Goal: Task Accomplishment & Management: Manage account settings

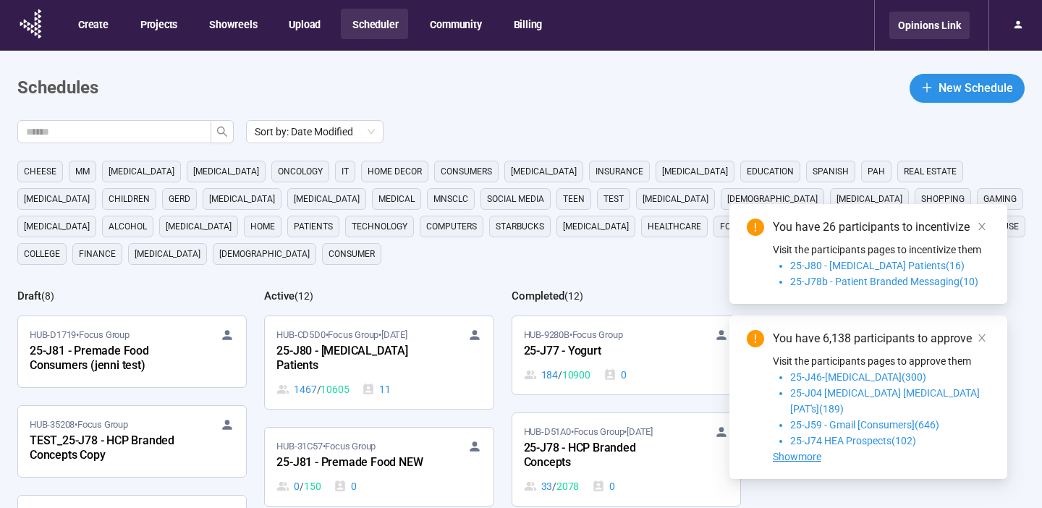
click at [946, 28] on div "Opinions Link" at bounding box center [930, 26] width 80 height 28
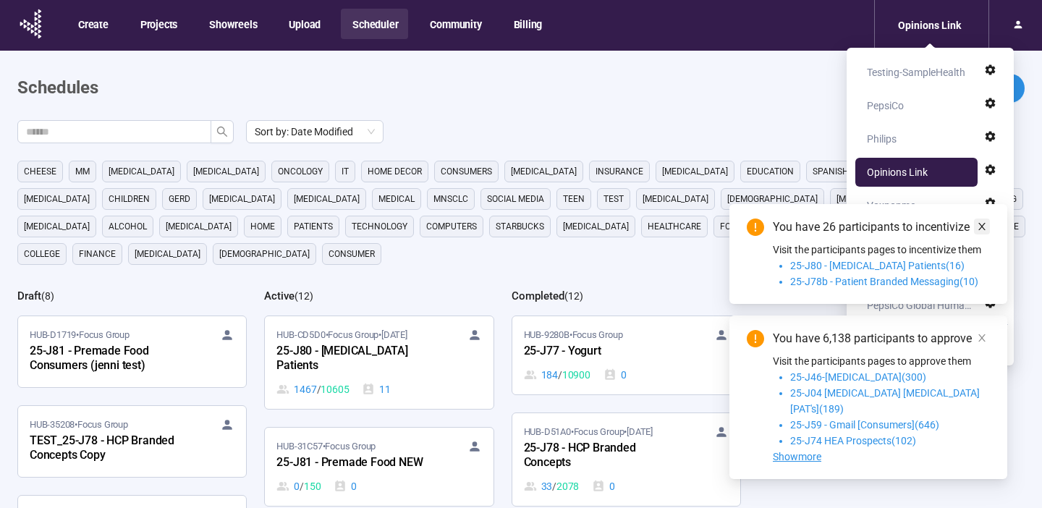
click at [986, 232] on icon "close" at bounding box center [982, 226] width 10 height 10
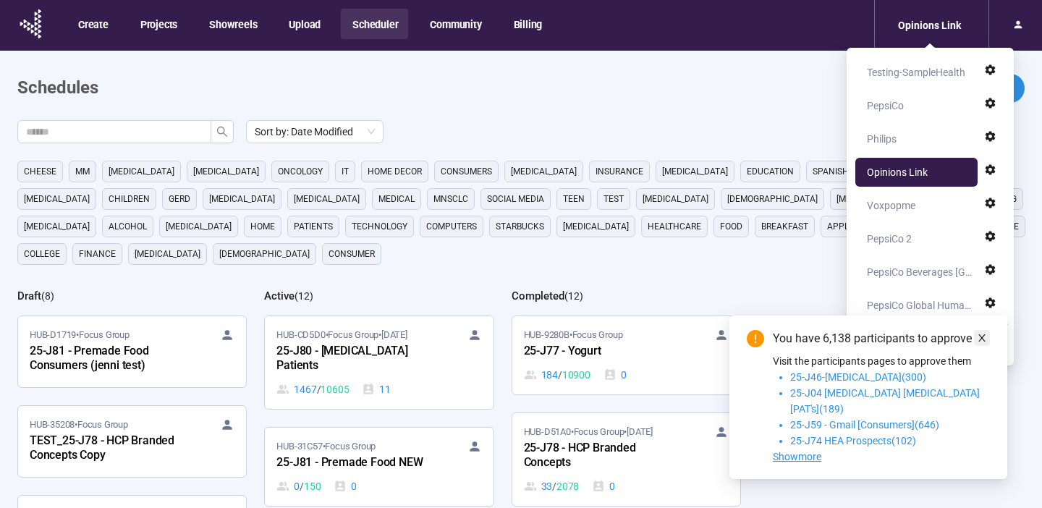
click at [984, 342] on icon "close" at bounding box center [982, 337] width 7 height 7
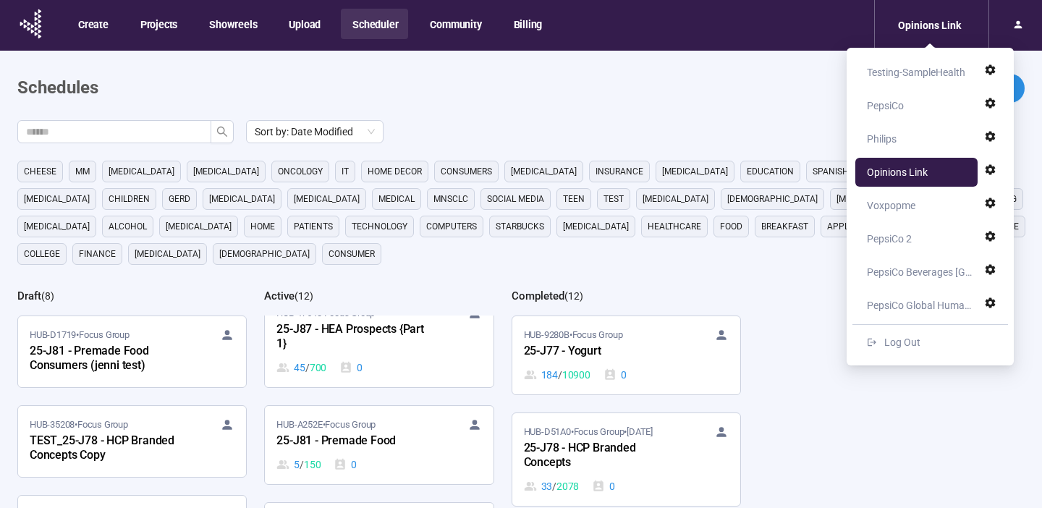
scroll to position [555, 0]
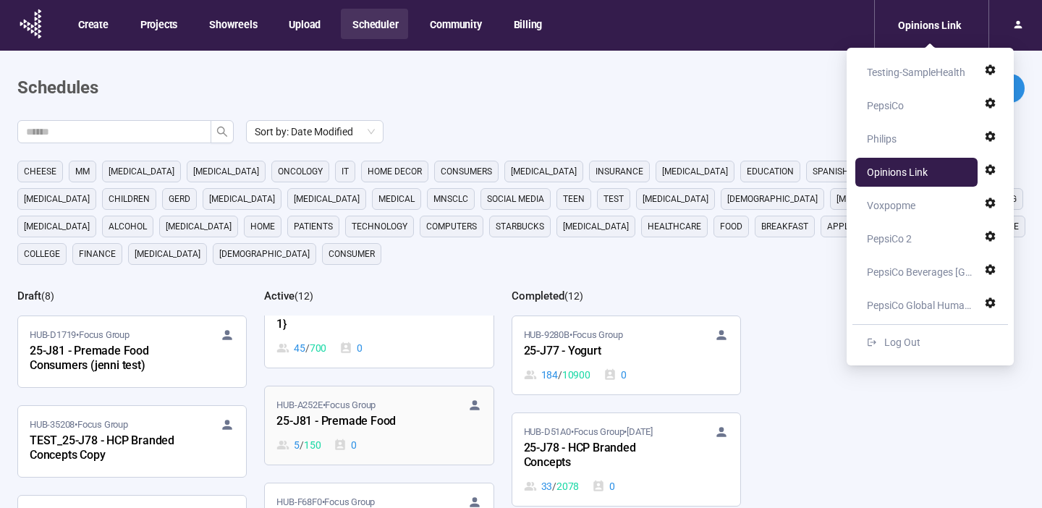
click at [426, 413] on div "25-J81 - Premade Food" at bounding box center [355, 422] width 159 height 19
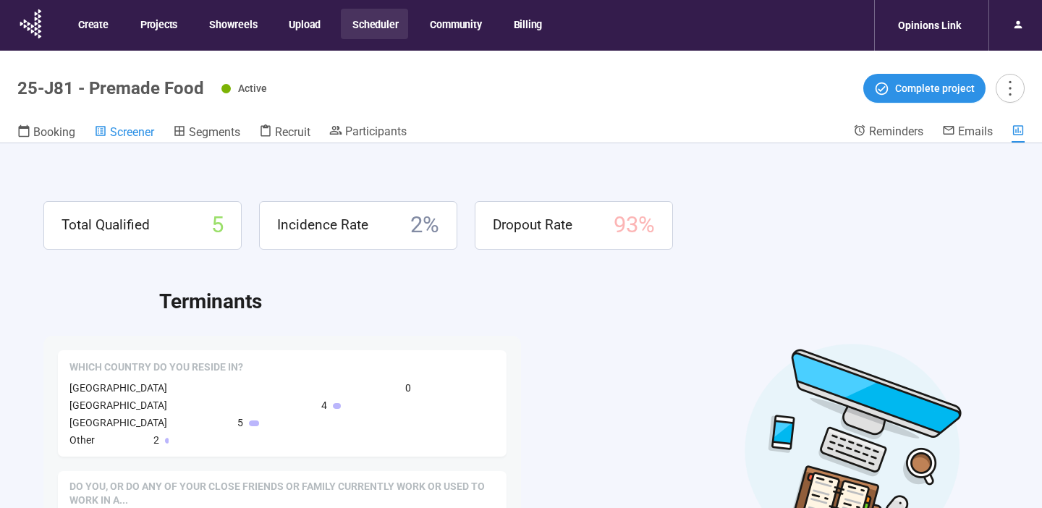
click at [136, 135] on span "Screener" at bounding box center [132, 132] width 44 height 14
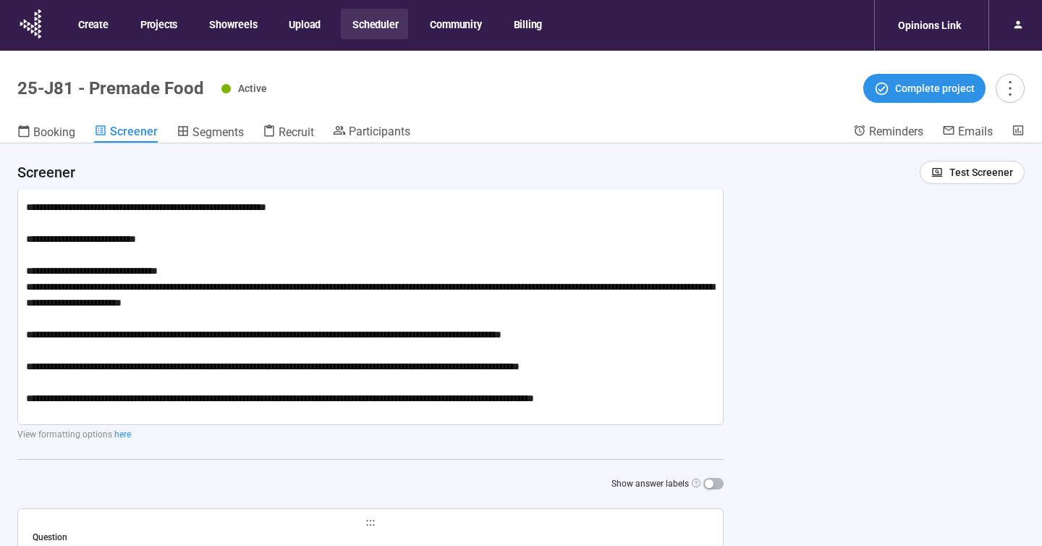
scroll to position [132, 0]
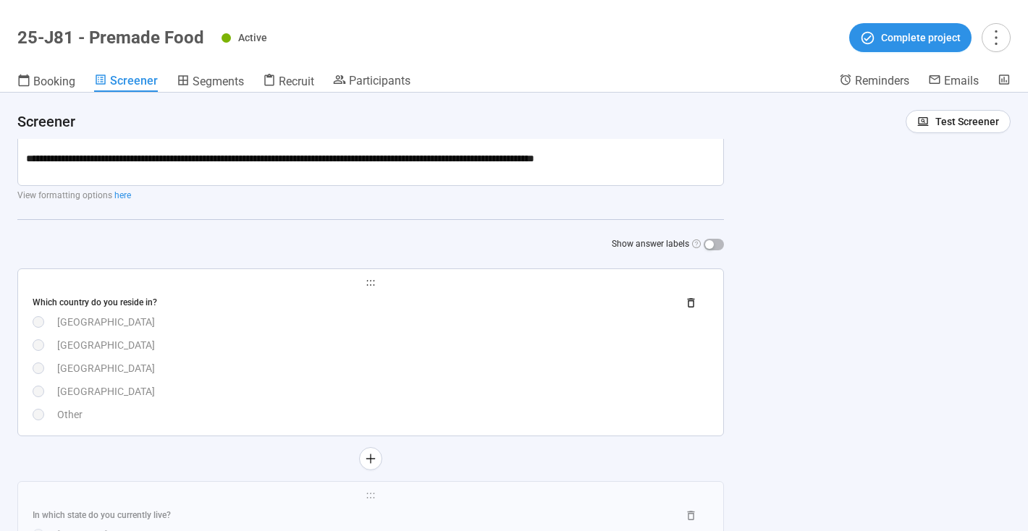
scroll to position [323, 0]
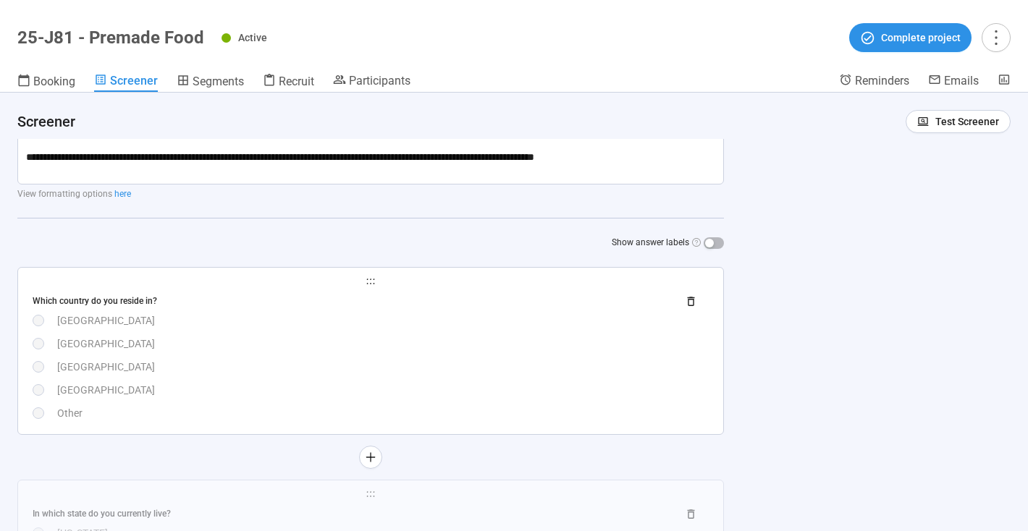
click at [462, 348] on div "Canada" at bounding box center [382, 344] width 651 height 16
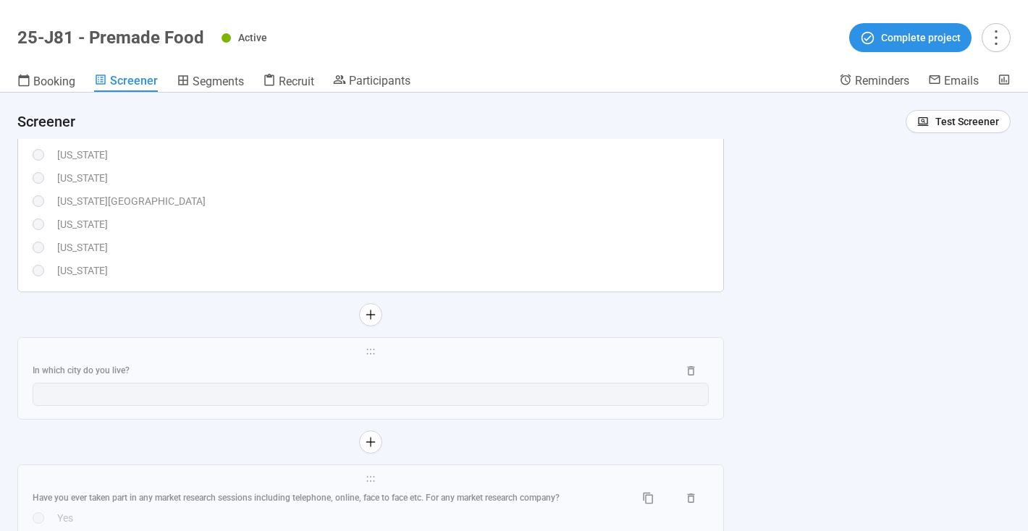
scroll to position [2009, 0]
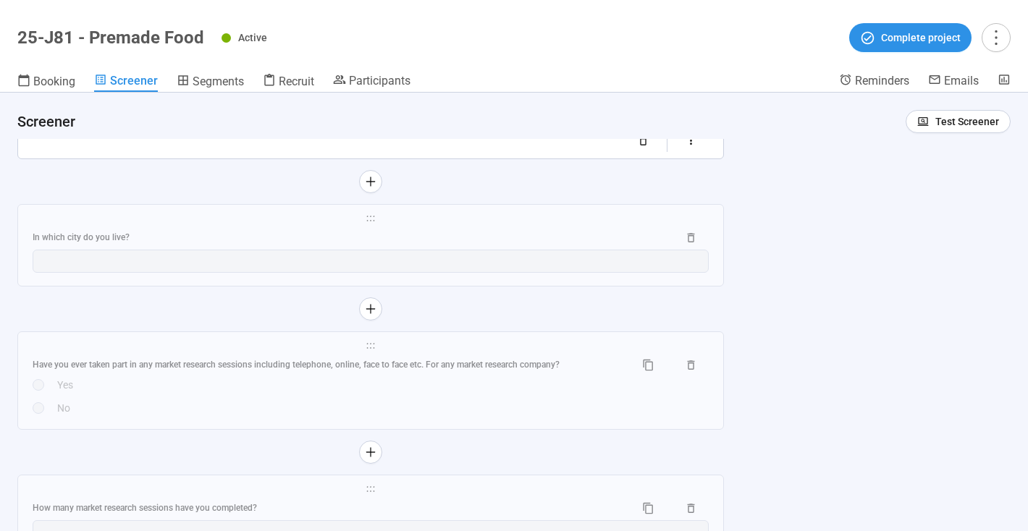
scroll to position [2935, 0]
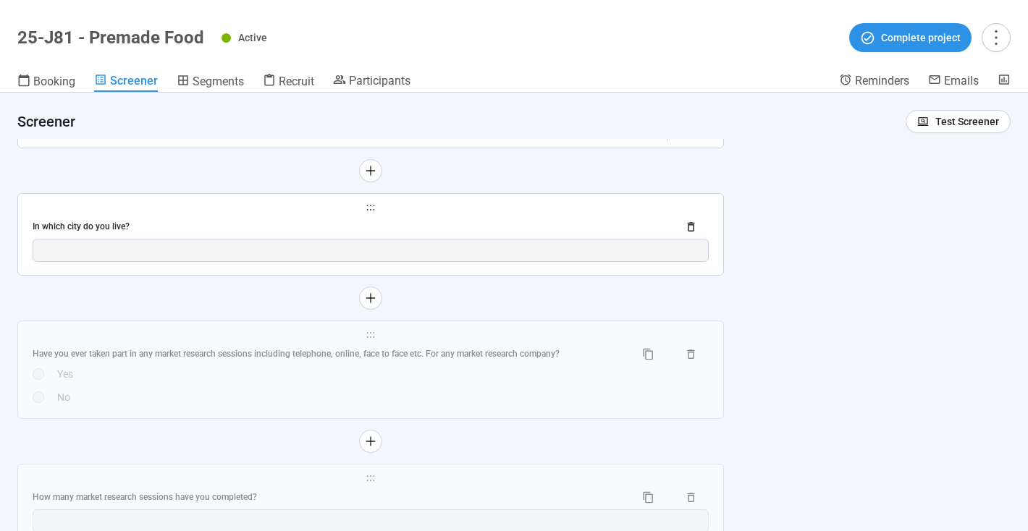
click at [313, 252] on div "**********" at bounding box center [370, 234] width 705 height 81
click at [452, 234] on div "In which city do you live?" at bounding box center [349, 227] width 633 height 14
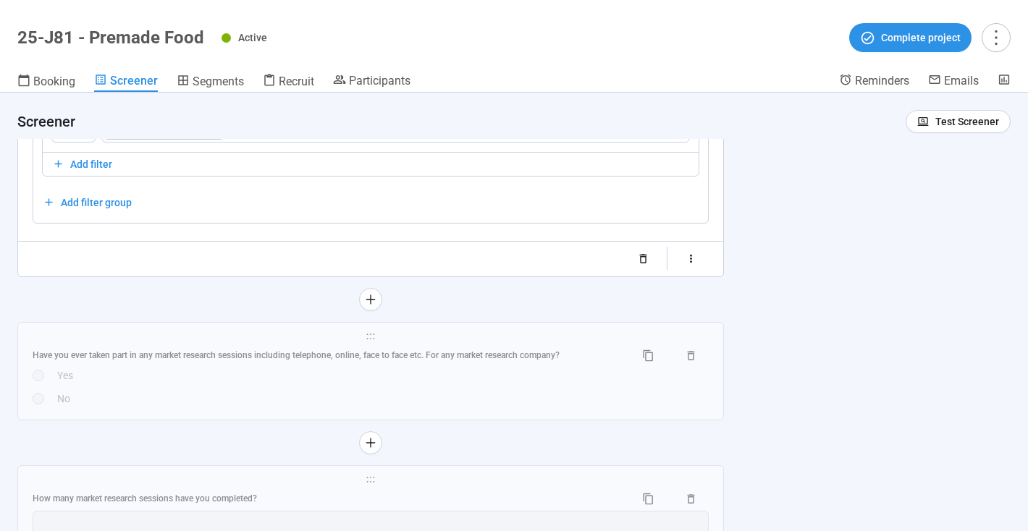
scroll to position [2396, 0]
click at [224, 80] on span "Segments" at bounding box center [218, 82] width 51 height 14
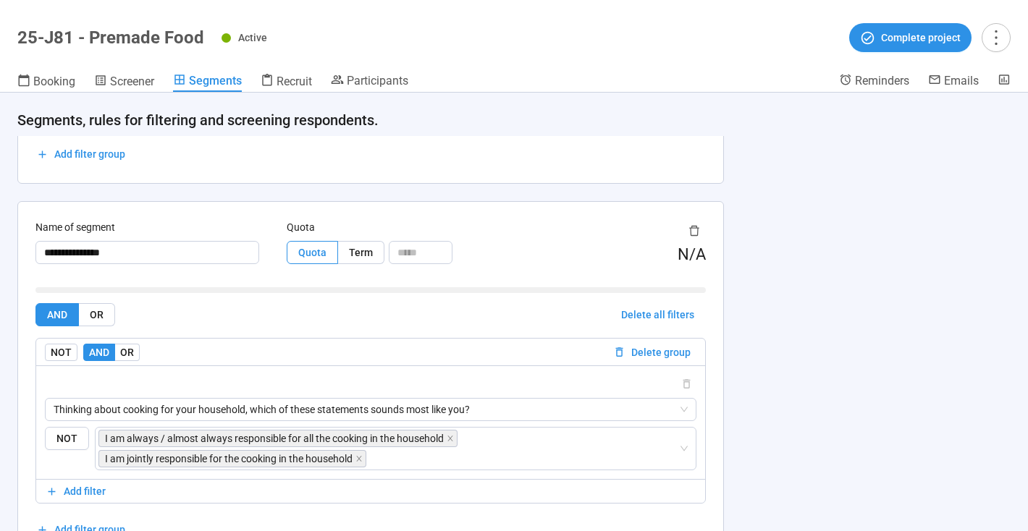
scroll to position [2942, 0]
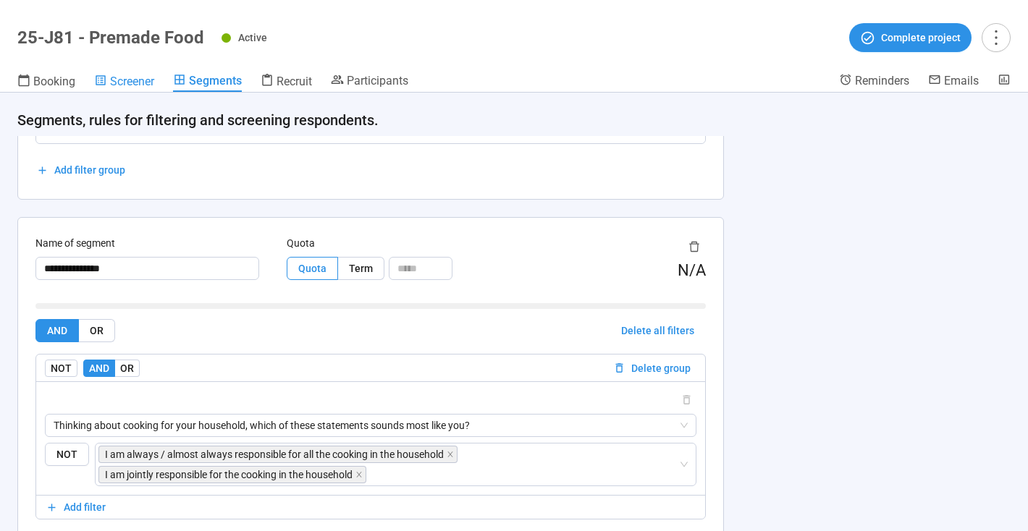
click at [126, 75] on span "Screener" at bounding box center [132, 82] width 44 height 14
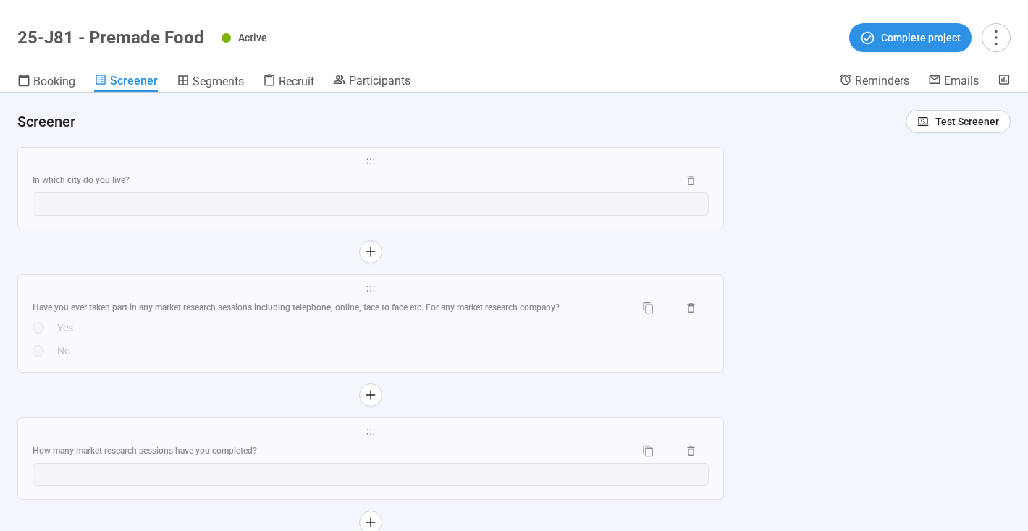
scroll to position [2195, 0]
click at [363, 330] on div "Yes" at bounding box center [382, 327] width 651 height 16
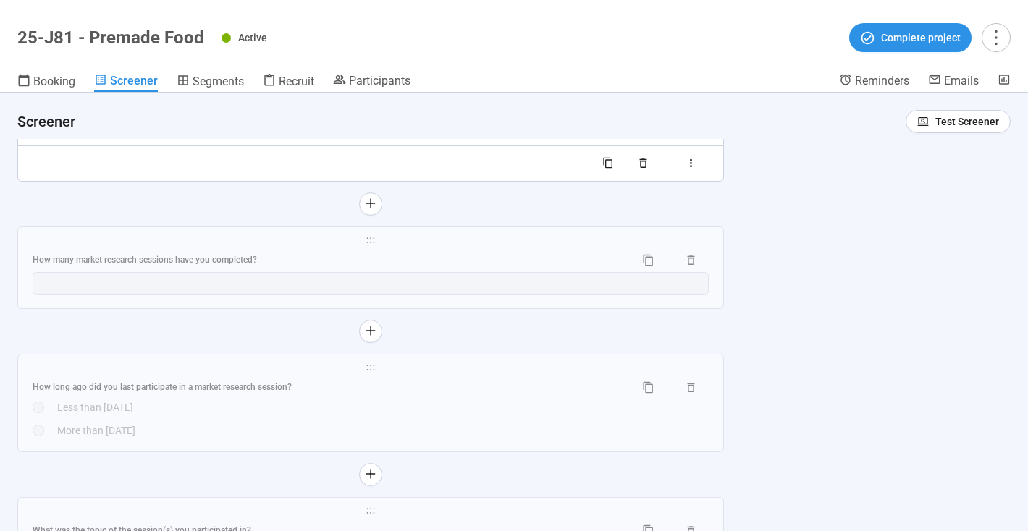
scroll to position [2763, 0]
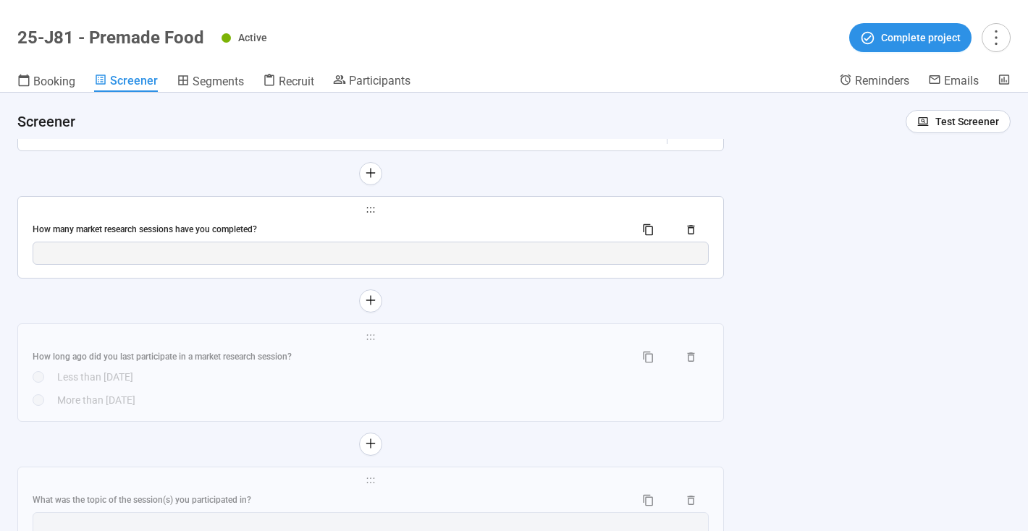
click at [478, 223] on div "How many market research sessions have you completed?" at bounding box center [371, 230] width 676 height 23
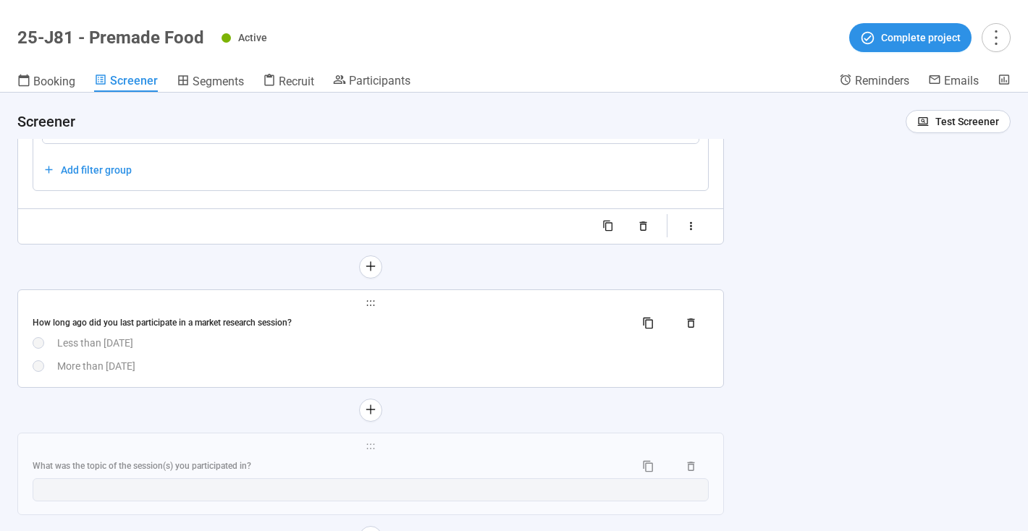
scroll to position [2787, 0]
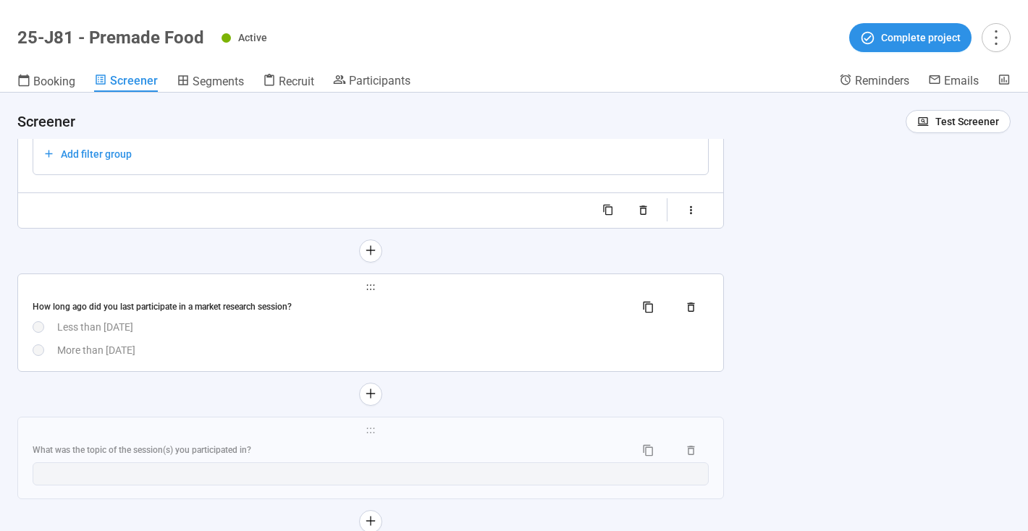
click at [542, 318] on div "How long ago did you last participate in a market research session?" at bounding box center [371, 307] width 676 height 23
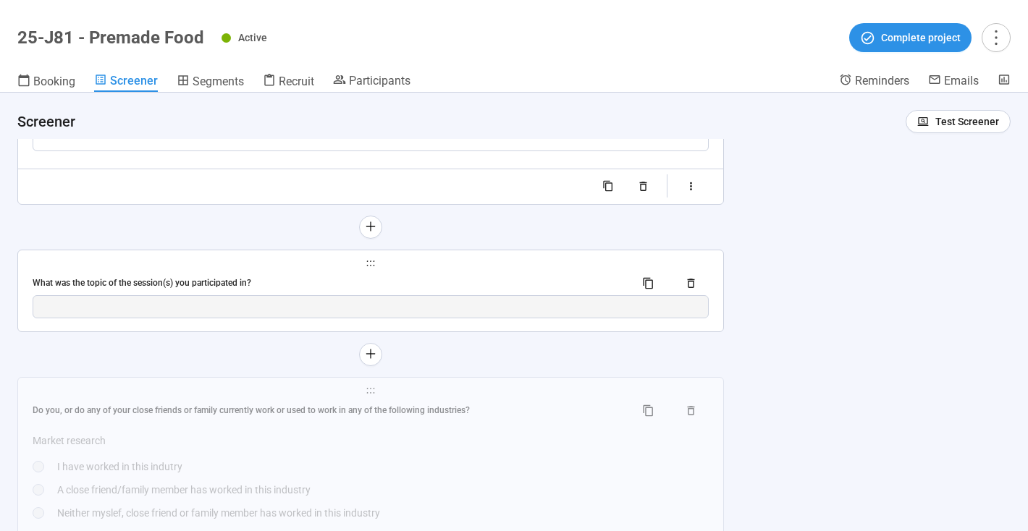
scroll to position [2983, 0]
click at [469, 279] on div "What was the topic of the session(s) you participated in?" at bounding box center [328, 280] width 591 height 14
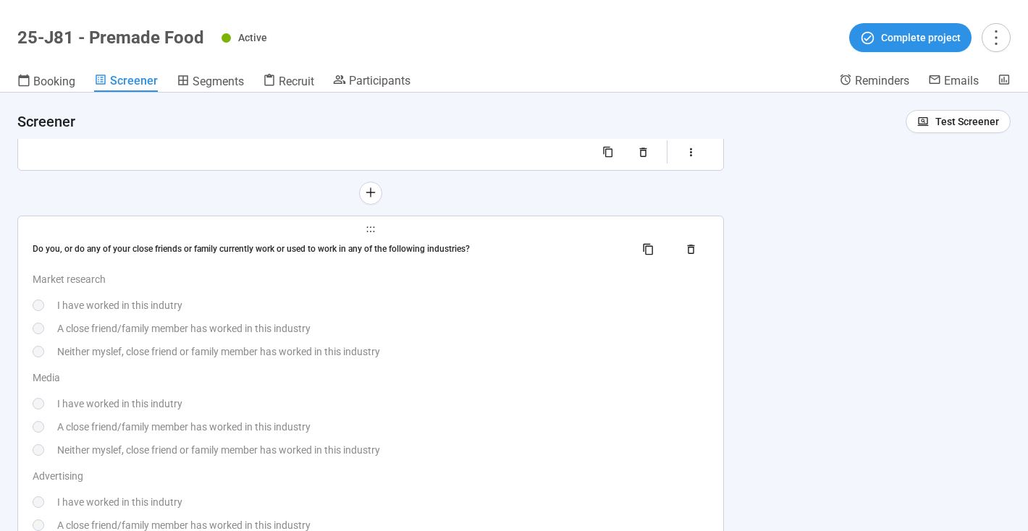
scroll to position [3116, 0]
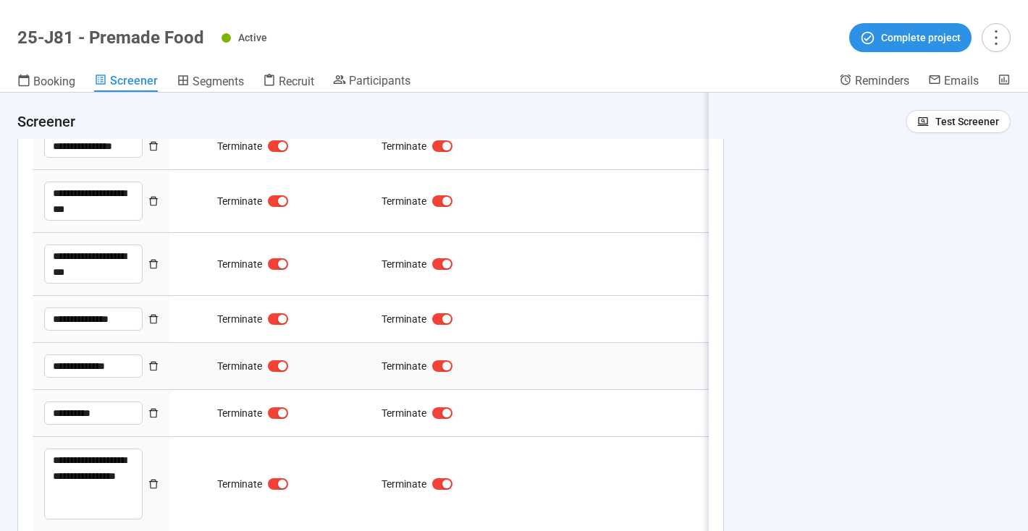
type textarea "**********"
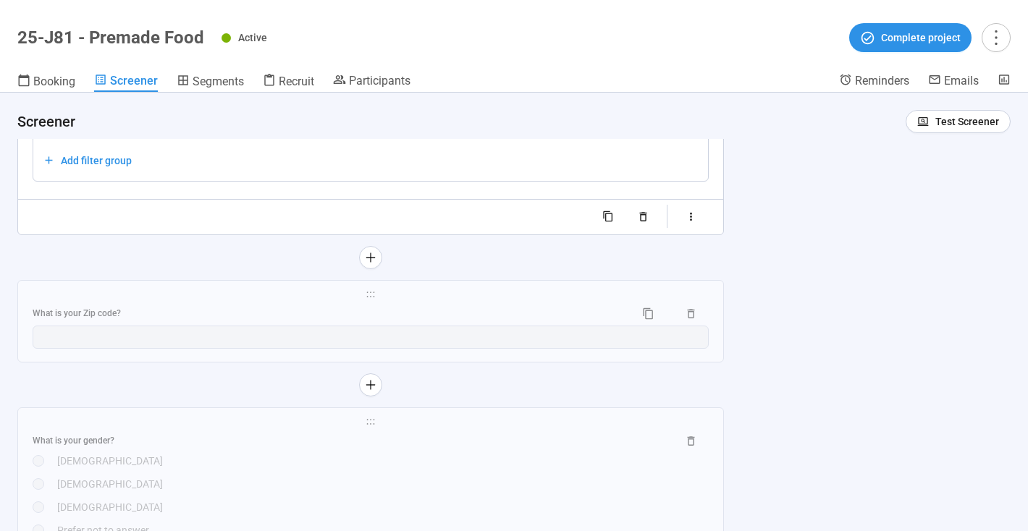
scroll to position [4072, 0]
click at [516, 295] on span "holder" at bounding box center [371, 291] width 676 height 10
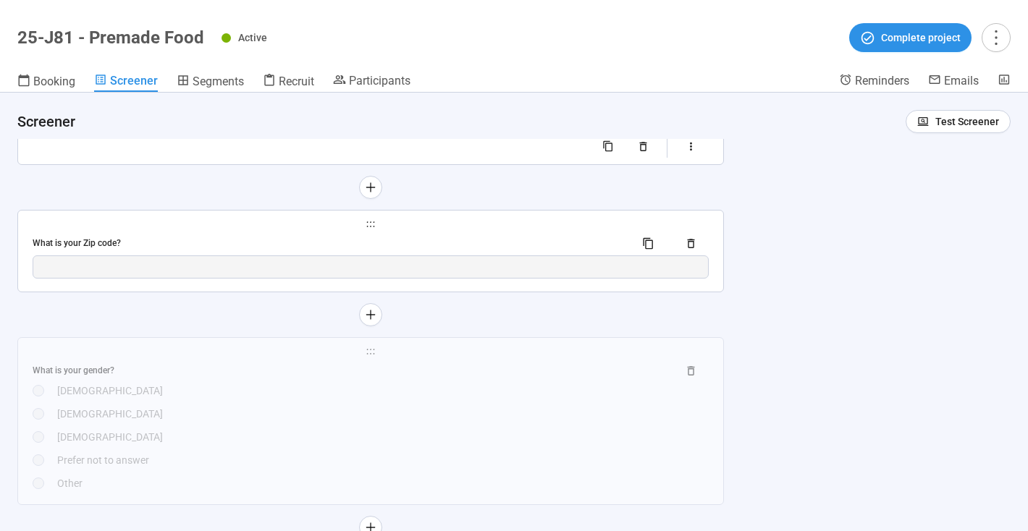
scroll to position [4139, 0]
click at [499, 235] on div "What is your Zip code?" at bounding box center [371, 243] width 676 height 23
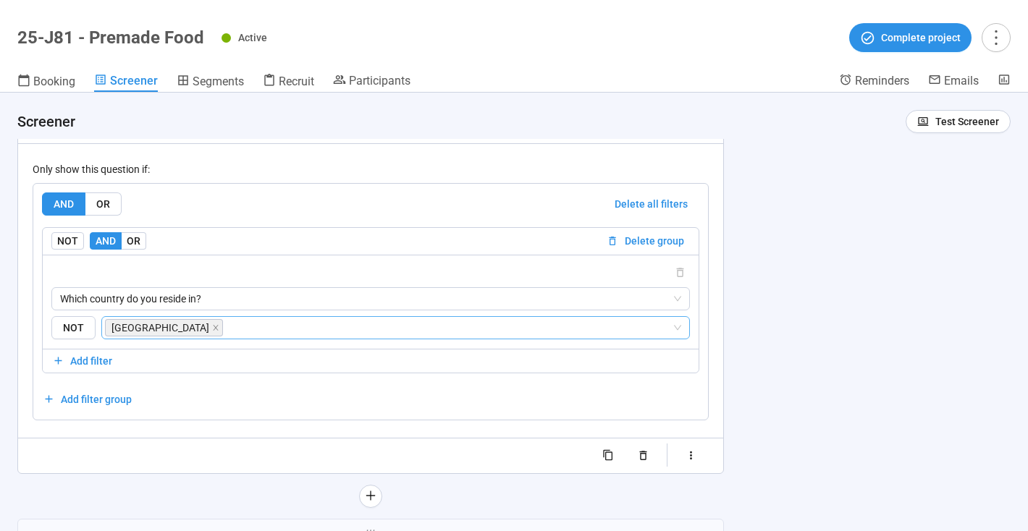
scroll to position [4524, 0]
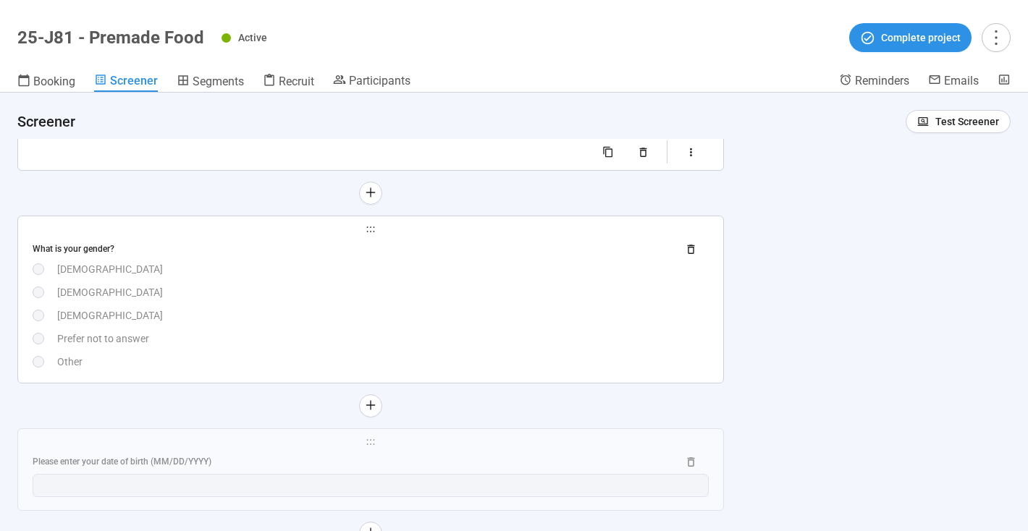
click at [614, 308] on div "[DEMOGRAPHIC_DATA]" at bounding box center [382, 316] width 651 height 16
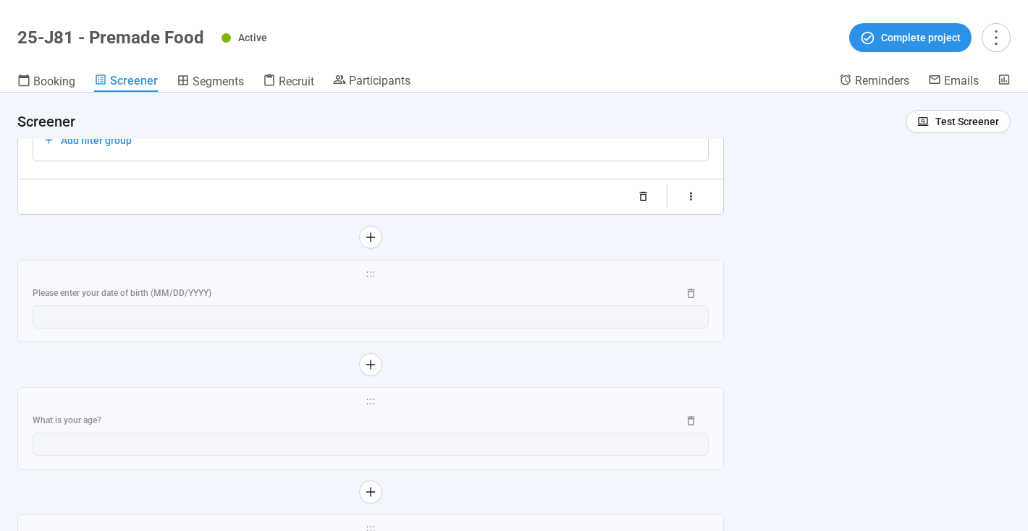
scroll to position [4984, 0]
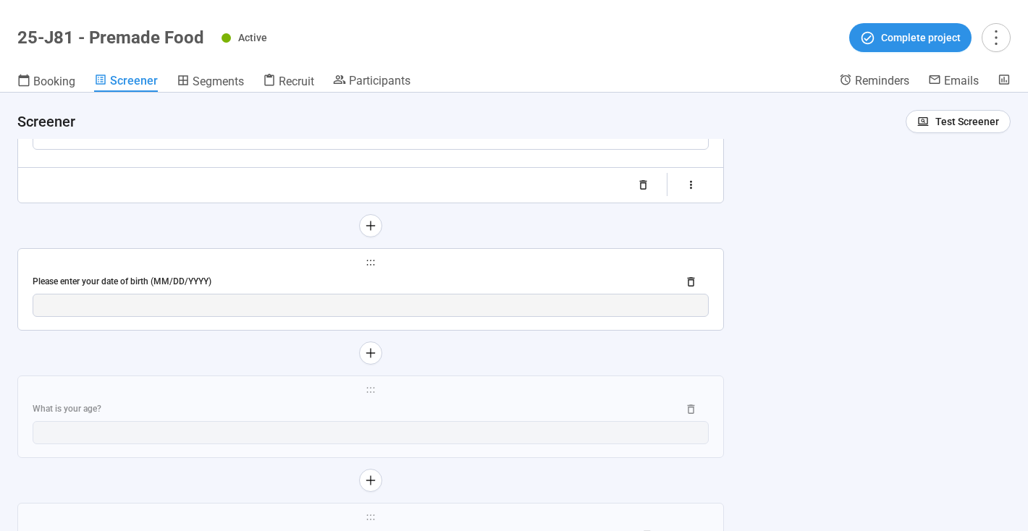
click at [565, 273] on div "**********" at bounding box center [370, 289] width 705 height 81
click at [610, 282] on div "Please enter your date of birth (MM/DD/YYYY)" at bounding box center [349, 282] width 633 height 14
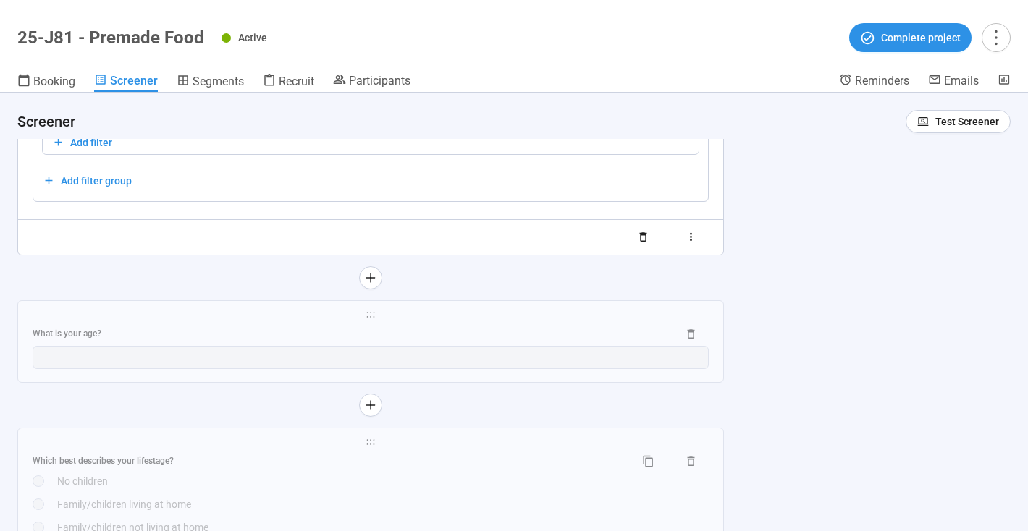
scroll to position [5028, 0]
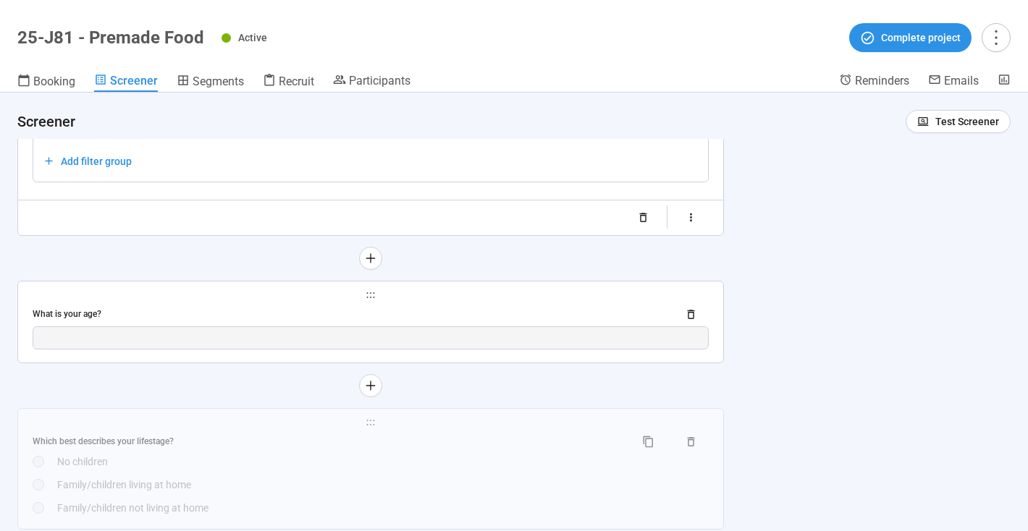
click at [578, 308] on div "What is your age?" at bounding box center [349, 315] width 633 height 14
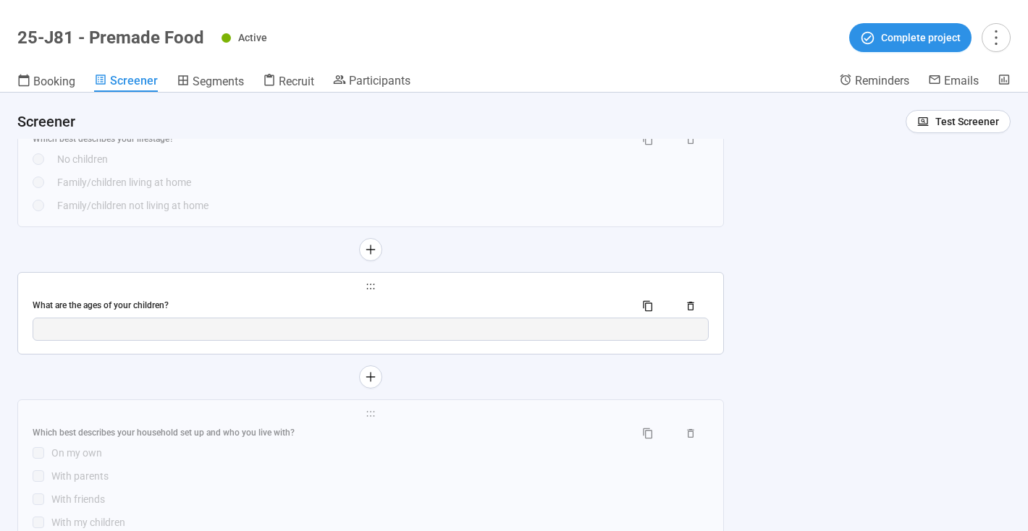
scroll to position [5258, 0]
click at [200, 81] on span "Segments" at bounding box center [218, 82] width 51 height 14
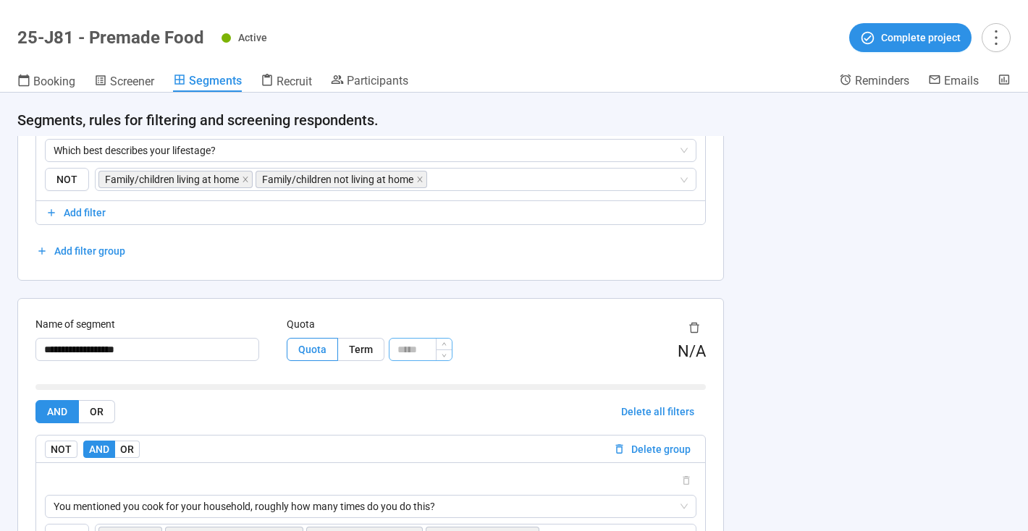
scroll to position [219, 0]
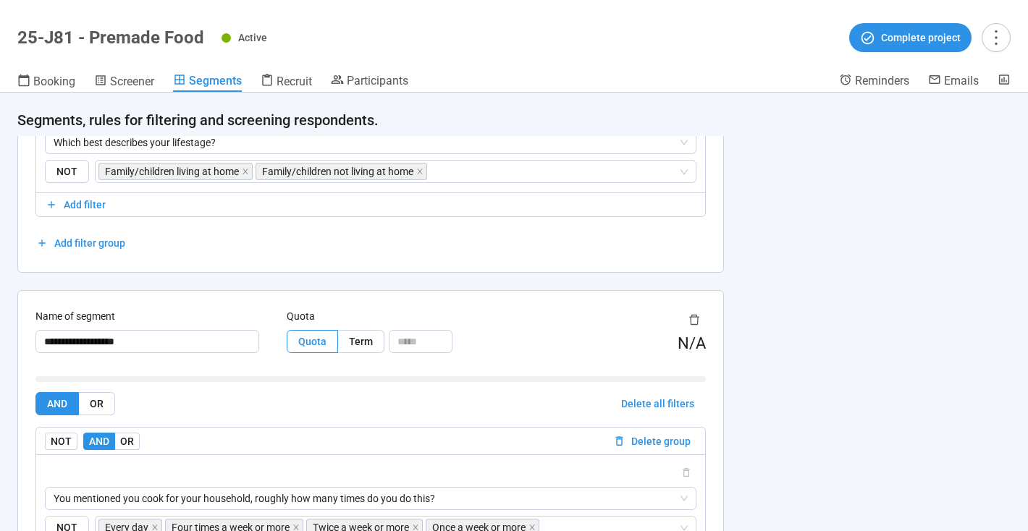
drag, startPoint x: 132, startPoint y: 82, endPoint x: 507, endPoint y: 360, distance: 467.7
click at [132, 82] on span "Screener" at bounding box center [132, 82] width 44 height 14
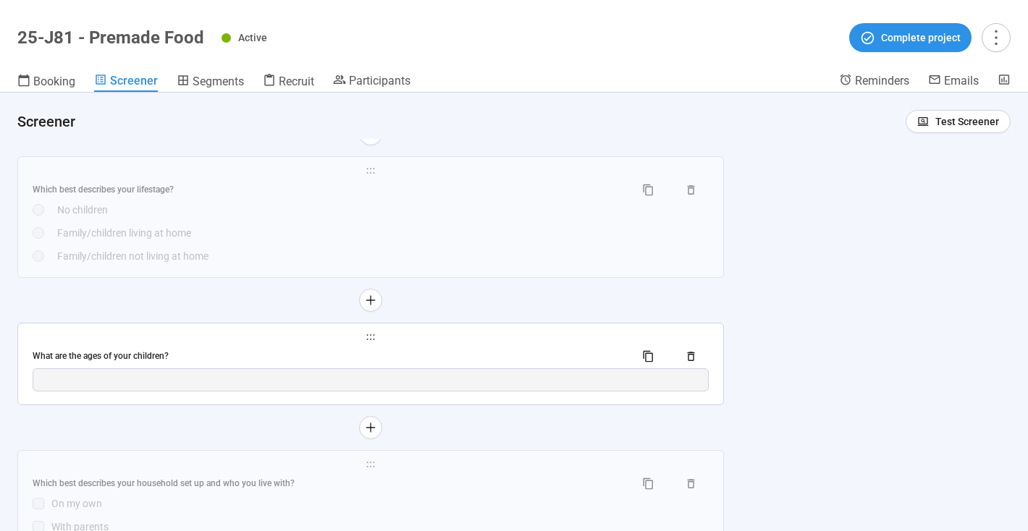
scroll to position [5034, 0]
click at [541, 319] on div "**********" at bounding box center [370, 359] width 705 height 81
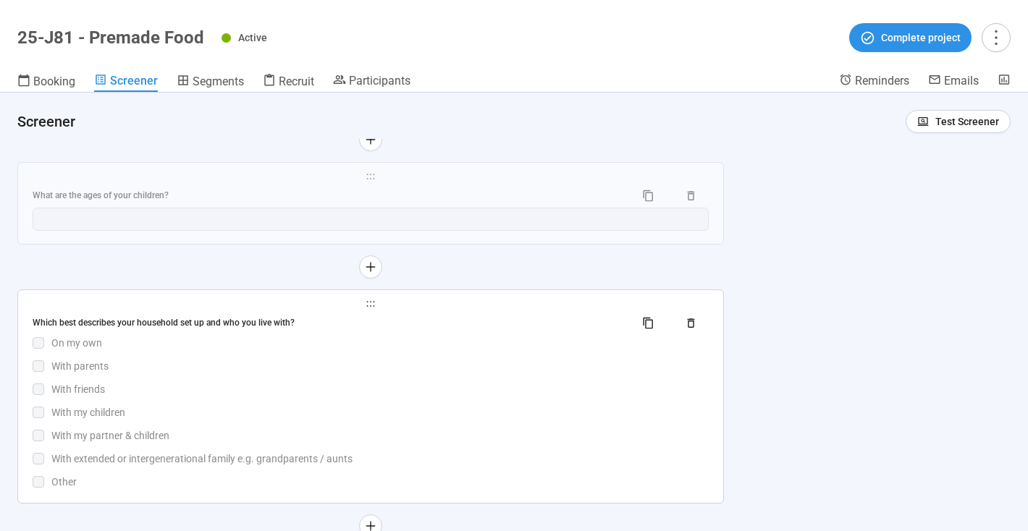
scroll to position [5192, 0]
click at [583, 345] on div "On my own" at bounding box center [379, 341] width 657 height 16
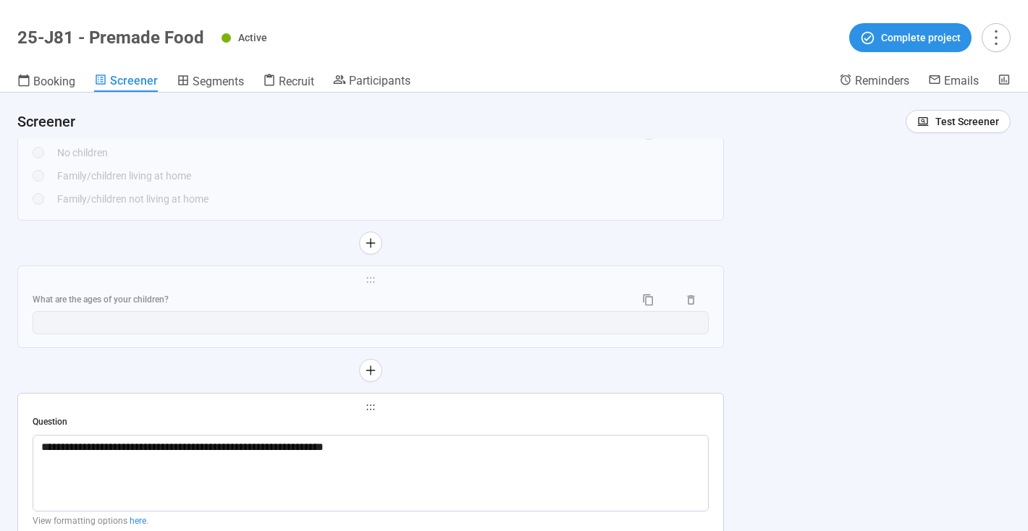
scroll to position [4799, 0]
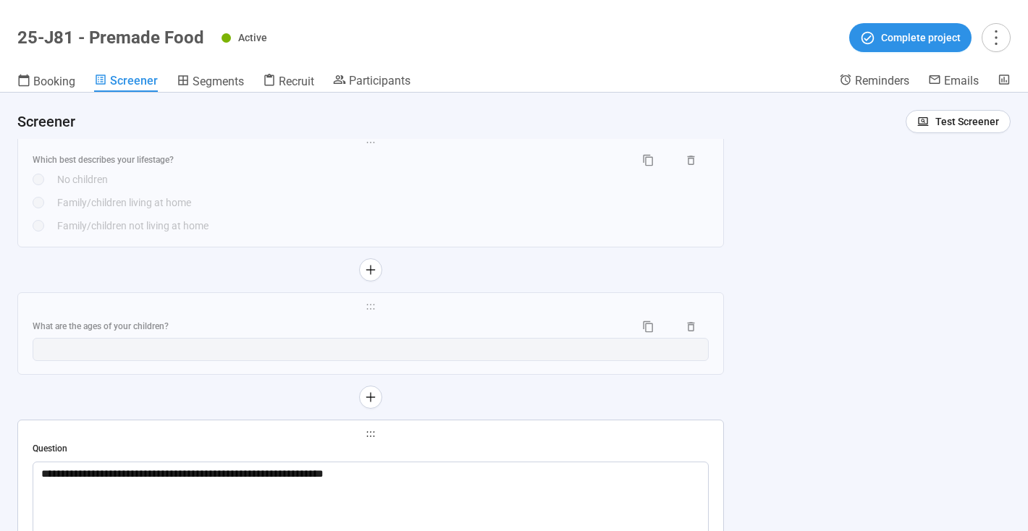
click at [224, 85] on span "Segments" at bounding box center [218, 82] width 51 height 14
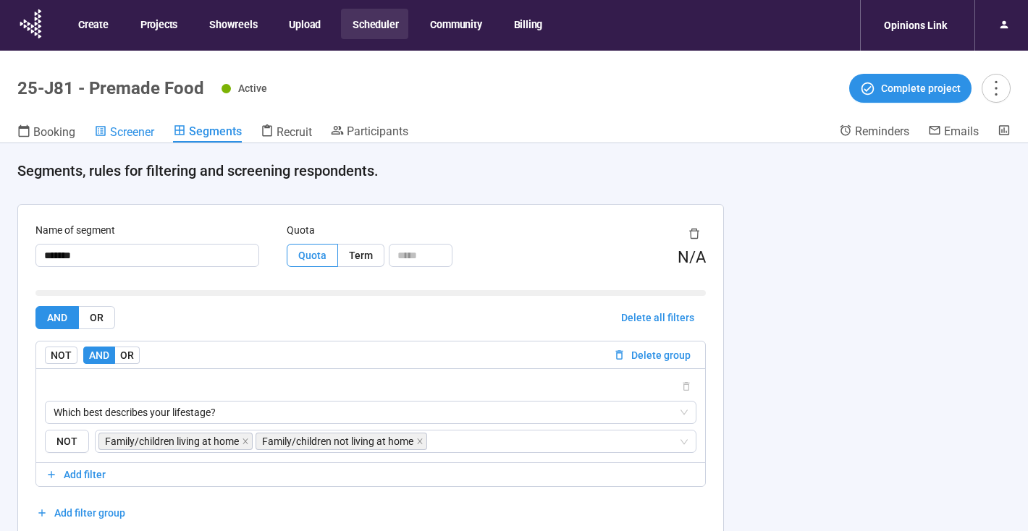
click at [130, 132] on span "Screener" at bounding box center [132, 132] width 44 height 14
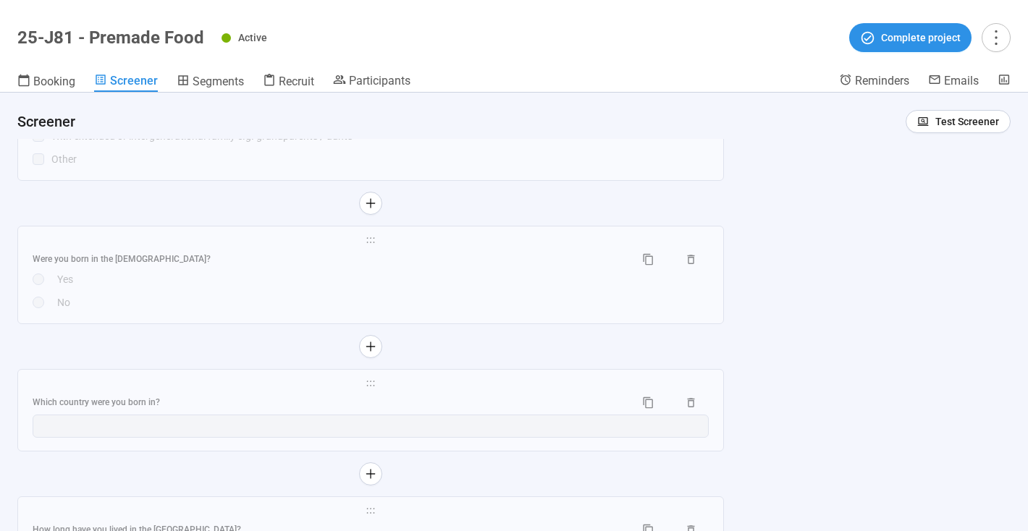
scroll to position [5510, 0]
click at [389, 268] on div "Were you born in the [DEMOGRAPHIC_DATA]?" at bounding box center [328, 262] width 591 height 14
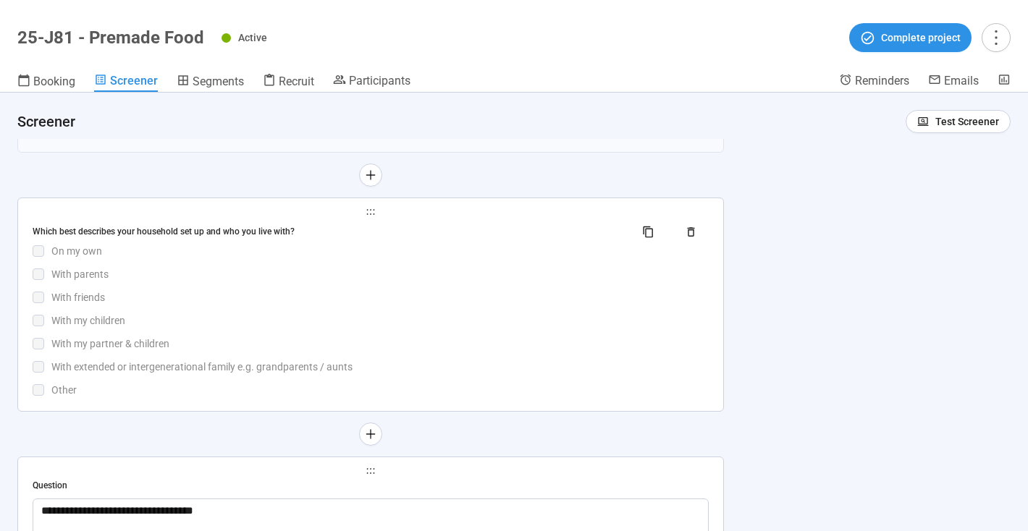
scroll to position [5020, 0]
click at [504, 297] on div "With friends" at bounding box center [379, 299] width 657 height 16
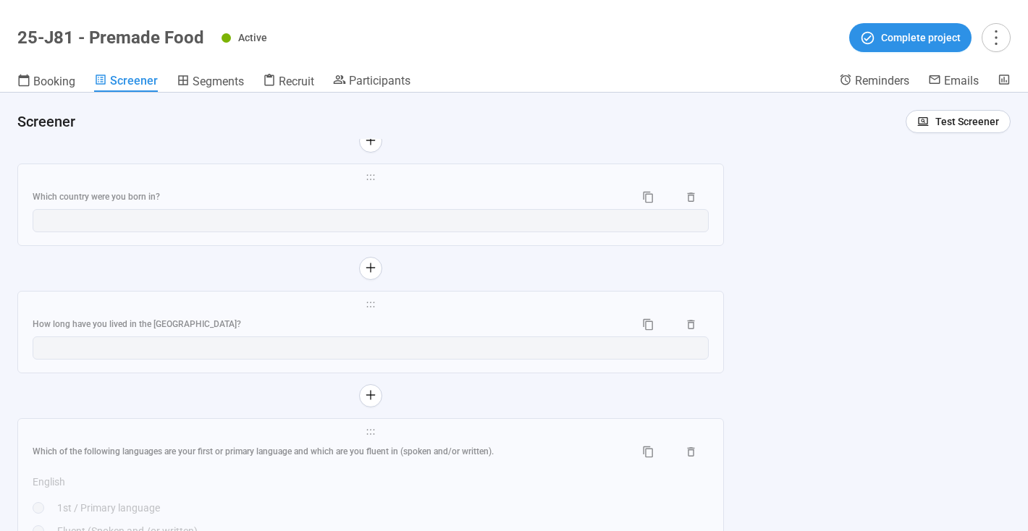
scroll to position [6155, 0]
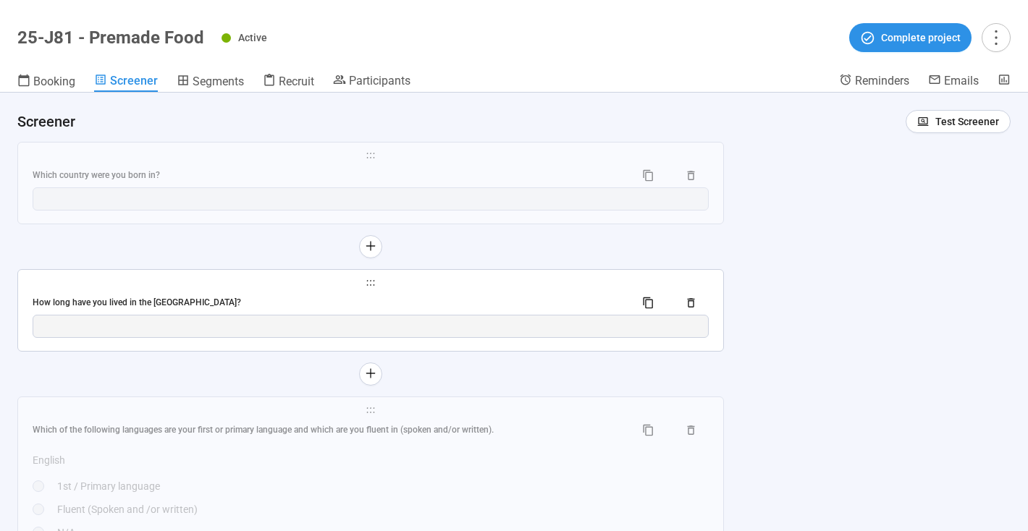
click at [514, 293] on div "**********" at bounding box center [370, 310] width 705 height 81
click at [536, 301] on div "How long have you lived in the [GEOGRAPHIC_DATA]?" at bounding box center [328, 303] width 591 height 14
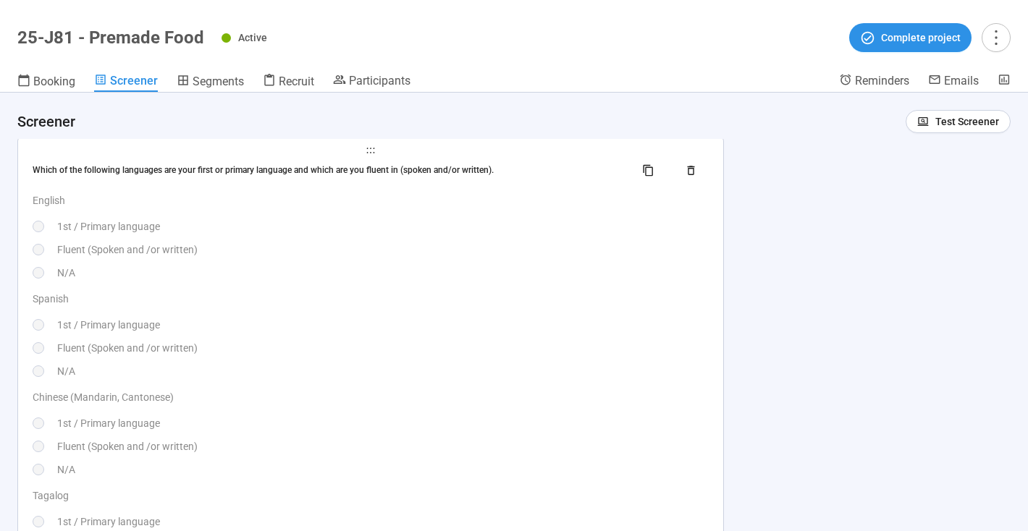
click at [538, 299] on p "Spanish" at bounding box center [371, 299] width 676 height 16
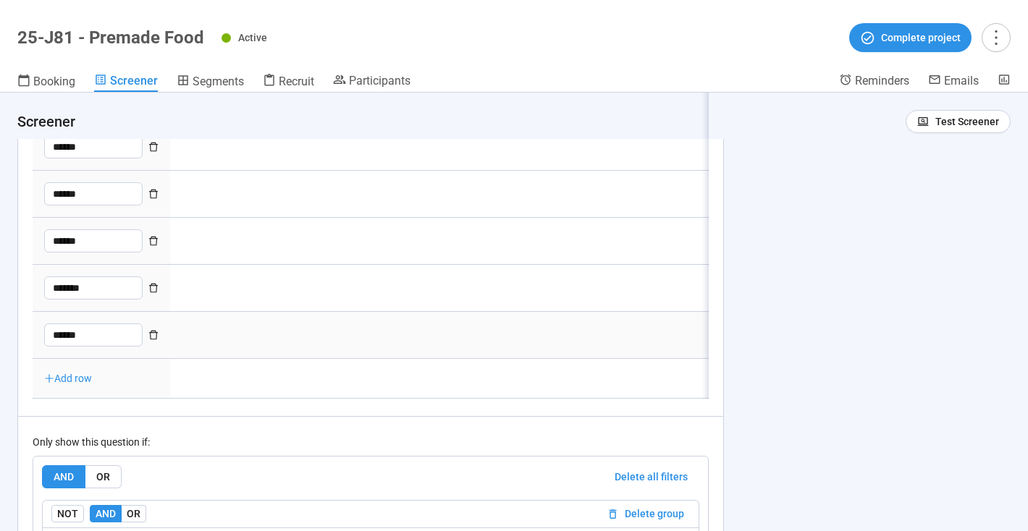
type textarea "**********"
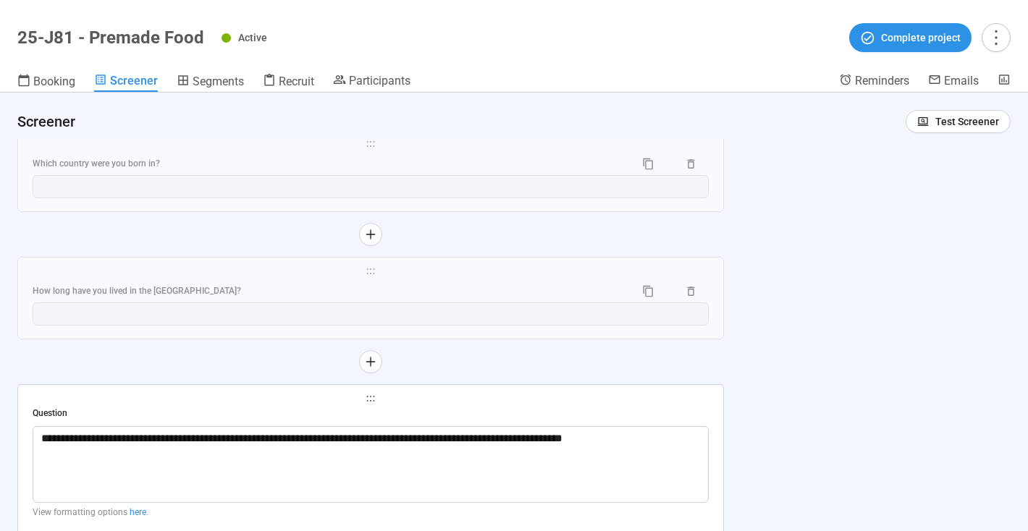
scroll to position [5469, 0]
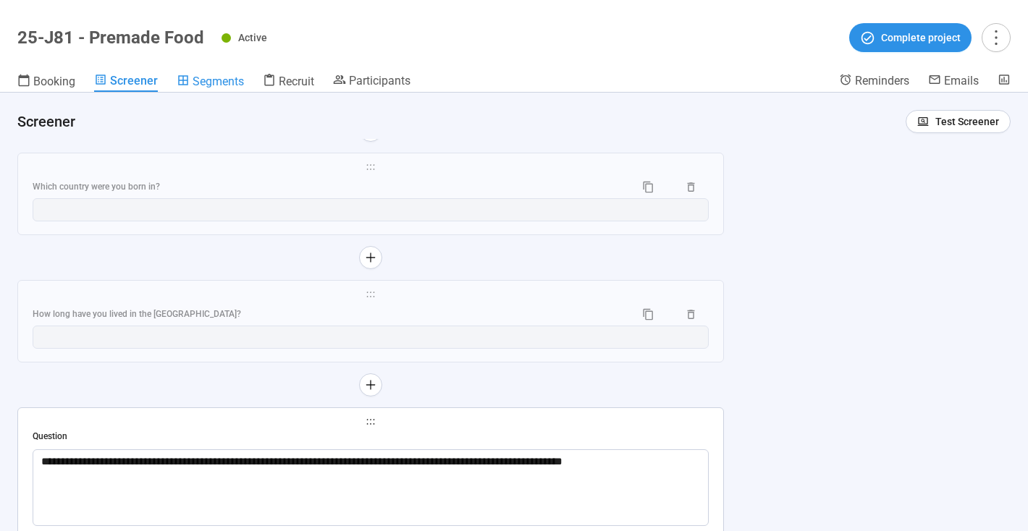
click at [204, 78] on span "Segments" at bounding box center [218, 82] width 51 height 14
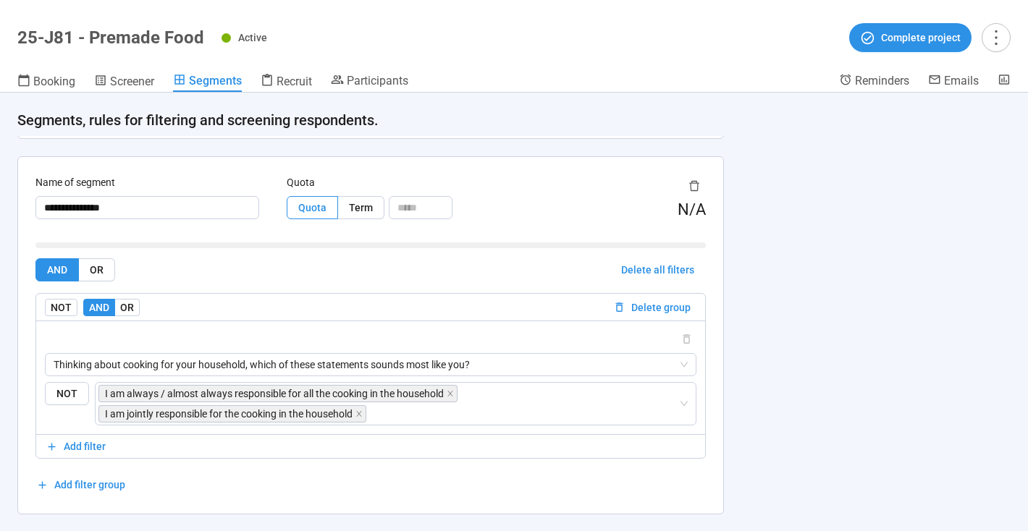
scroll to position [3062, 0]
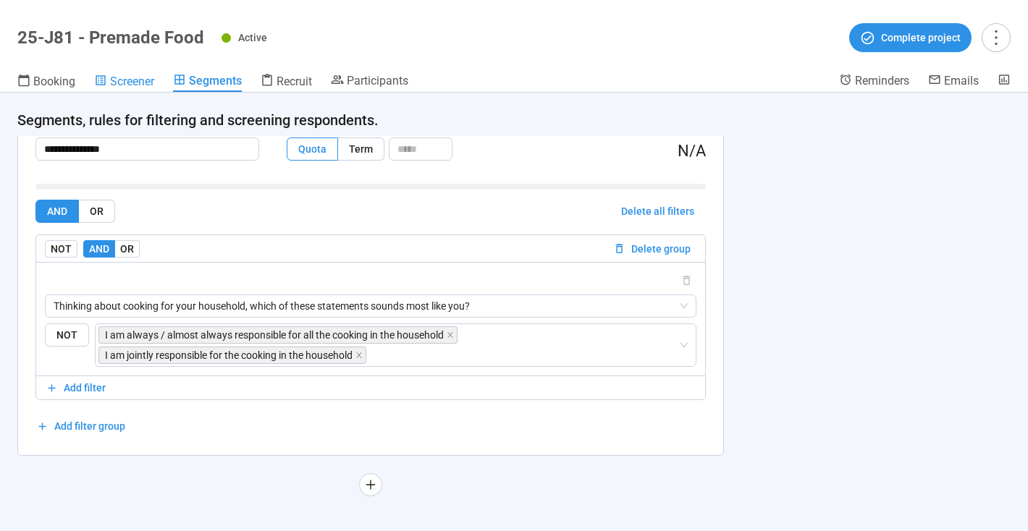
click at [125, 78] on span "Screener" at bounding box center [132, 82] width 44 height 14
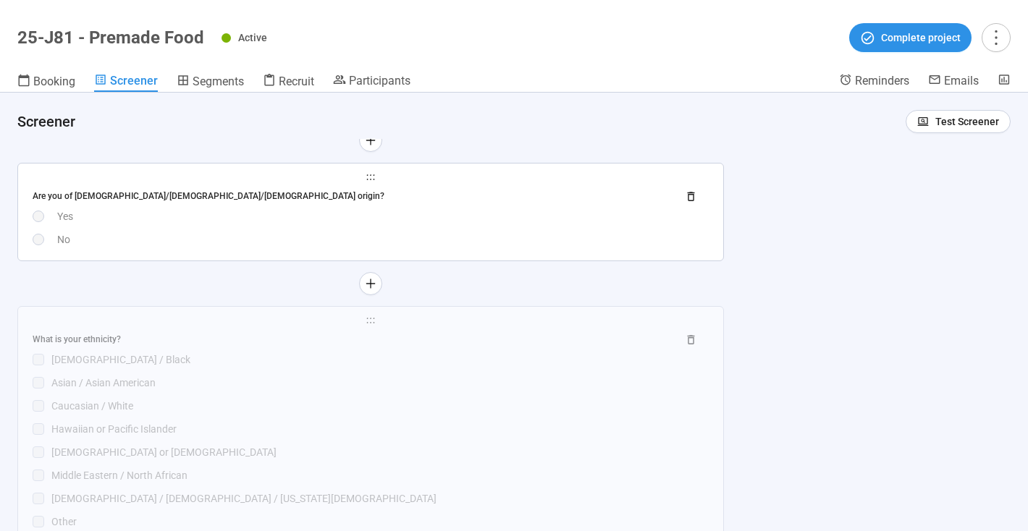
scroll to position [7063, 0]
click at [332, 208] on div "Yes" at bounding box center [382, 216] width 651 height 16
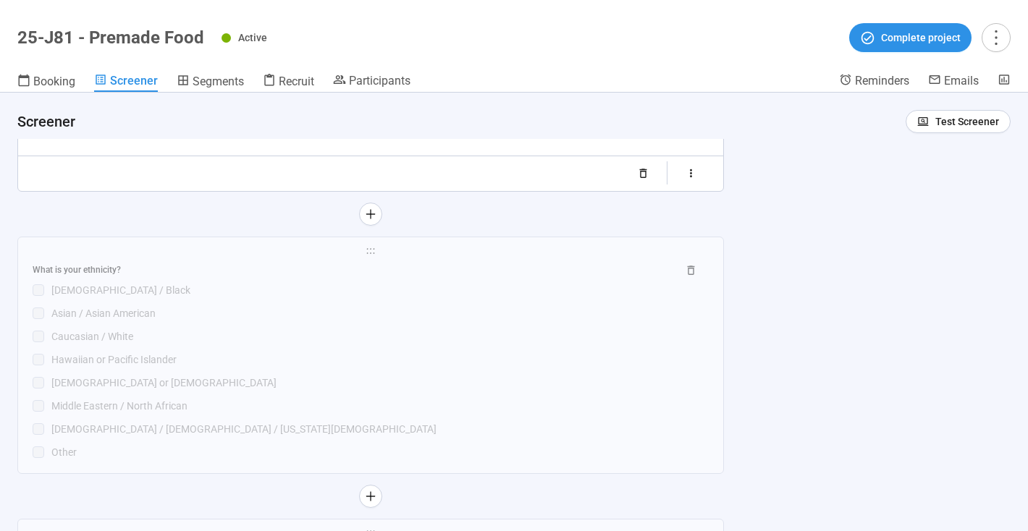
scroll to position [7388, 0]
click at [468, 292] on div "[DEMOGRAPHIC_DATA] / Black" at bounding box center [379, 289] width 657 height 16
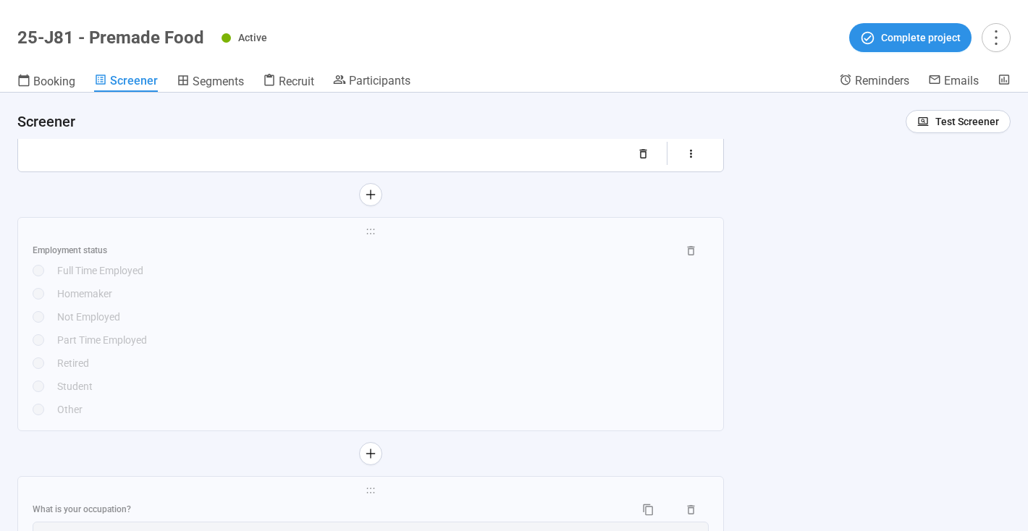
scroll to position [7769, 0]
click at [503, 322] on div "Not Employed" at bounding box center [382, 316] width 651 height 16
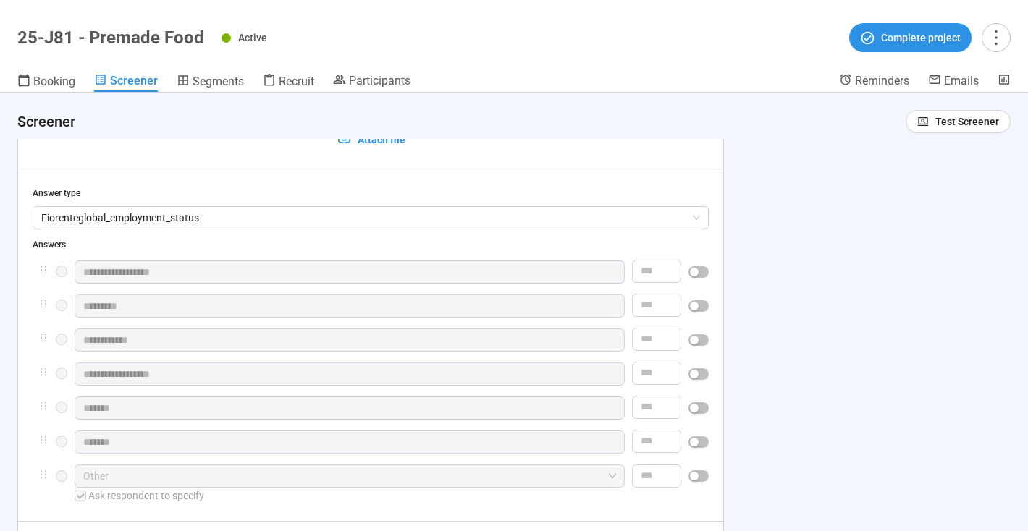
scroll to position [7336, 0]
click at [220, 77] on span "Segments" at bounding box center [218, 82] width 51 height 14
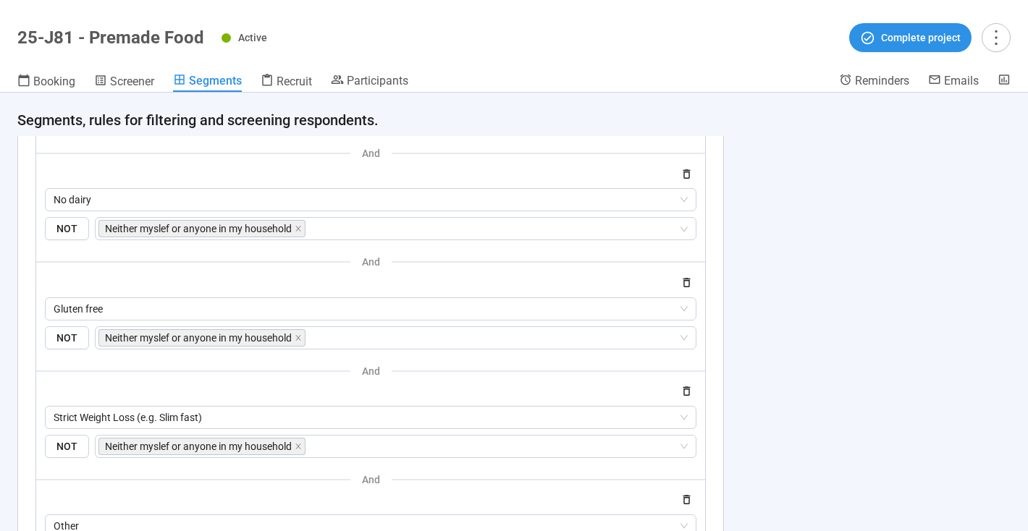
scroll to position [1159, 0]
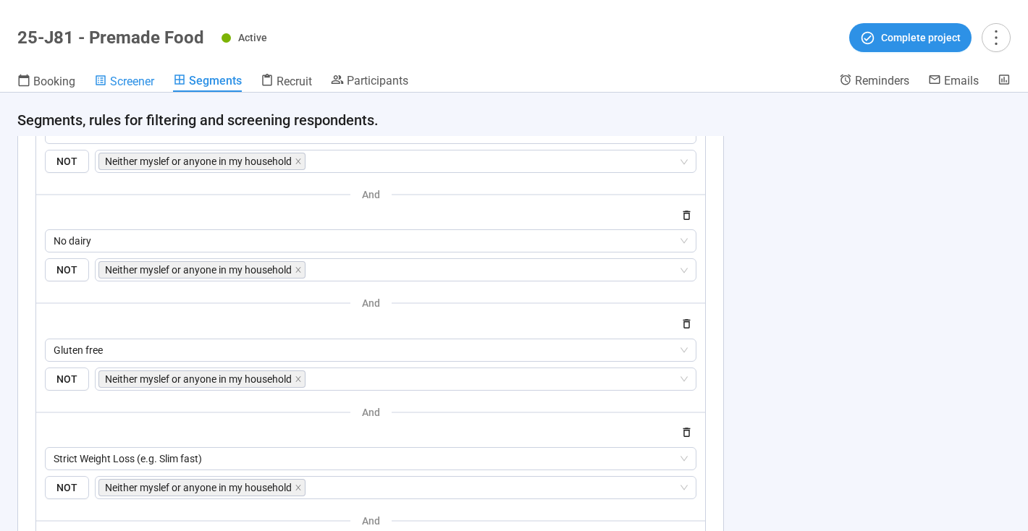
click at [127, 77] on span "Screener" at bounding box center [132, 82] width 44 height 14
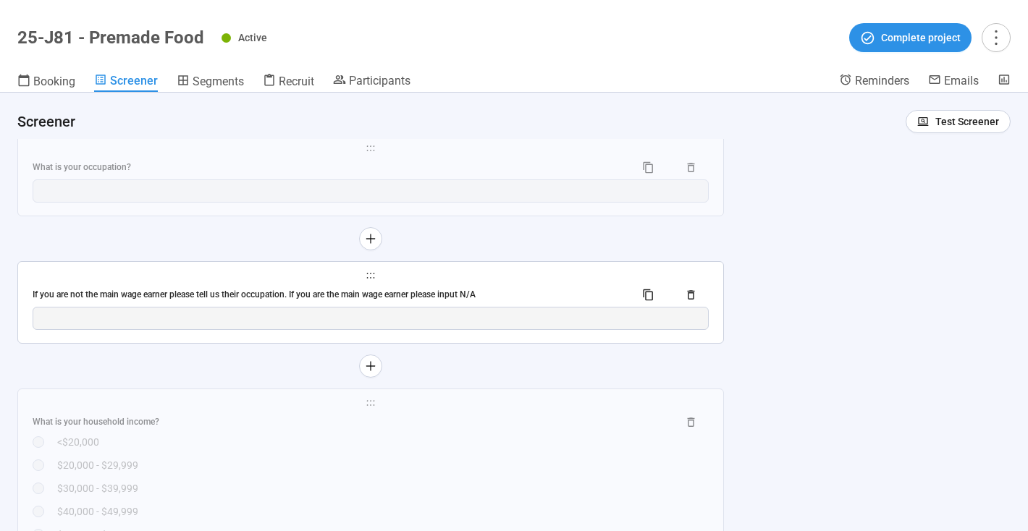
scroll to position [7801, 0]
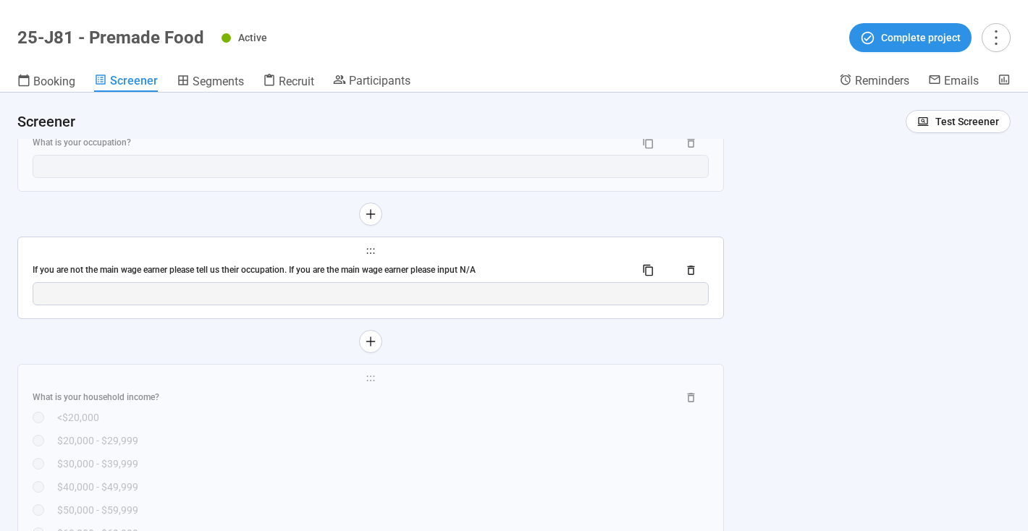
click at [573, 261] on div "If you are not the main wage earner please tell us their occupation. If you are…" at bounding box center [371, 270] width 676 height 23
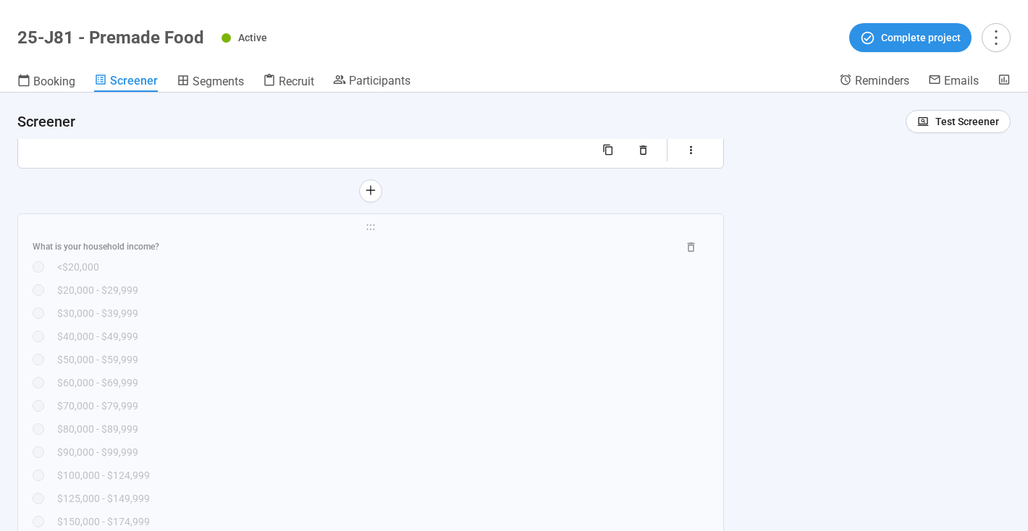
scroll to position [8274, 0]
click at [512, 299] on div "What is your household income? <$20,000 $20,000 - $29,999 $30,000 - $39,999 $40…" at bounding box center [371, 405] width 676 height 340
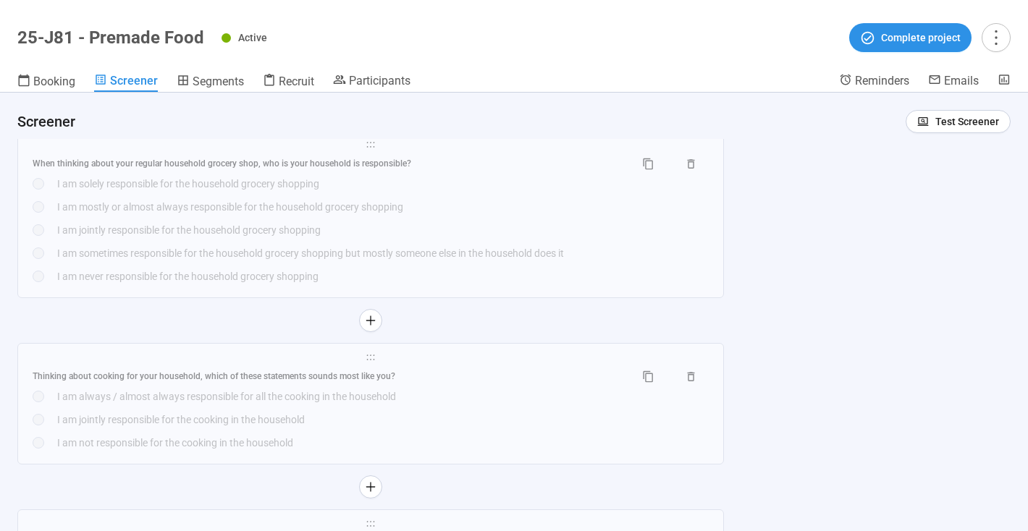
scroll to position [8838, 0]
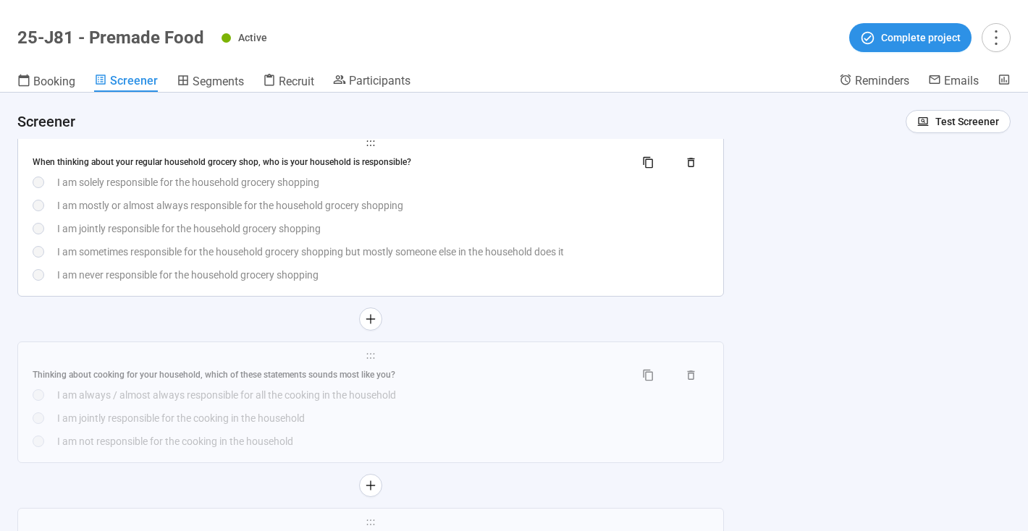
click at [556, 224] on div "When thinking about your regular household grocery shop, who is your household …" at bounding box center [371, 217] width 676 height 132
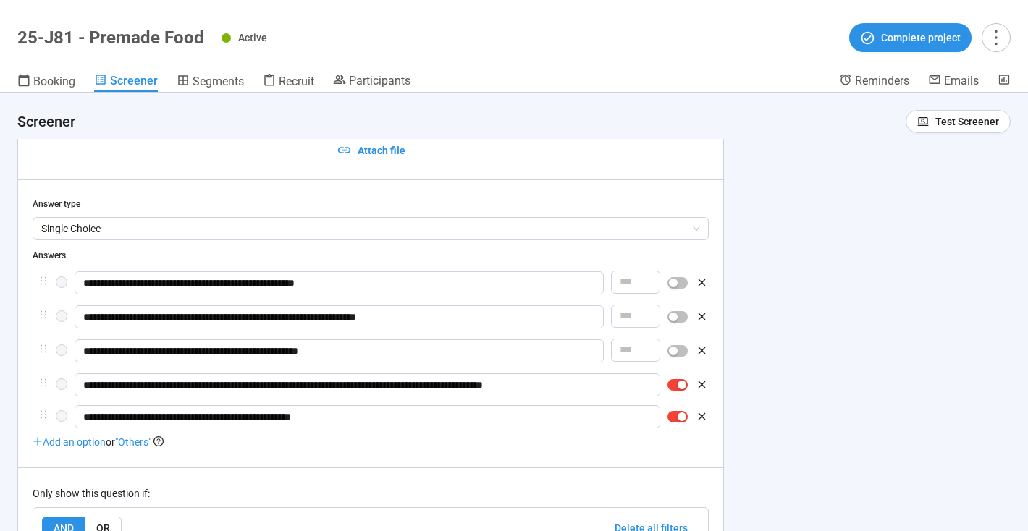
scroll to position [8329, 0]
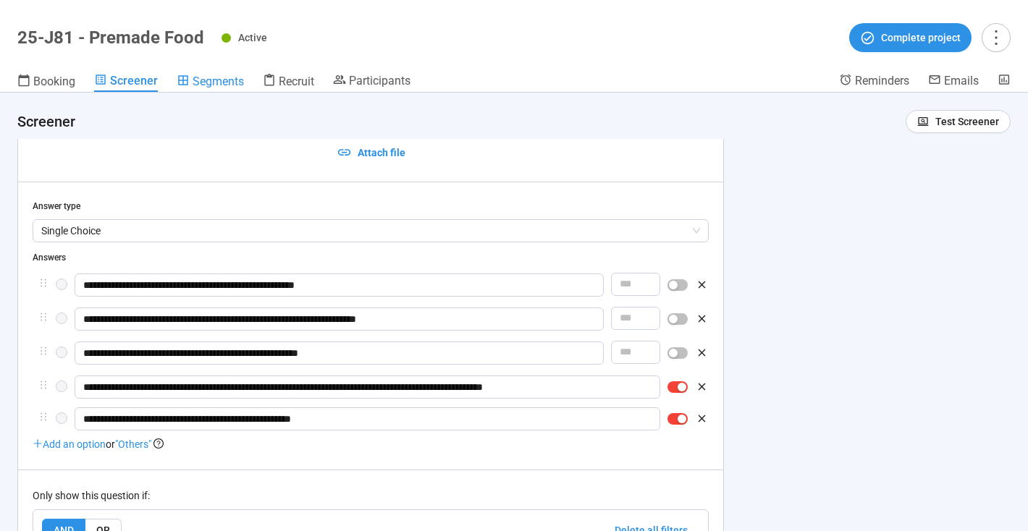
click at [208, 85] on span "Segments" at bounding box center [218, 82] width 51 height 14
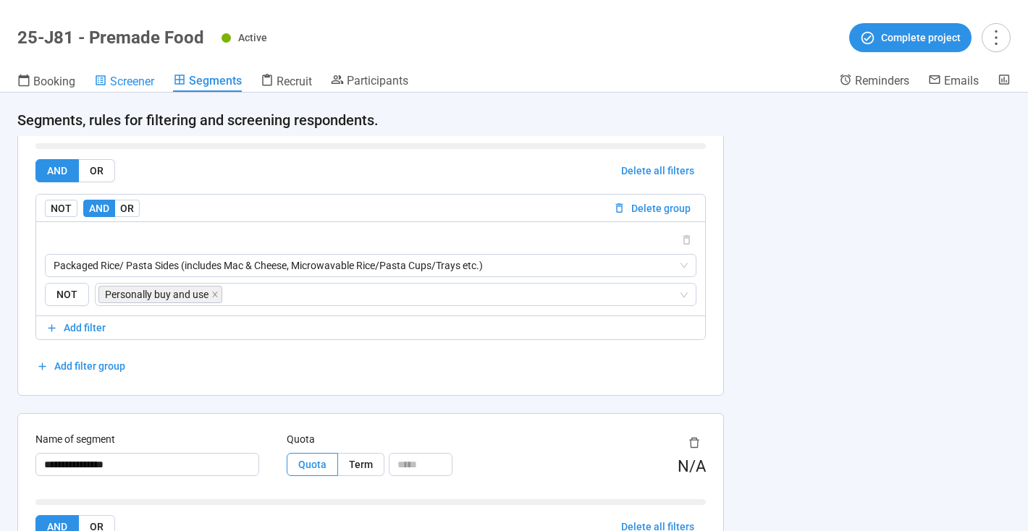
scroll to position [2366, 0]
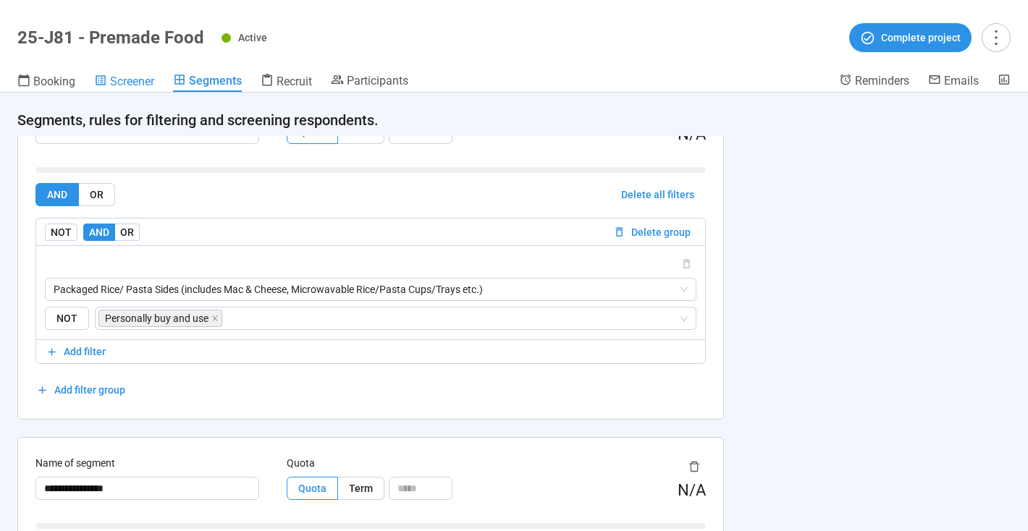
click at [134, 82] on span "Screener" at bounding box center [132, 82] width 44 height 14
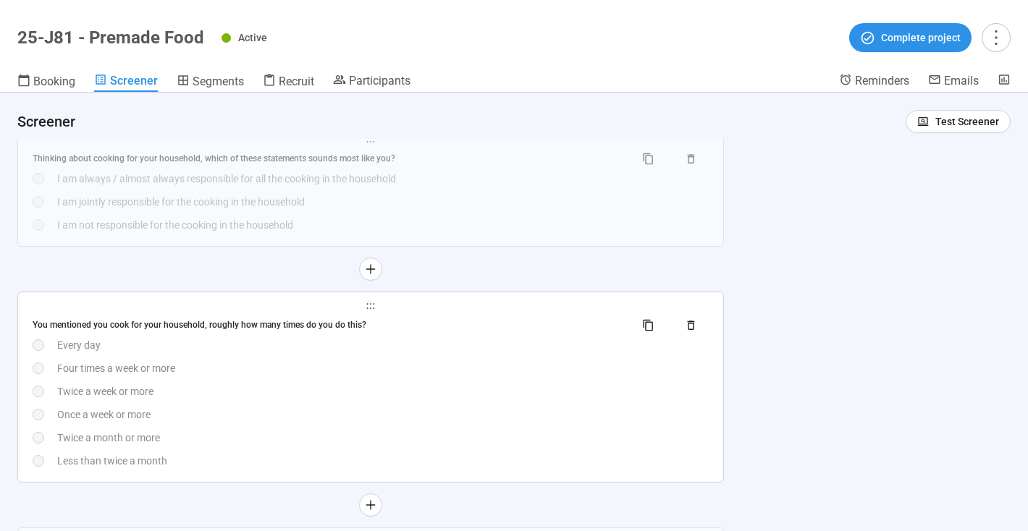
scroll to position [8676, 0]
click at [506, 375] on div "You mentioned you cook for your household, roughly how many times do you do thi…" at bounding box center [371, 389] width 676 height 155
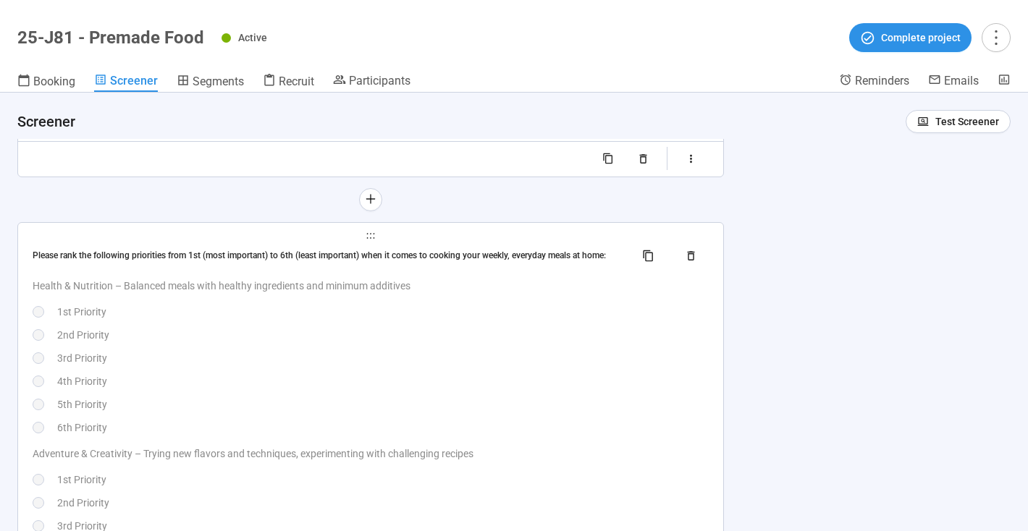
scroll to position [9364, 0]
click at [549, 371] on div "Health & Nutrition – Balanced meals with healthy ingredients and minimum additi…" at bounding box center [371, 356] width 676 height 158
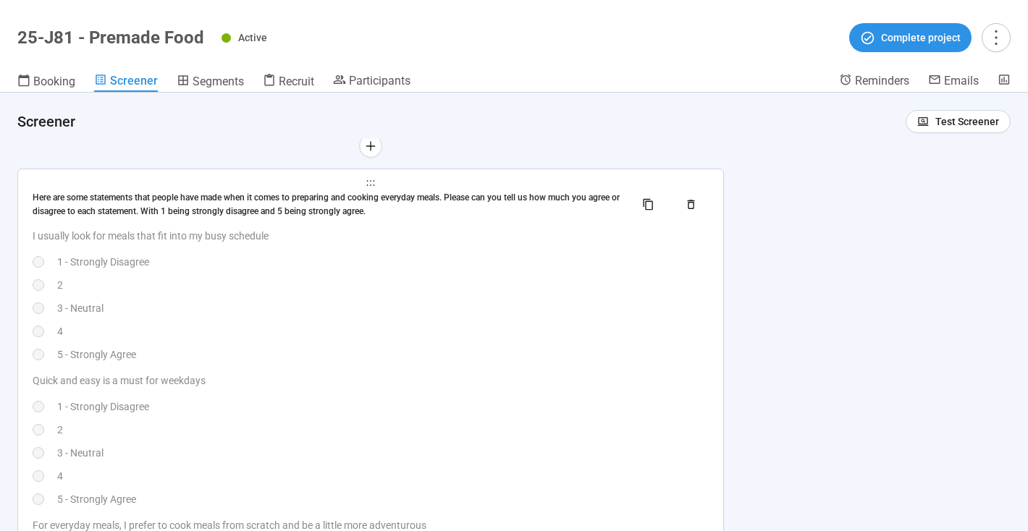
scroll to position [10228, 0]
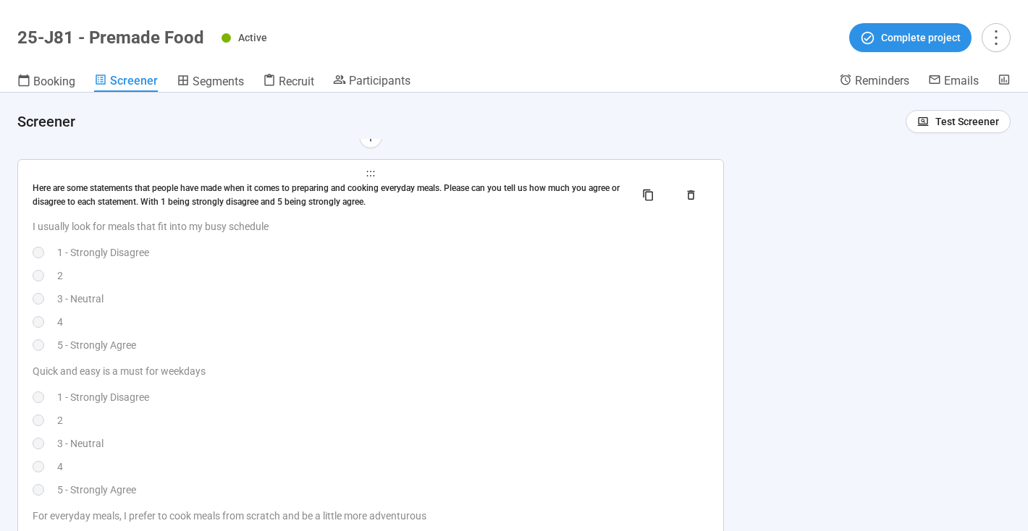
click at [628, 308] on div "I usually look for meals that fit into my busy schedule 1 - Strongly Disagree 2…" at bounding box center [371, 286] width 676 height 135
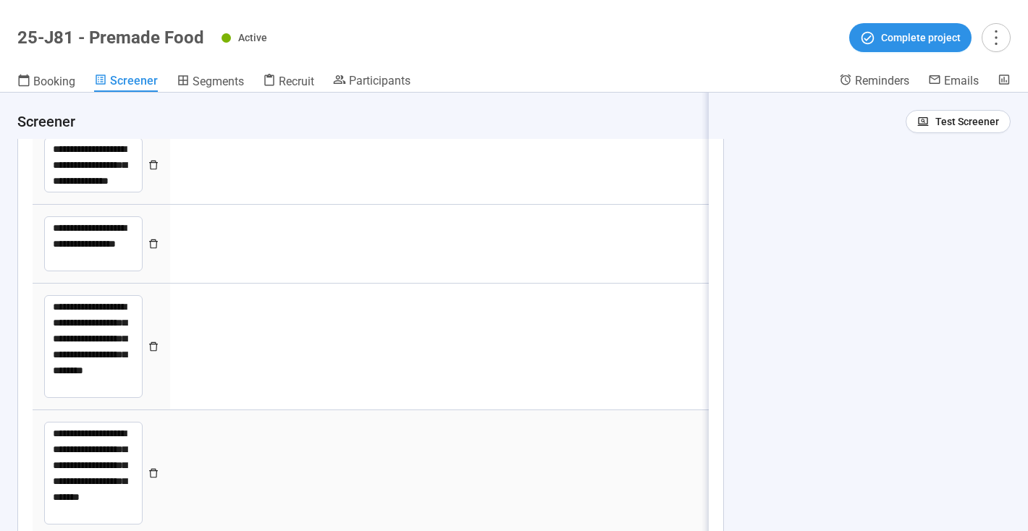
type textarea "**********"
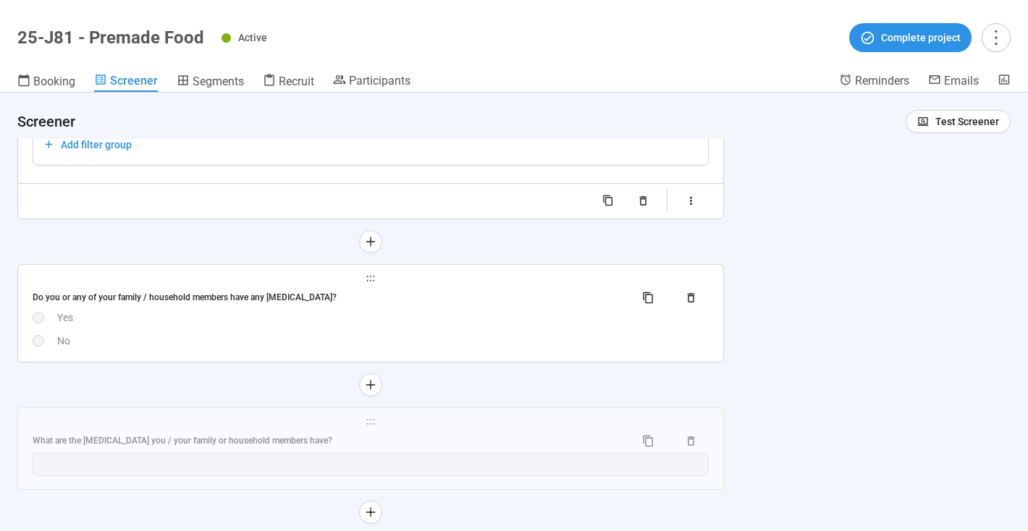
scroll to position [10934, 0]
click at [518, 298] on div "Do you or any of your family / household members have any [MEDICAL_DATA]?" at bounding box center [328, 297] width 591 height 14
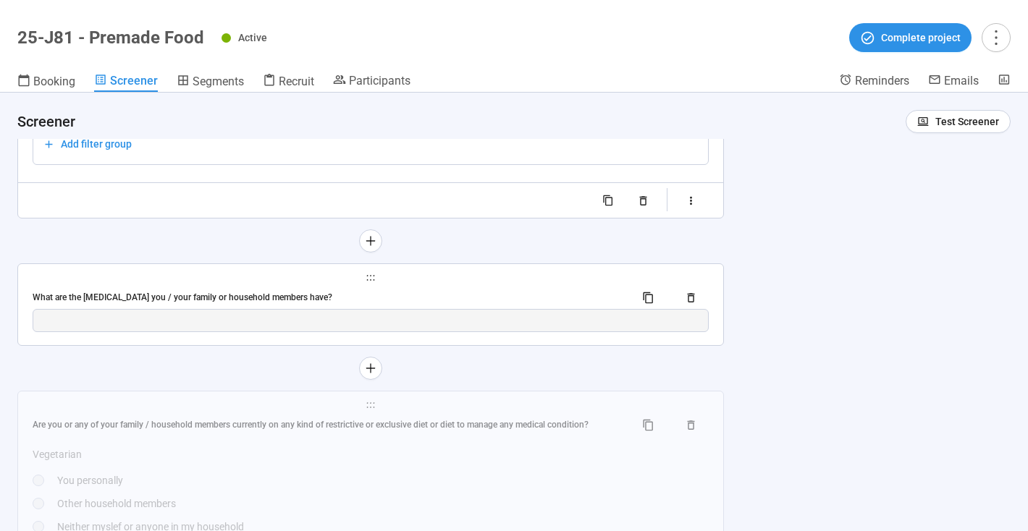
scroll to position [11250, 0]
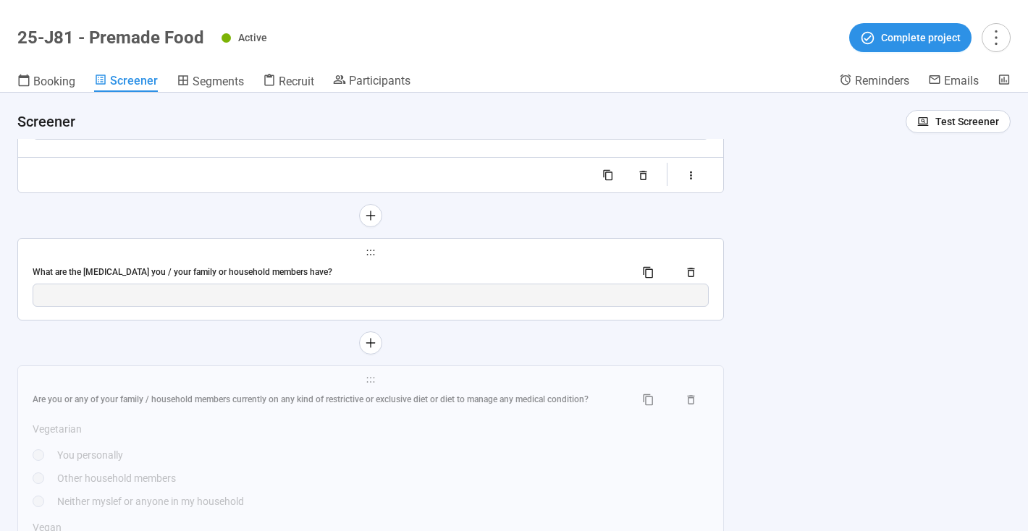
click at [550, 255] on span "holder" at bounding box center [371, 253] width 676 height 10
click at [565, 257] on span "holder" at bounding box center [371, 253] width 676 height 10
click at [515, 258] on div "**********" at bounding box center [370, 279] width 705 height 81
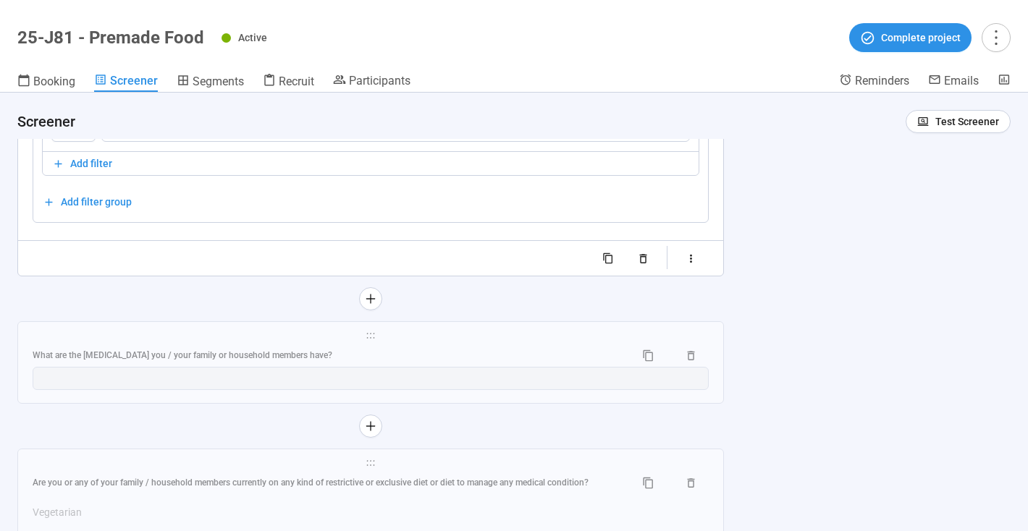
scroll to position [11179, 0]
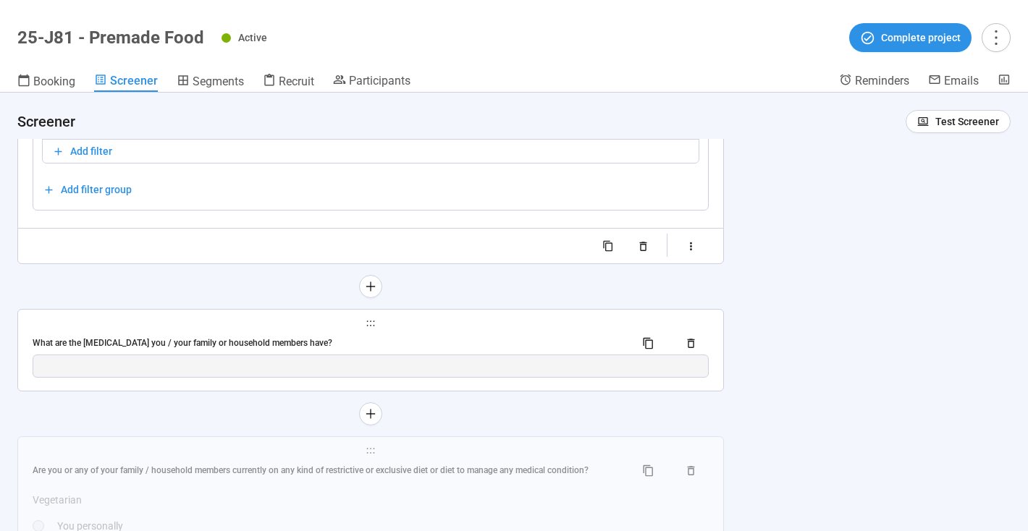
click at [546, 332] on div "What are the [MEDICAL_DATA] you / your family or household members have?" at bounding box center [371, 342] width 676 height 23
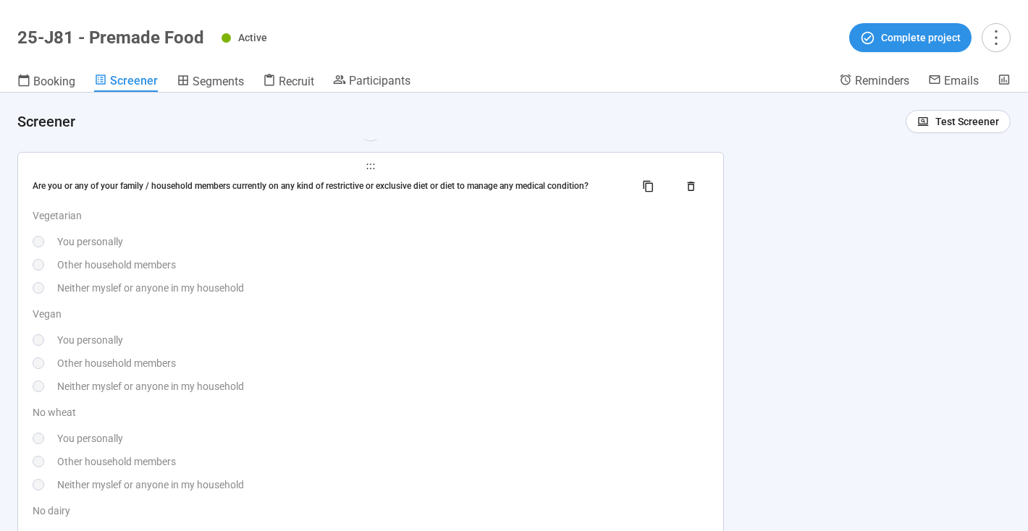
scroll to position [11442, 0]
click at [611, 318] on p "Vegan" at bounding box center [371, 312] width 676 height 16
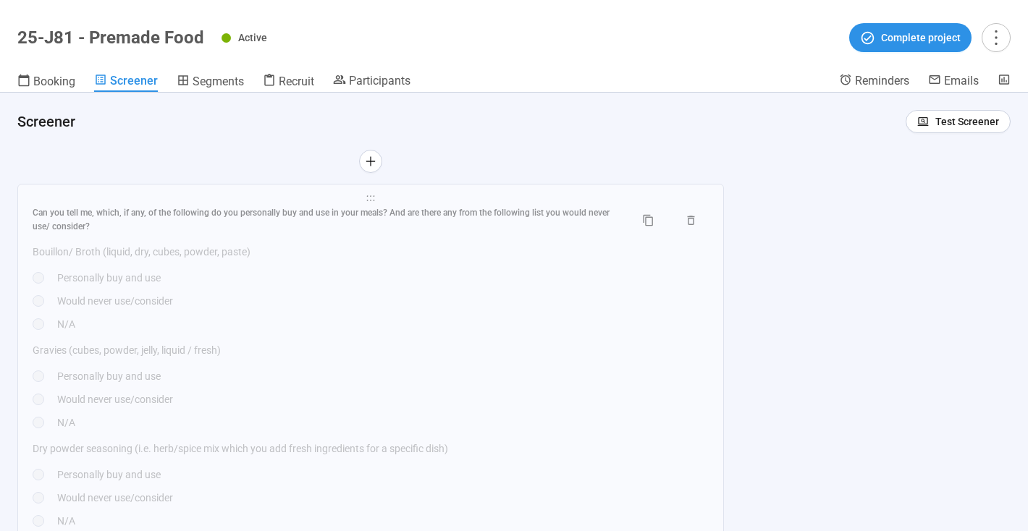
scroll to position [12018, 0]
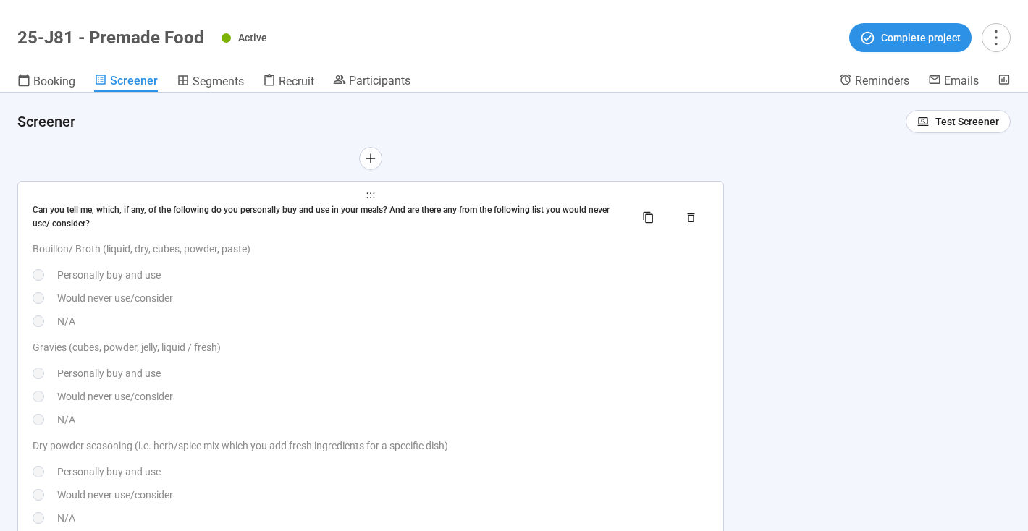
click at [625, 287] on div "Bouillon/ Broth (liquid, dry, cubes, powder, paste) Personally buy and use Woul…" at bounding box center [371, 285] width 676 height 88
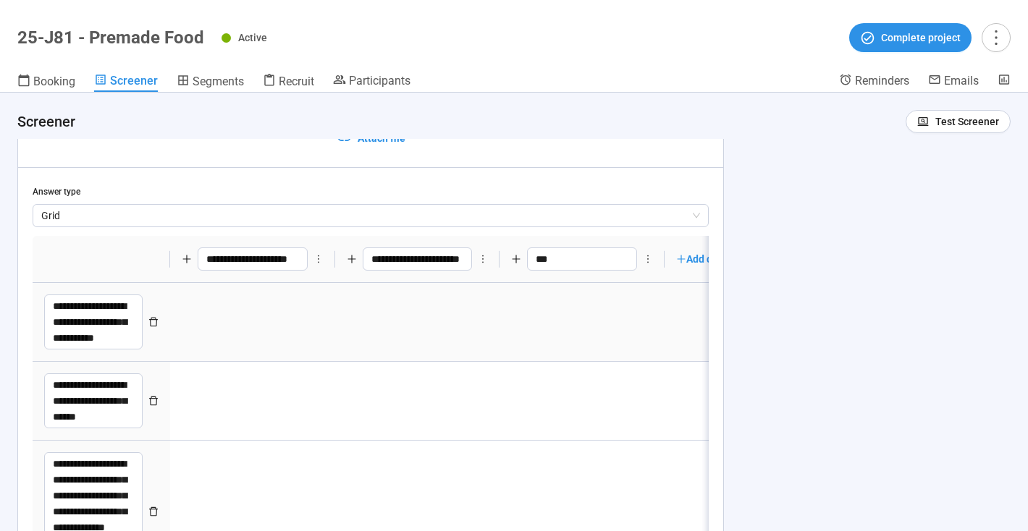
type textarea "**********"
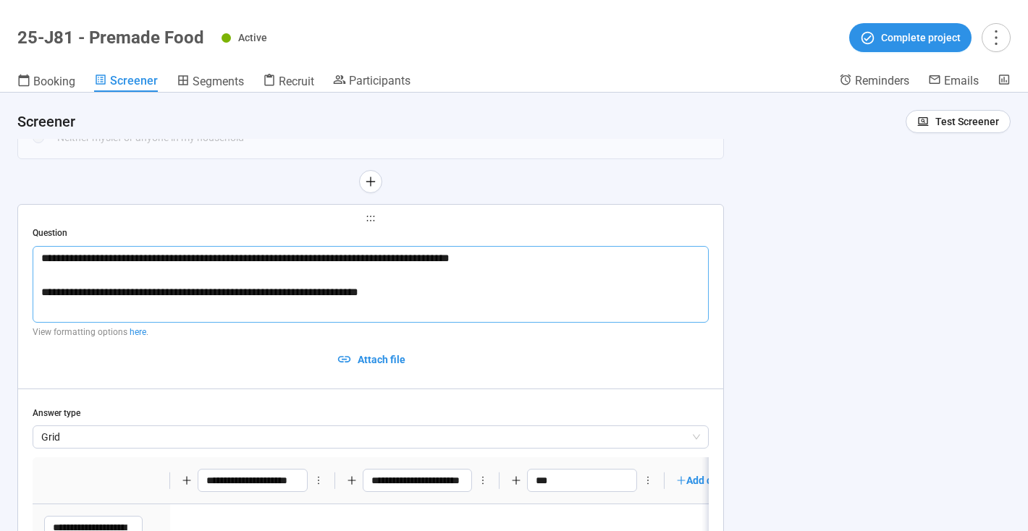
scroll to position [11783, 0]
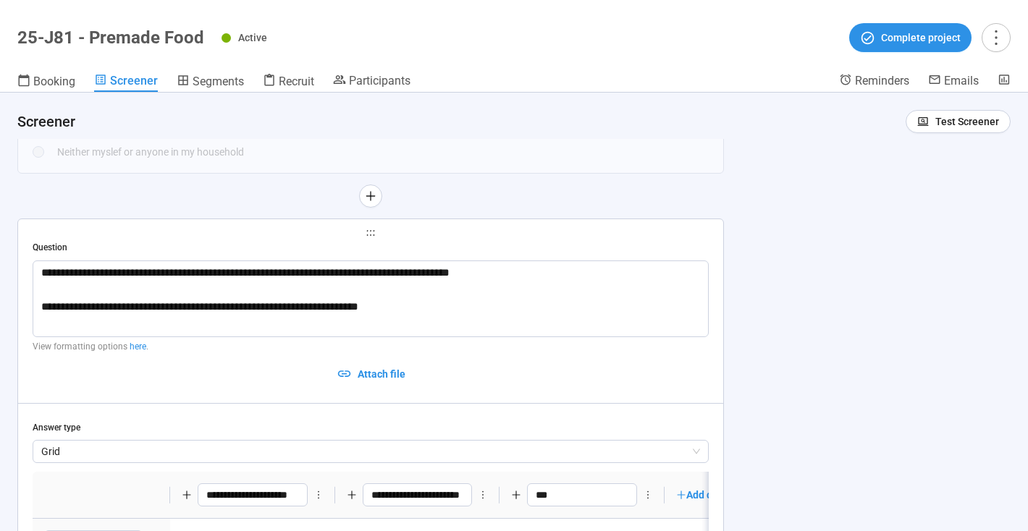
drag, startPoint x: 201, startPoint y: 82, endPoint x: 349, endPoint y: 264, distance: 234.7
click at [201, 82] on span "Segments" at bounding box center [218, 82] width 51 height 14
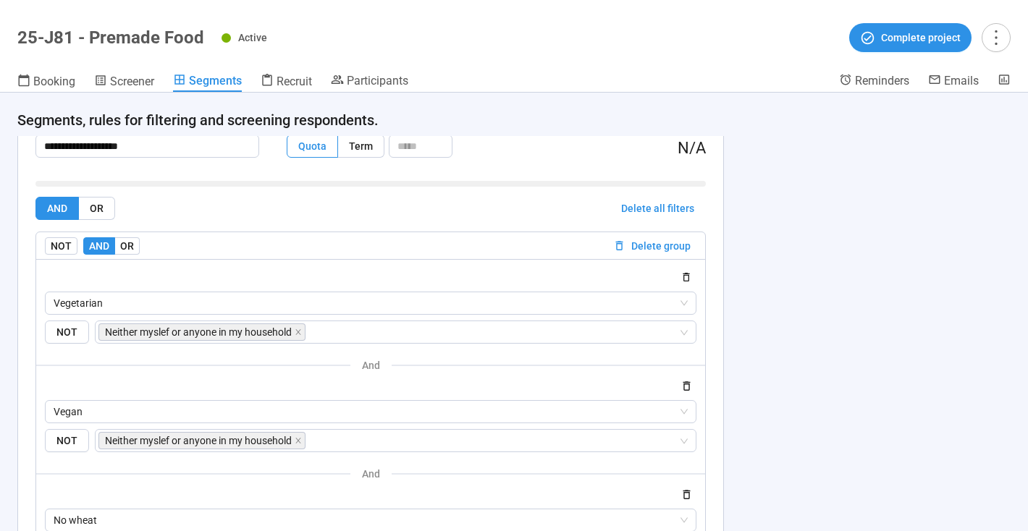
scroll to position [767, 0]
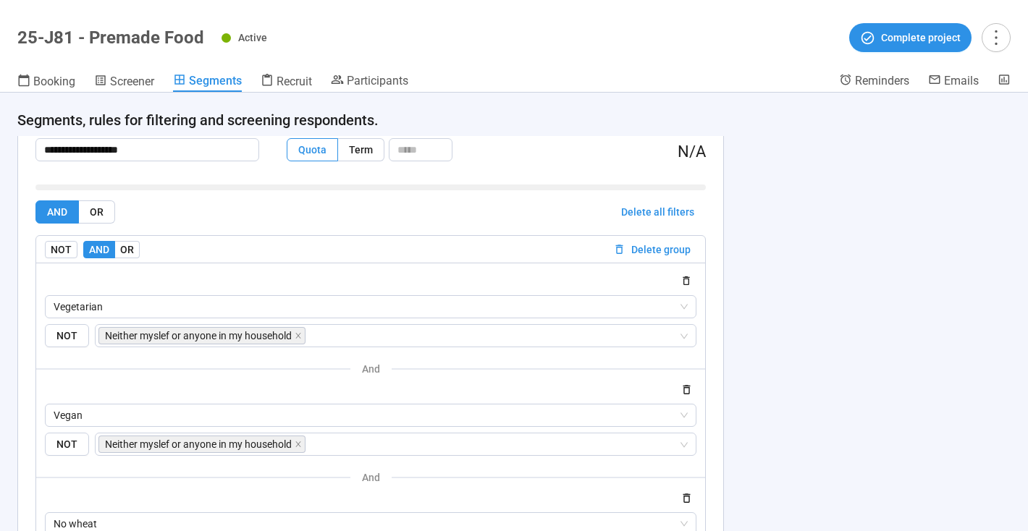
drag, startPoint x: 132, startPoint y: 81, endPoint x: 500, endPoint y: 345, distance: 452.3
click at [132, 81] on span "Screener" at bounding box center [132, 82] width 44 height 14
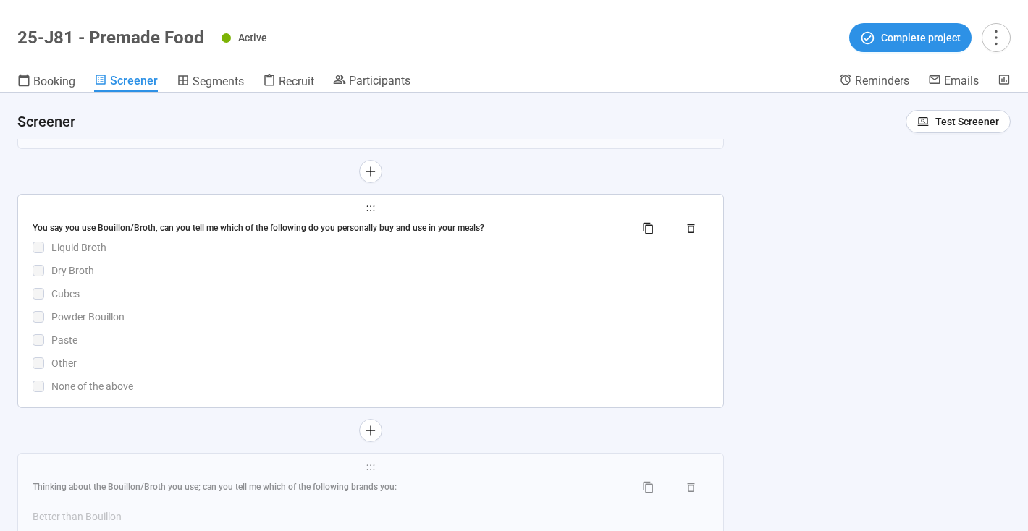
scroll to position [12767, 0]
click at [557, 261] on div "You say you use Bouillon/Broth, can you tell me which of the following do you p…" at bounding box center [371, 305] width 676 height 178
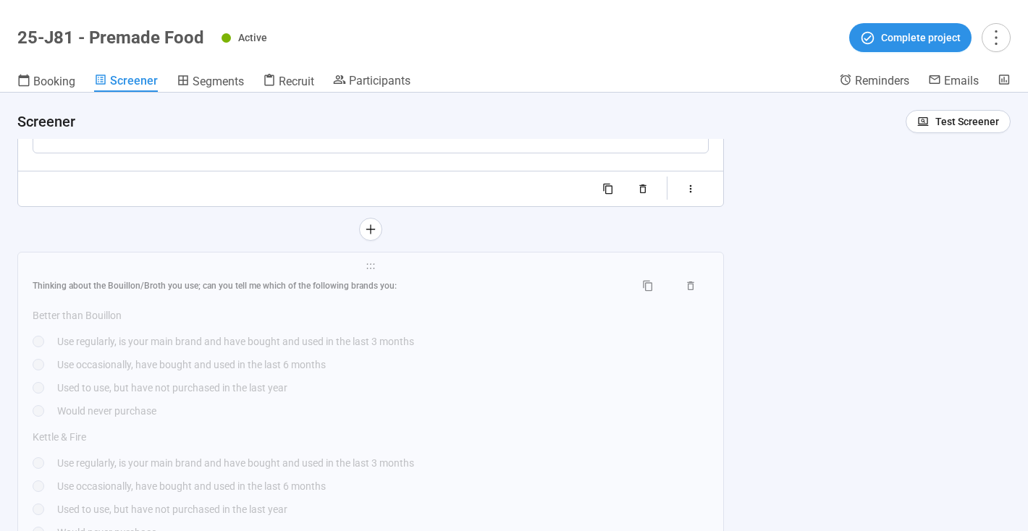
scroll to position [13450, 0]
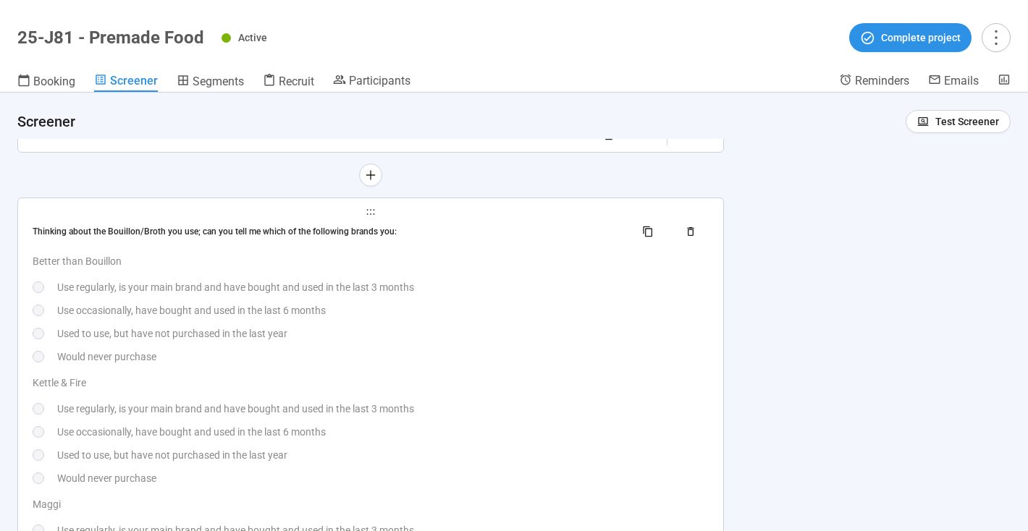
click at [557, 332] on div "Used to use, but have not purchased in the last year" at bounding box center [382, 334] width 651 height 16
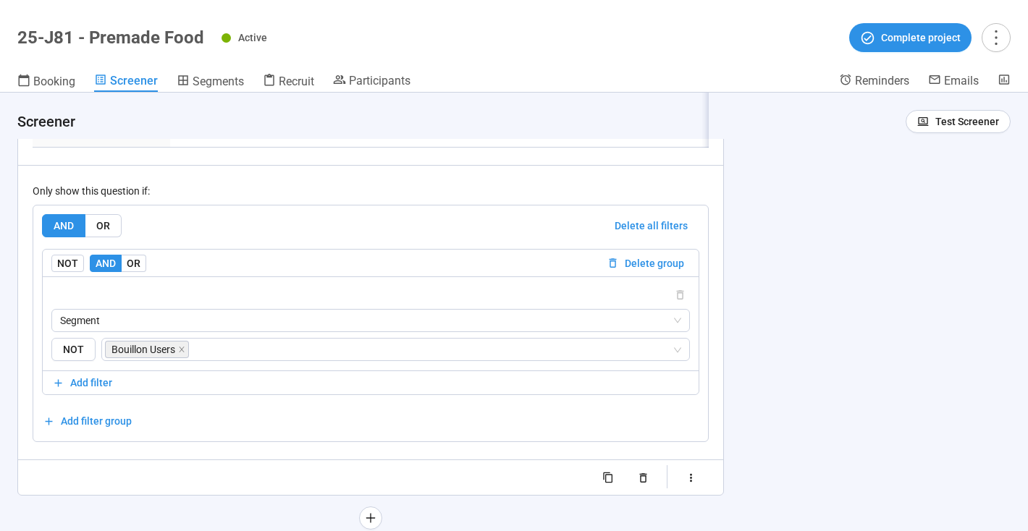
type textarea "**********"
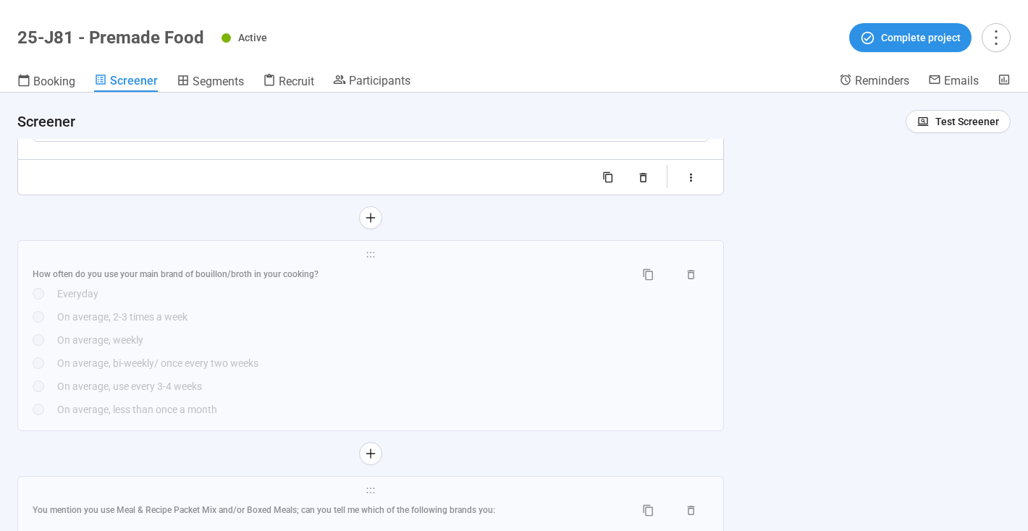
scroll to position [13753, 0]
click at [603, 318] on div "On average, 2-3 times a week" at bounding box center [382, 315] width 651 height 16
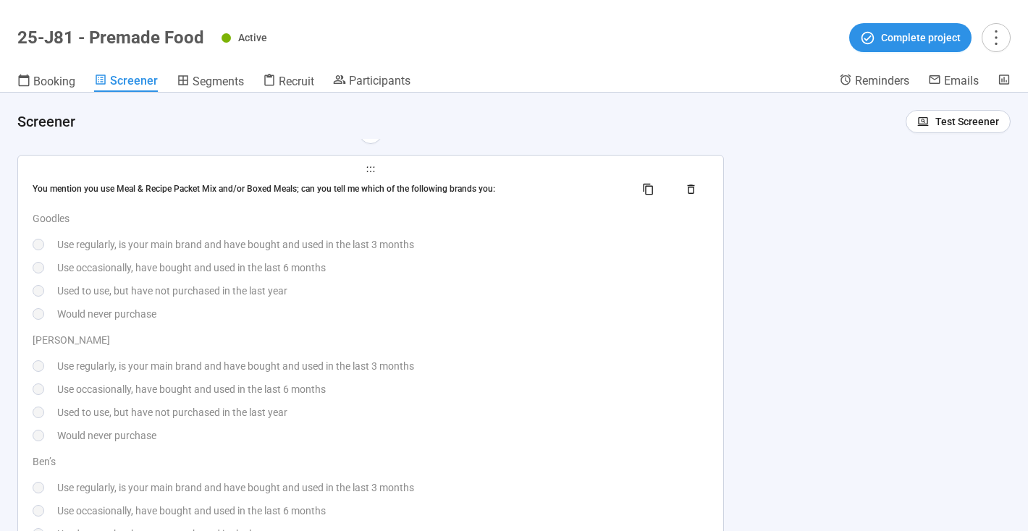
scroll to position [14651, 0]
click at [641, 353] on div "Knorr Use regularly, is your main brand and have bought and used in the last 3 …" at bounding box center [371, 384] width 676 height 111
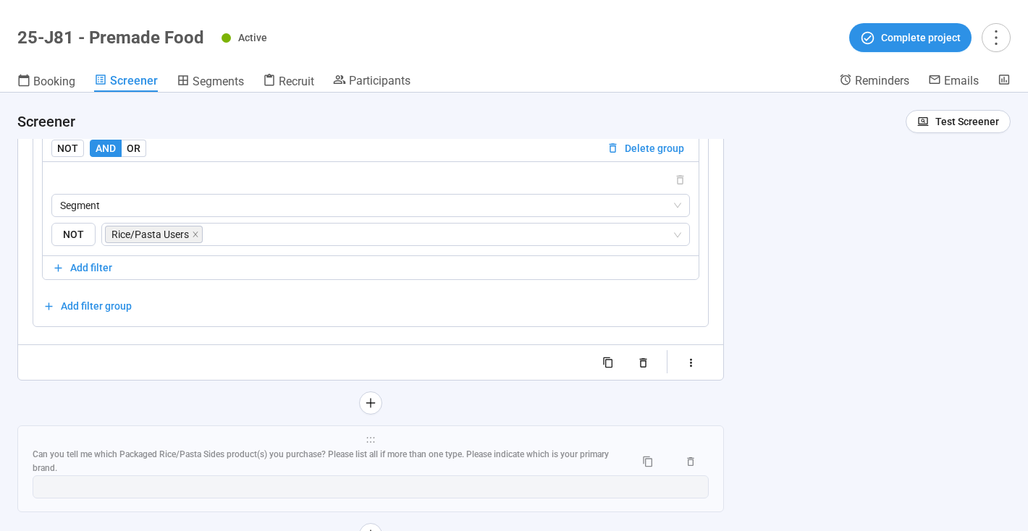
type textarea "**********"
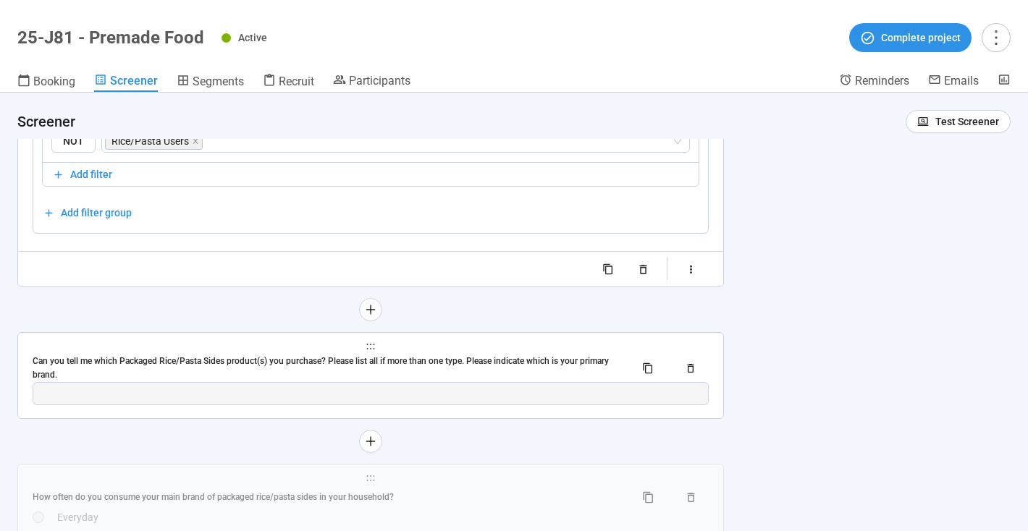
scroll to position [14745, 0]
click at [613, 347] on span "holder" at bounding box center [371, 346] width 676 height 10
click at [512, 344] on span "holder" at bounding box center [371, 346] width 676 height 10
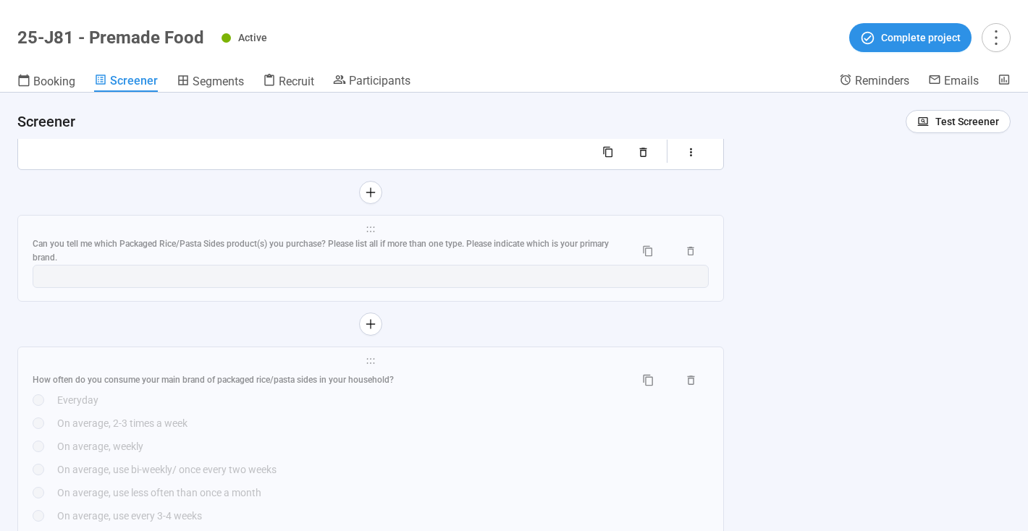
scroll to position [14901, 0]
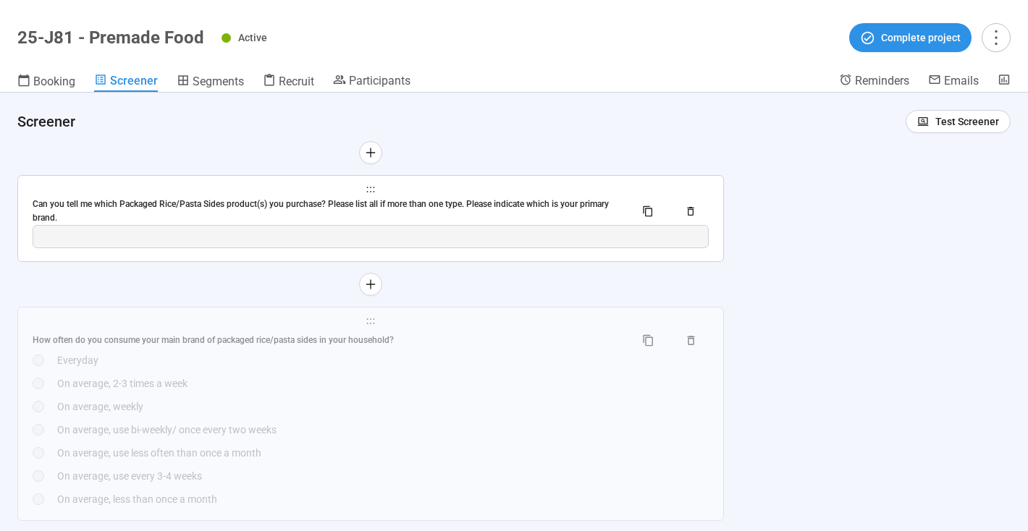
click at [609, 255] on div "**********" at bounding box center [370, 218] width 705 height 85
click at [578, 200] on div "Can you tell me which Packaged Rice/Pasta Sides product(s) you purchase? Please…" at bounding box center [328, 212] width 591 height 28
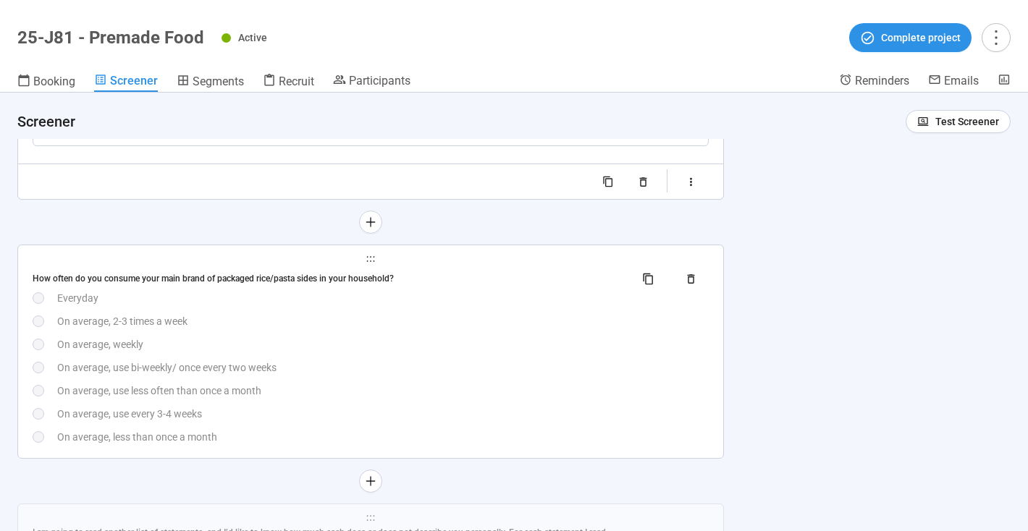
scroll to position [15508, 0]
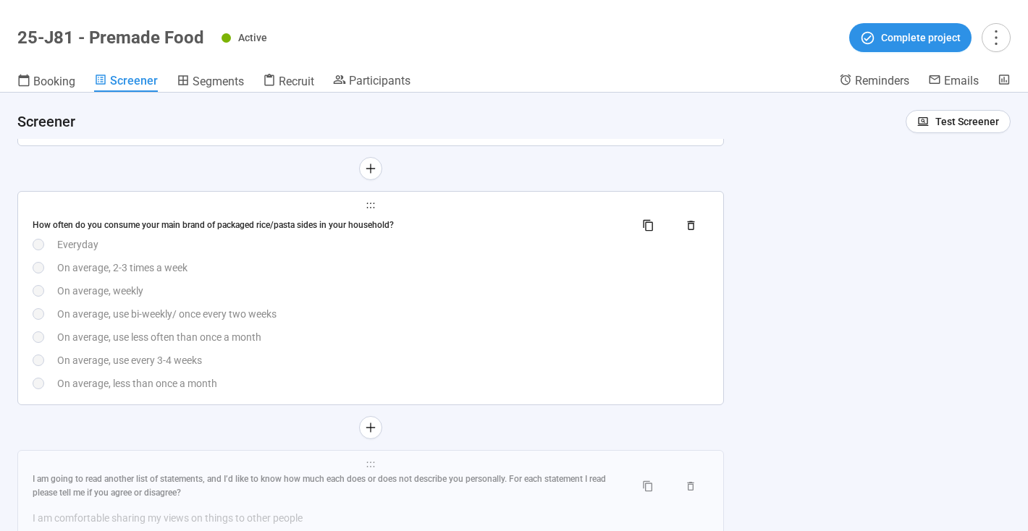
click at [558, 243] on div "Everyday" at bounding box center [382, 245] width 651 height 16
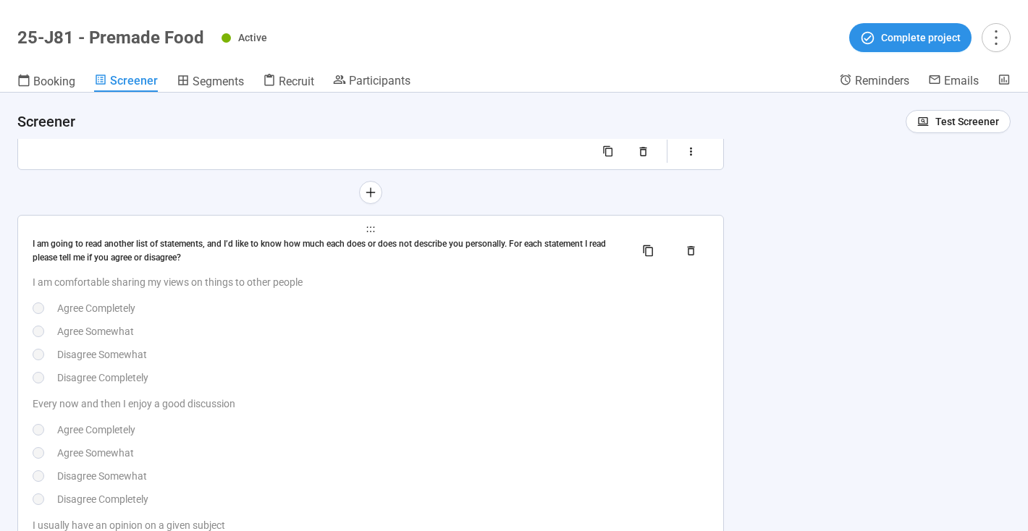
scroll to position [15833, 0]
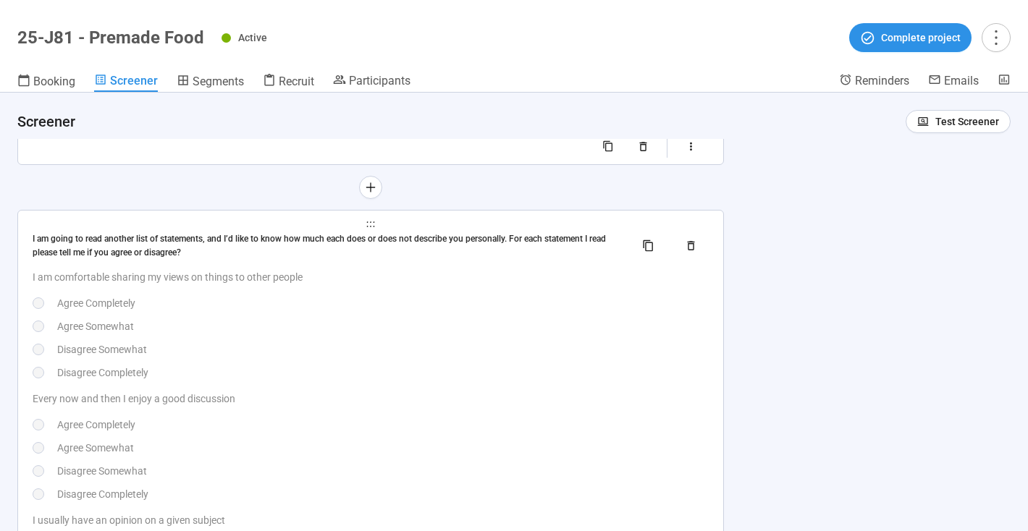
click at [526, 319] on div "I am comfortable sharing my views on things to other people Agree Completely Ag…" at bounding box center [371, 324] width 676 height 111
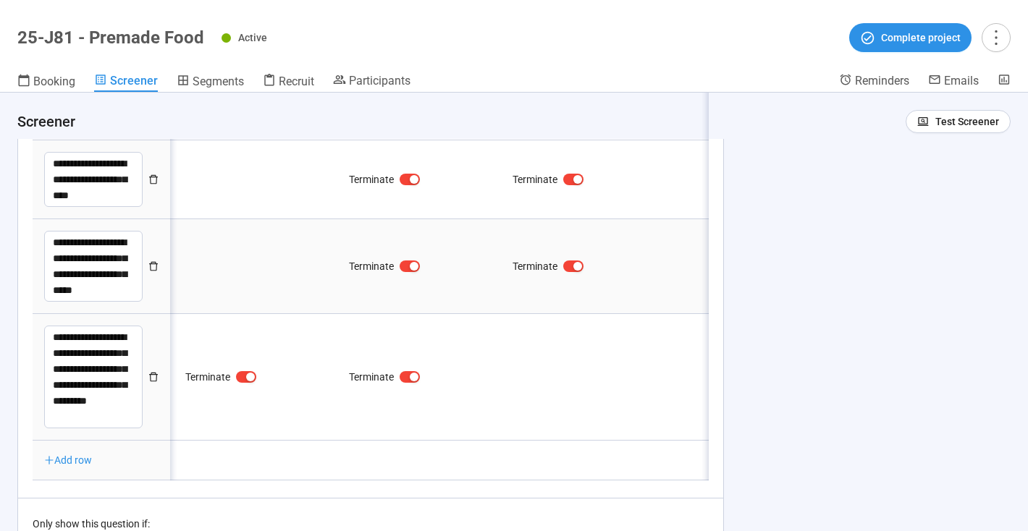
scroll to position [0, 279]
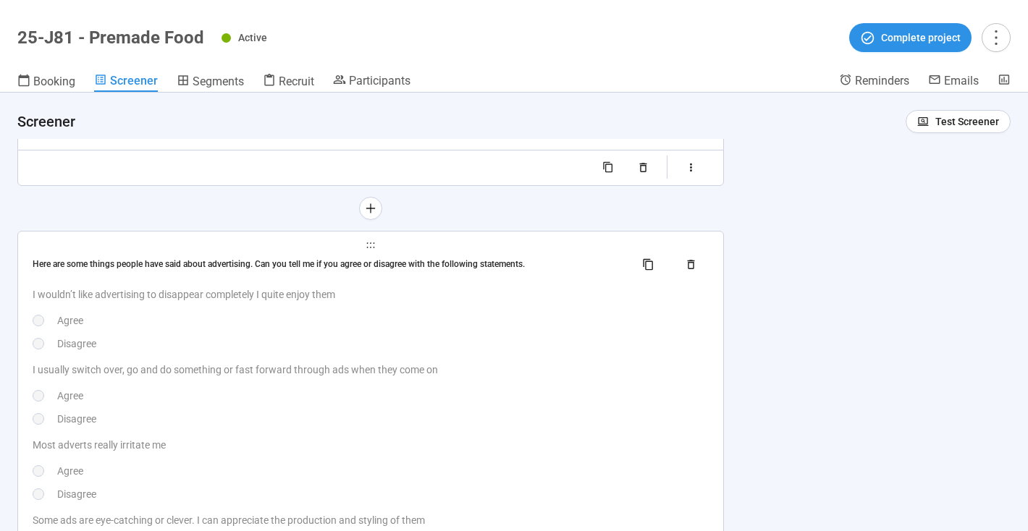
click at [579, 349] on div "Disagree" at bounding box center [382, 344] width 651 height 16
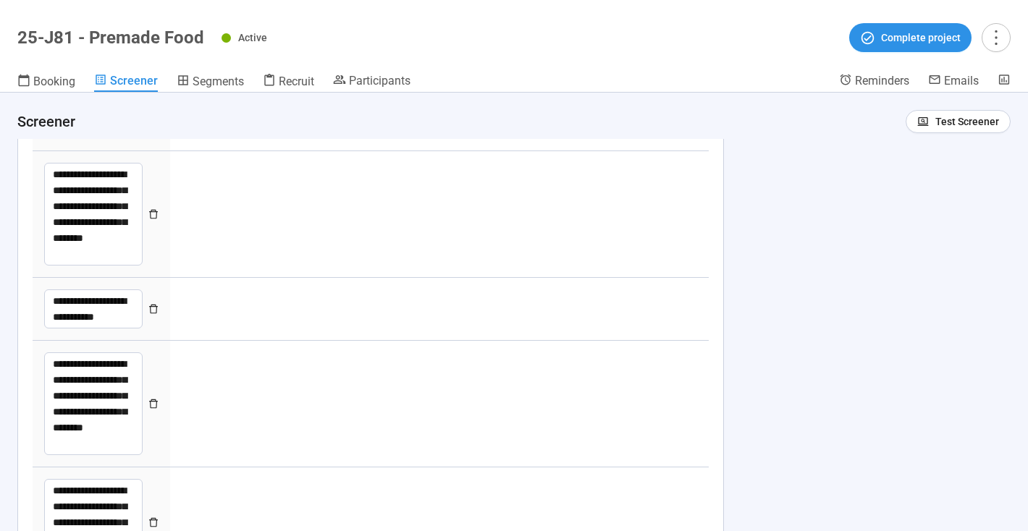
type textarea "**********"
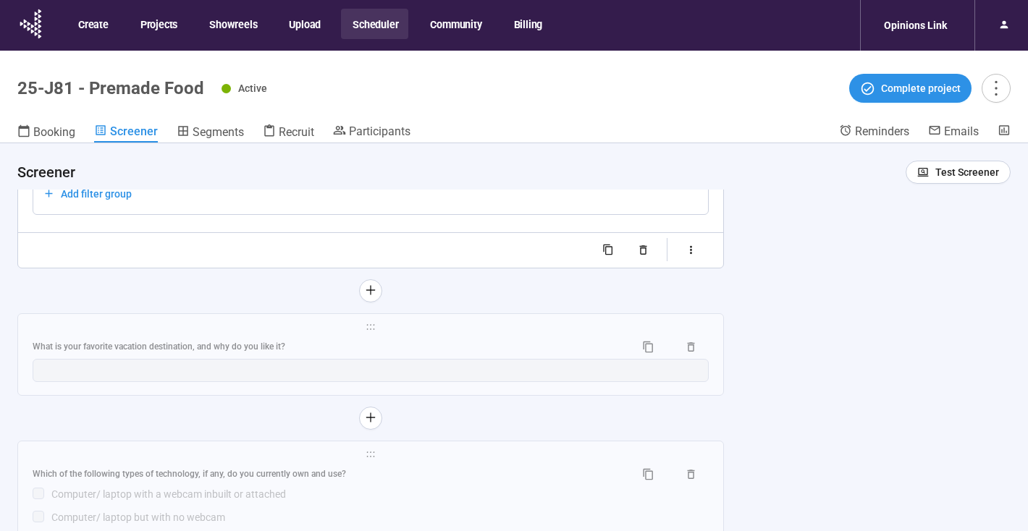
scroll to position [16978, 0]
click at [470, 335] on div "**********" at bounding box center [370, 355] width 705 height 81
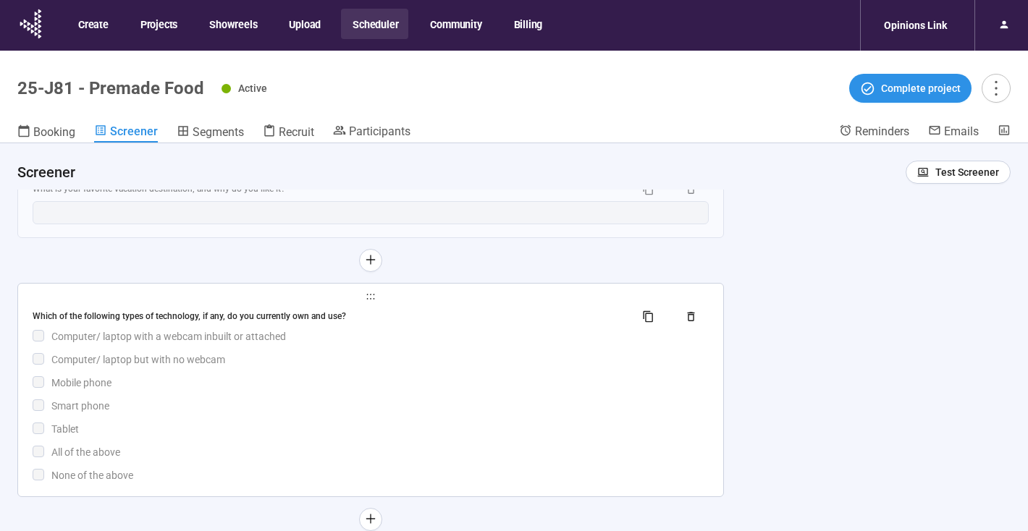
scroll to position [17141, 0]
click at [478, 367] on div "Which of the following types of technology, if any, do you currently own and us…" at bounding box center [371, 389] width 676 height 178
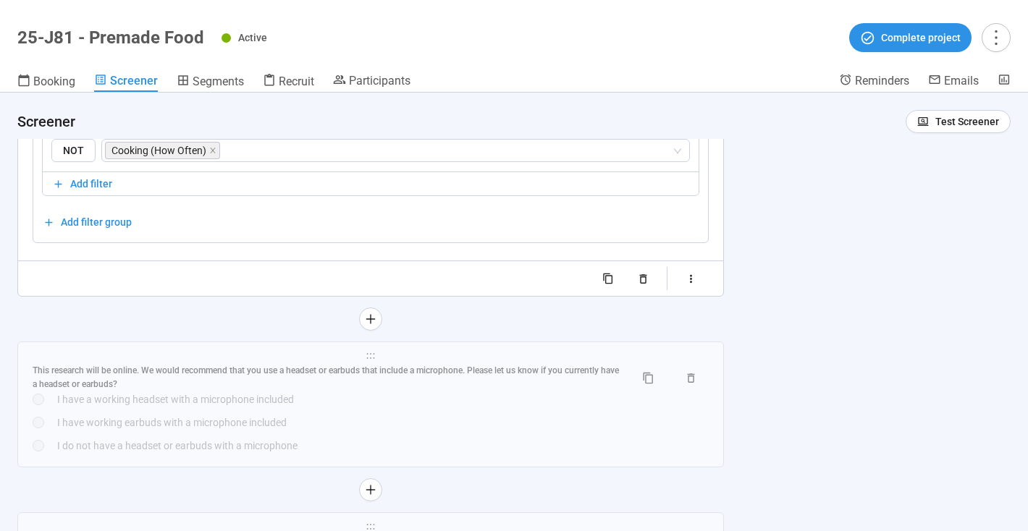
scroll to position [17232, 0]
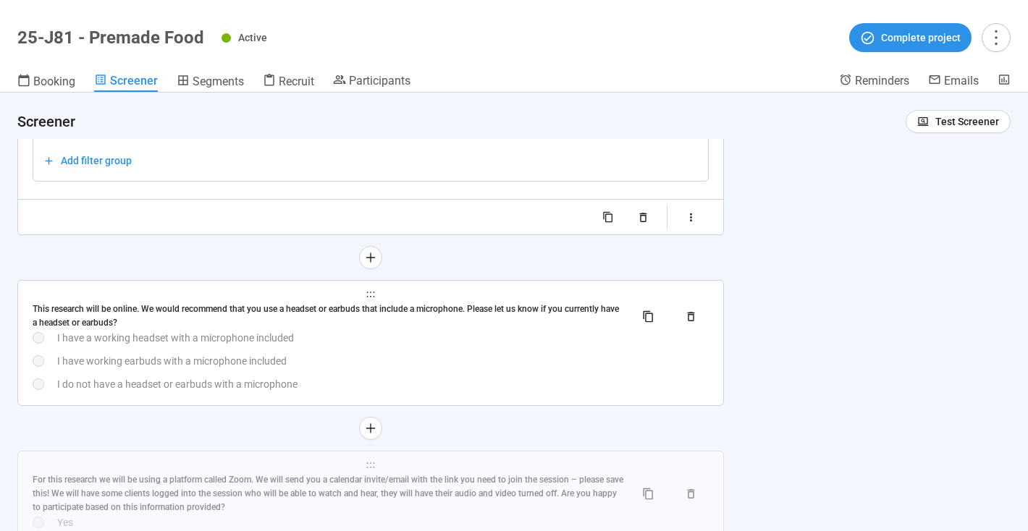
click at [579, 365] on div "I have working earbuds with a microphone included" at bounding box center [382, 361] width 651 height 16
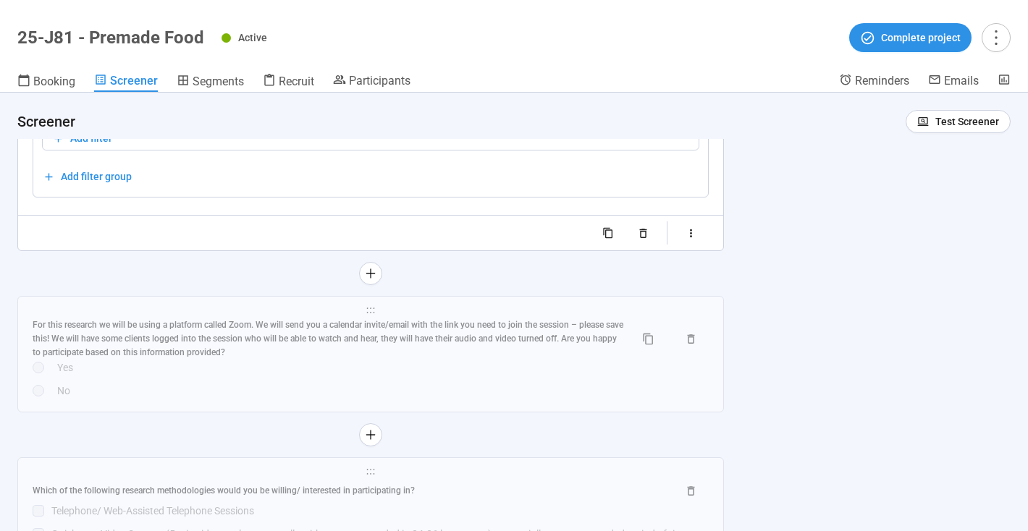
scroll to position [17325, 0]
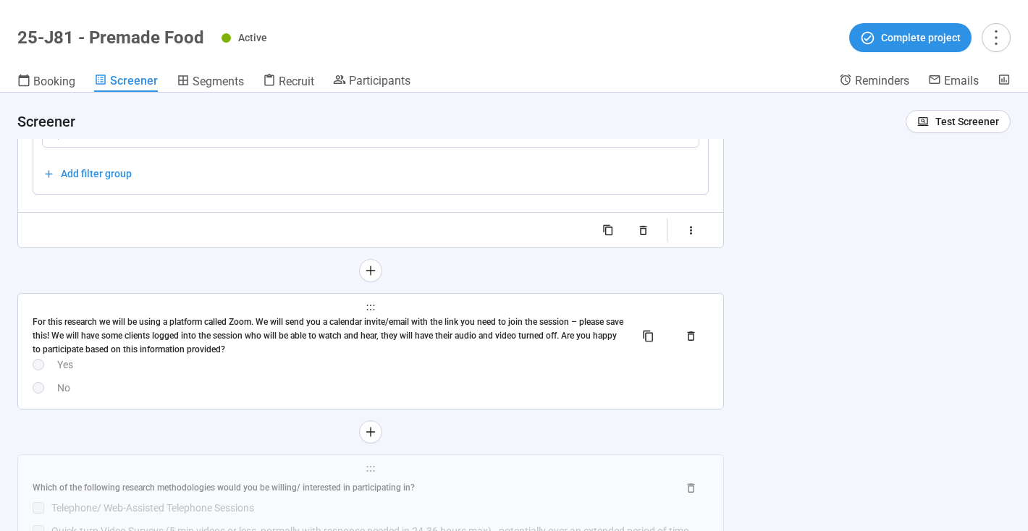
click at [460, 381] on div "No" at bounding box center [382, 388] width 651 height 16
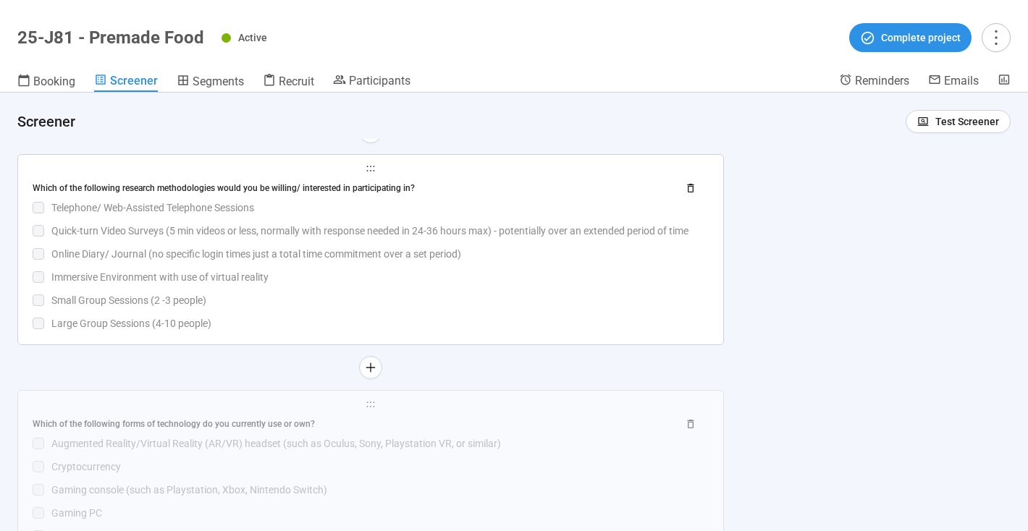
scroll to position [17637, 0]
click at [499, 305] on div "Small Group Sessions (2 -3 people)" at bounding box center [379, 300] width 657 height 16
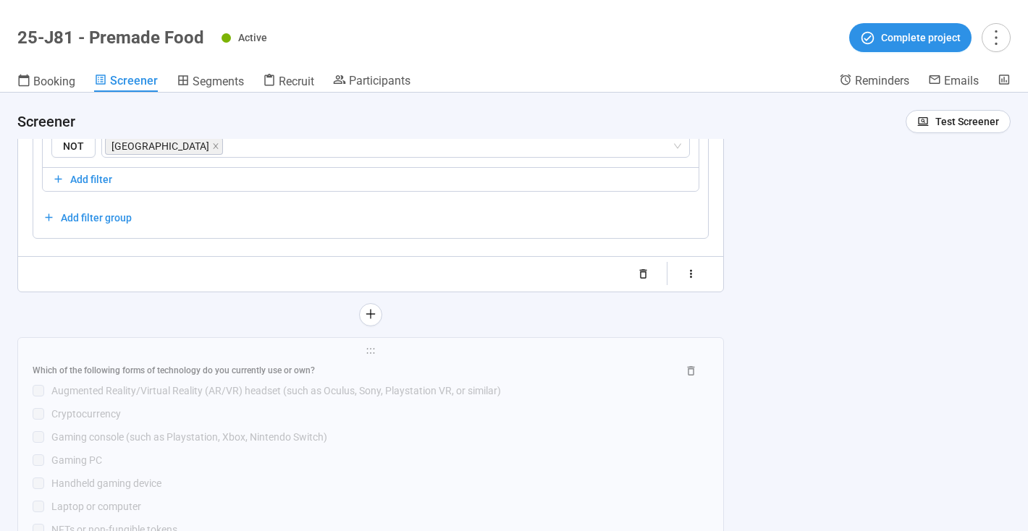
scroll to position [17692, 0]
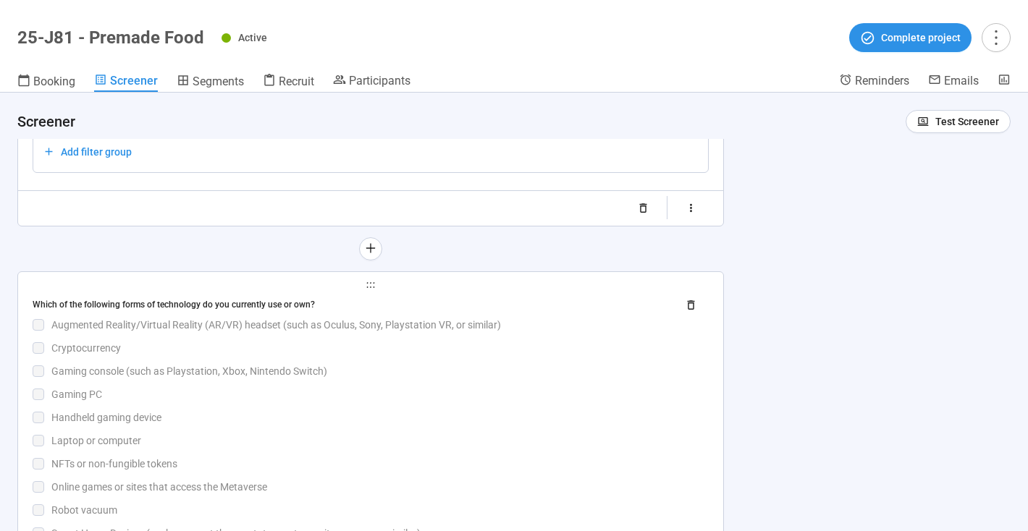
drag, startPoint x: 506, startPoint y: 402, endPoint x: 304, endPoint y: 345, distance: 209.7
click at [506, 402] on div "Gaming PC" at bounding box center [379, 395] width 657 height 16
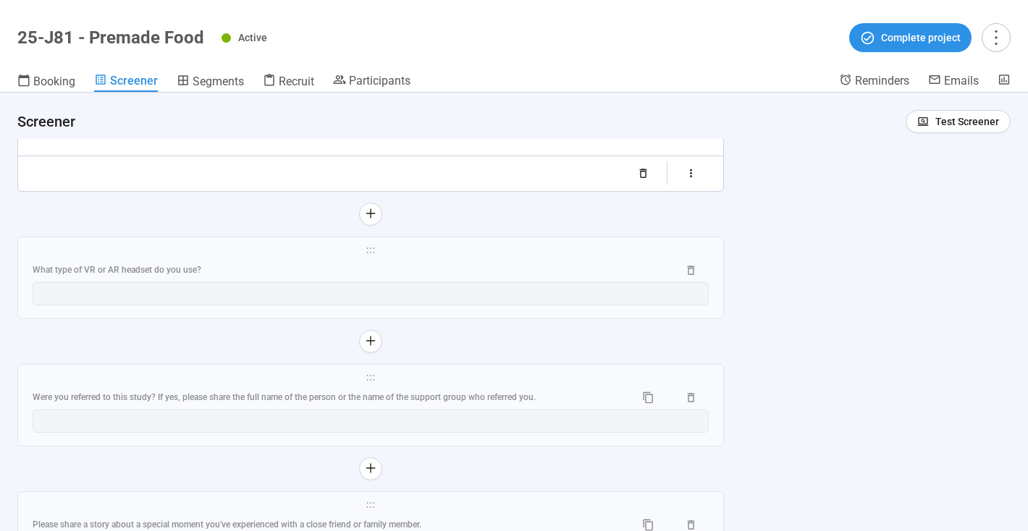
scroll to position [18204, 0]
click at [510, 271] on div "What type of VR or AR headset do you use?" at bounding box center [349, 267] width 633 height 14
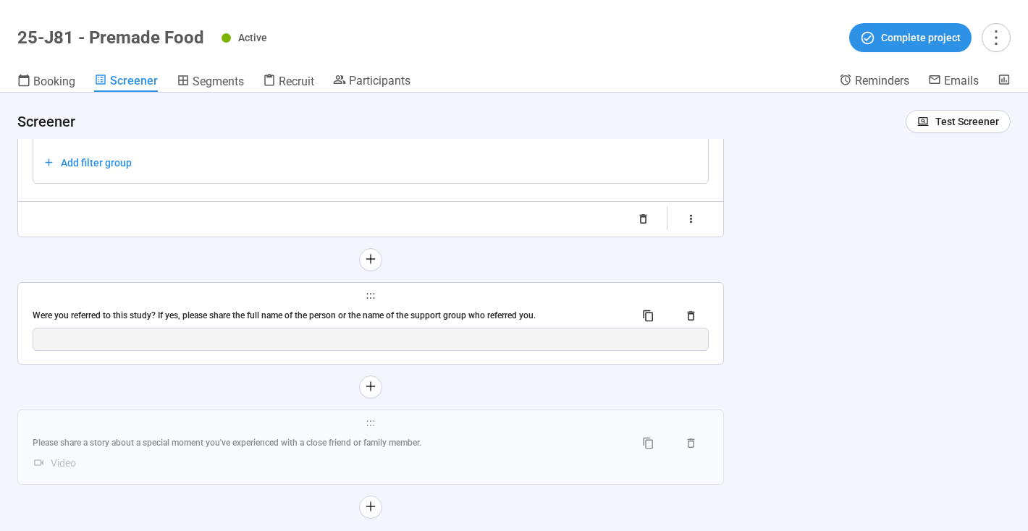
scroll to position [18163, 0]
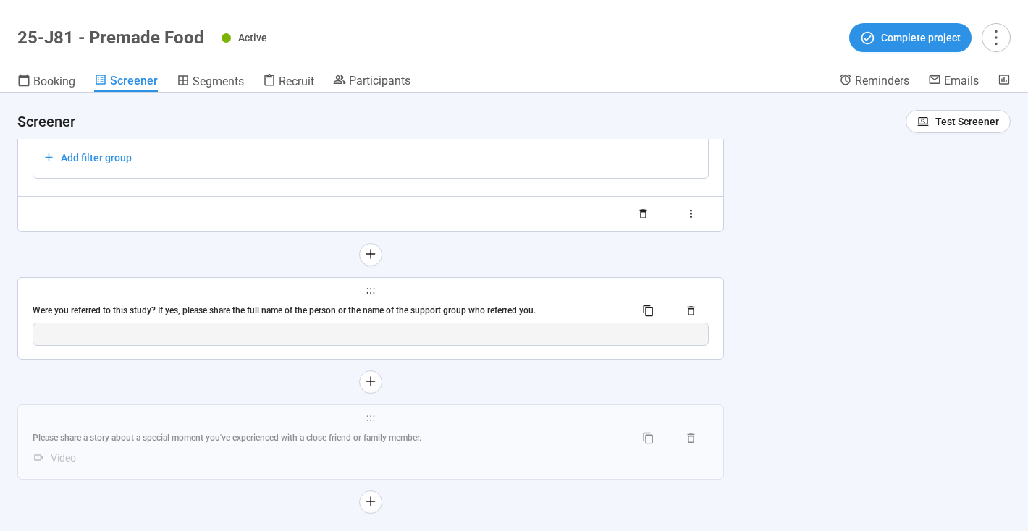
click at [535, 301] on div "Were you referred to this study? If yes, please share the full name of the pers…" at bounding box center [371, 311] width 676 height 23
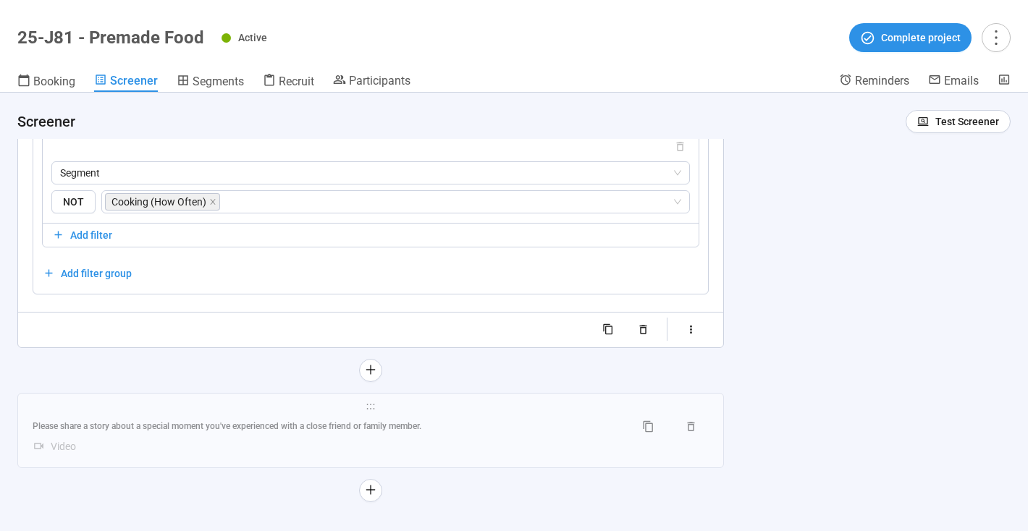
scroll to position [18262, 0]
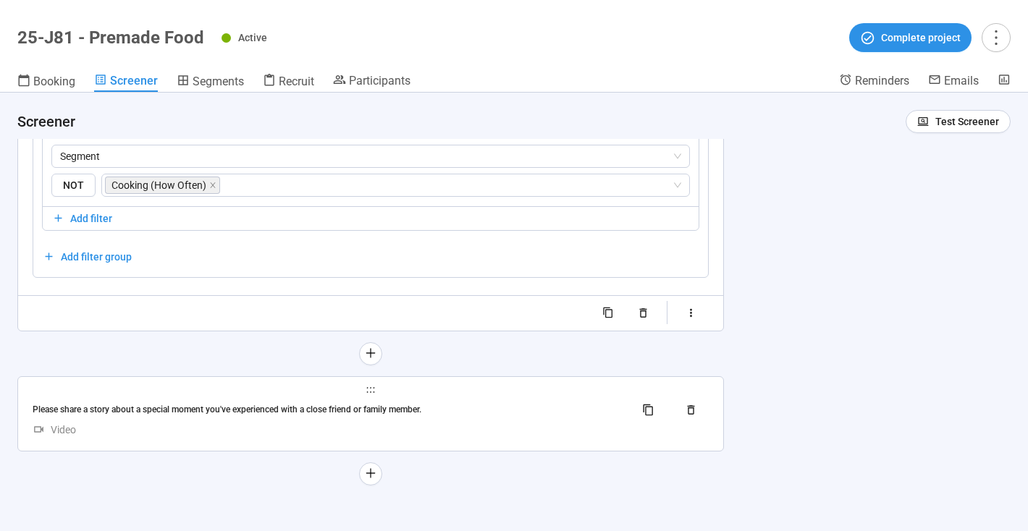
click at [513, 394] on span "holder" at bounding box center [371, 390] width 676 height 10
click at [498, 408] on div "Please share a story about a special moment you've experienced with a close fri…" at bounding box center [328, 410] width 591 height 14
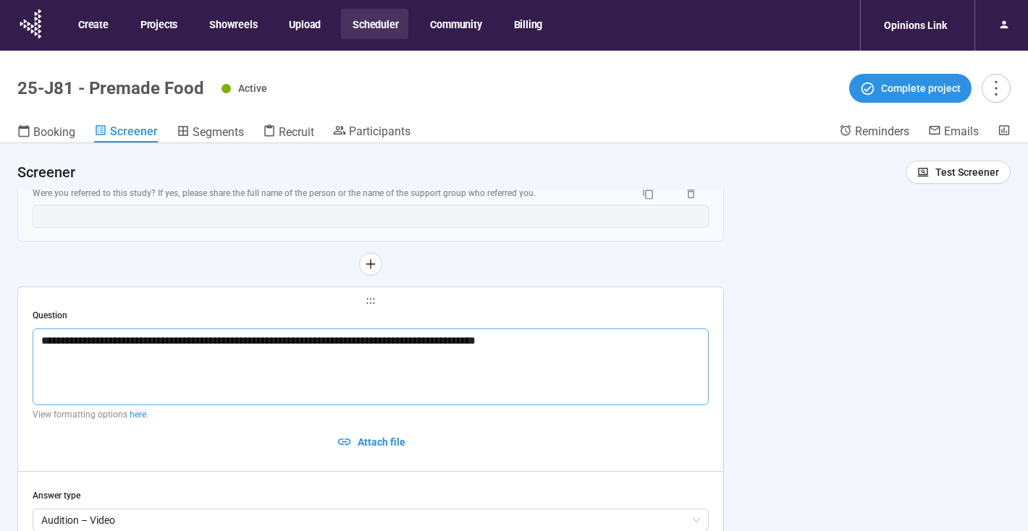
scroll to position [17819, 0]
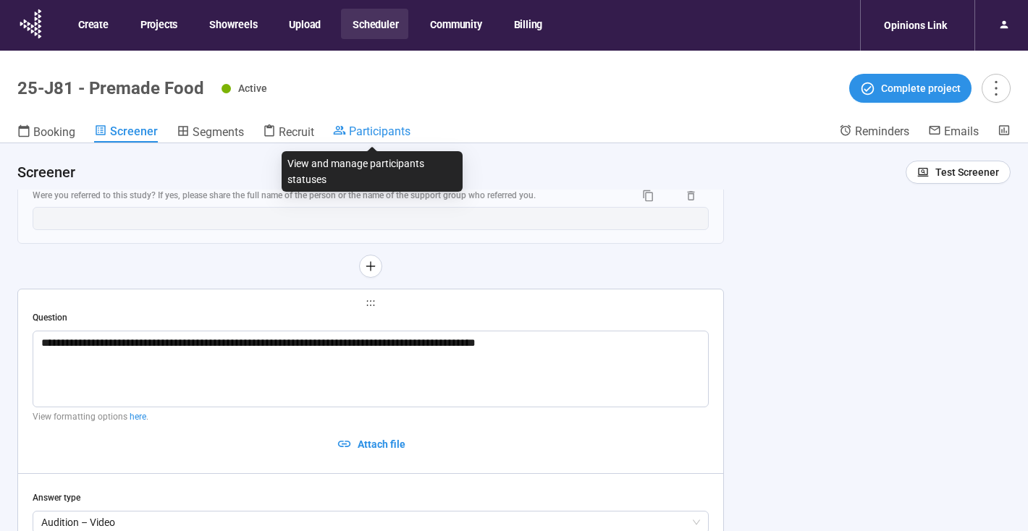
click at [381, 129] on span "Participants" at bounding box center [380, 131] width 62 height 14
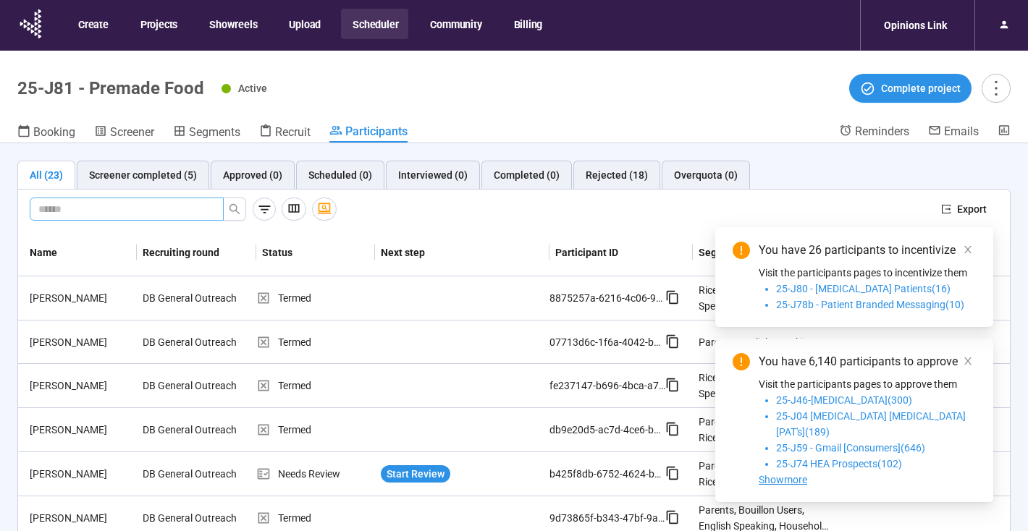
click at [66, 210] on input "text" at bounding box center [120, 209] width 165 height 16
type input "****"
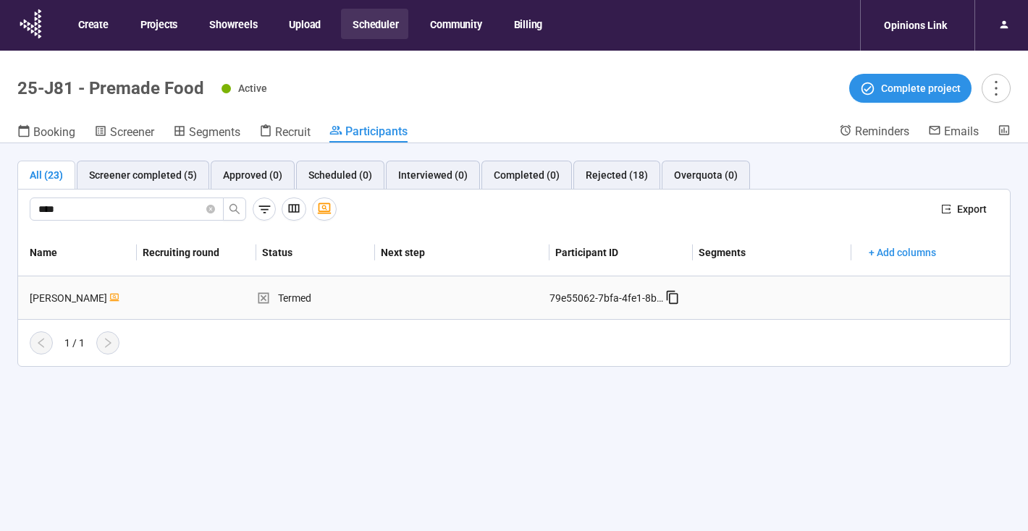
click at [672, 300] on icon at bounding box center [672, 297] width 14 height 14
click at [602, 301] on div "79e55062-7bfa-4fe1-8b57-0ef95d72f010" at bounding box center [607, 298] width 116 height 16
click at [125, 172] on div "Screener completed (5)" at bounding box center [143, 175] width 108 height 16
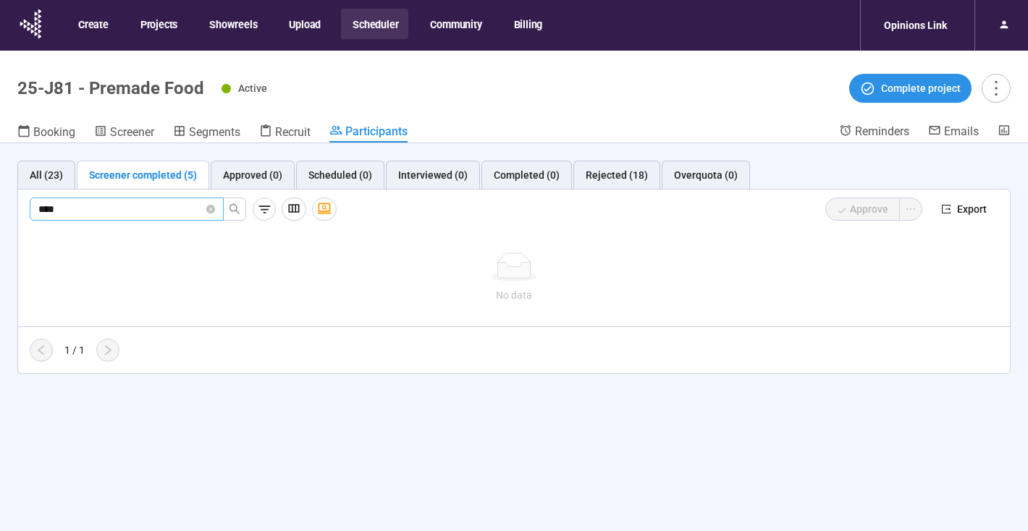
click at [108, 208] on input "****" at bounding box center [120, 209] width 165 height 16
click at [211, 211] on icon "close-circle" at bounding box center [210, 209] width 9 height 9
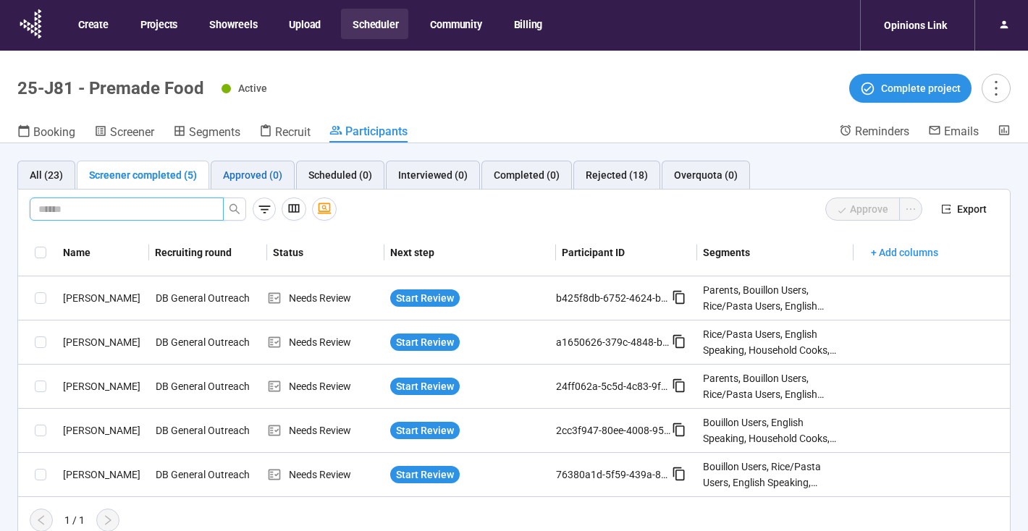
click at [249, 174] on div "Approved (0)" at bounding box center [252, 175] width 59 height 16
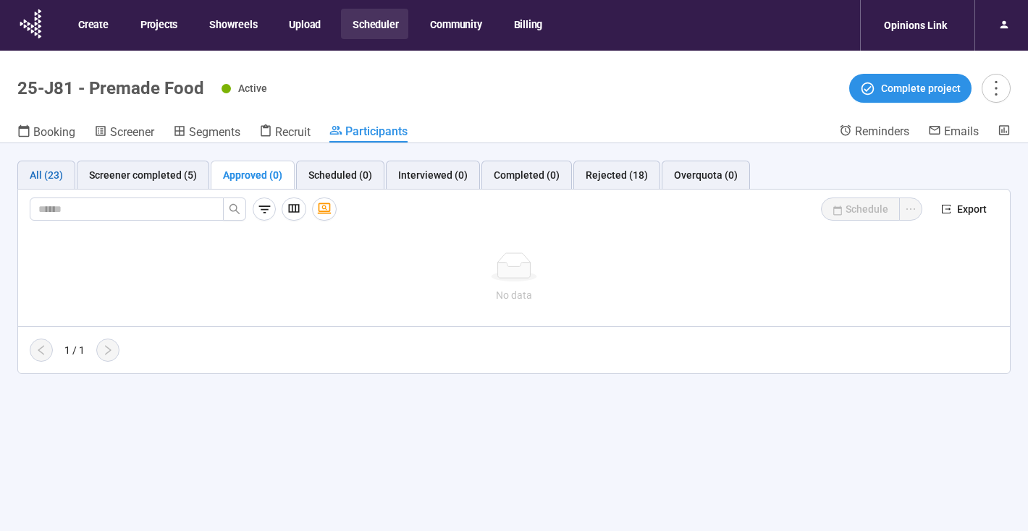
click at [40, 174] on div "All (23)" at bounding box center [46, 175] width 33 height 16
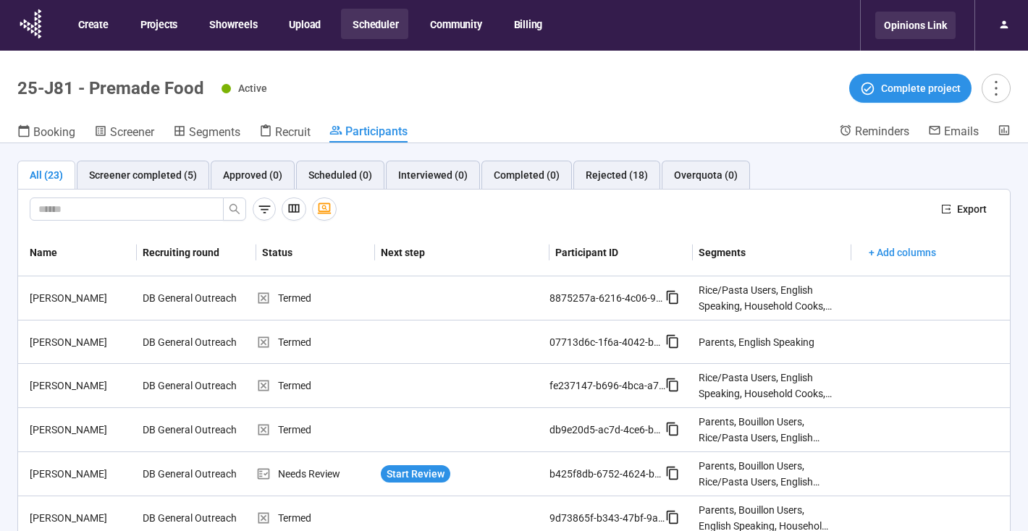
click at [918, 30] on div "Opinions Link" at bounding box center [915, 26] width 80 height 28
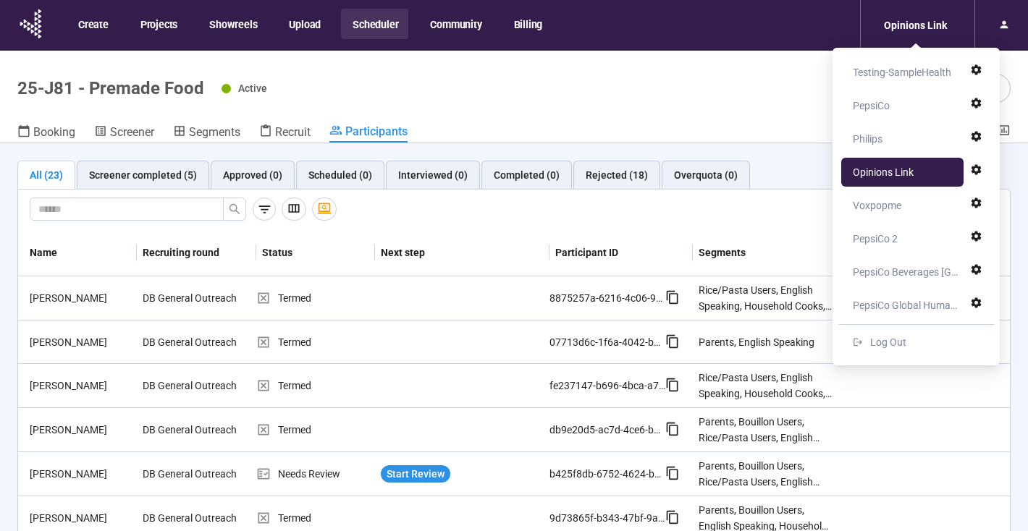
click at [877, 172] on div "Opinions Link" at bounding box center [883, 172] width 61 height 29
click at [29, 26] on icon at bounding box center [32, 24] width 36 height 38
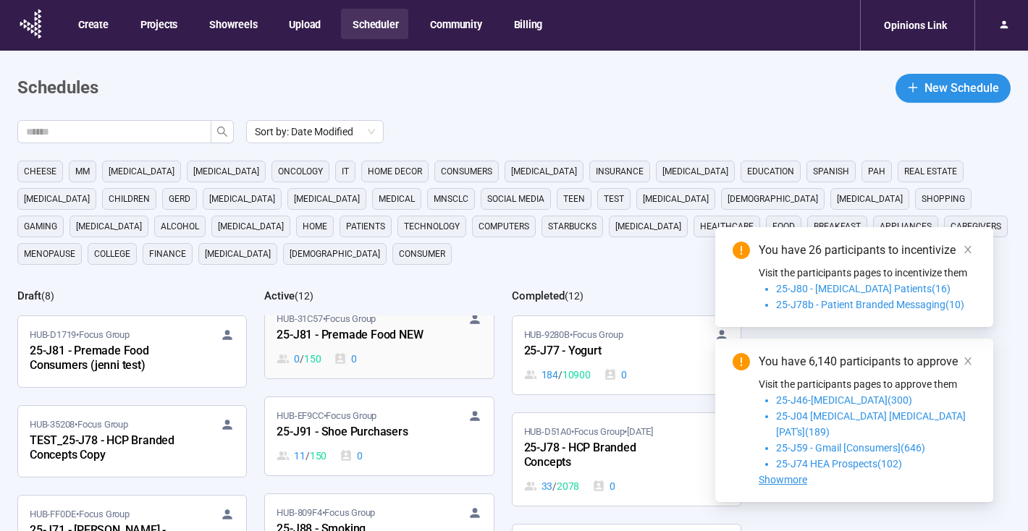
scroll to position [130, 0]
click at [433, 361] on div "0 / 150 0" at bounding box center [378, 357] width 205 height 16
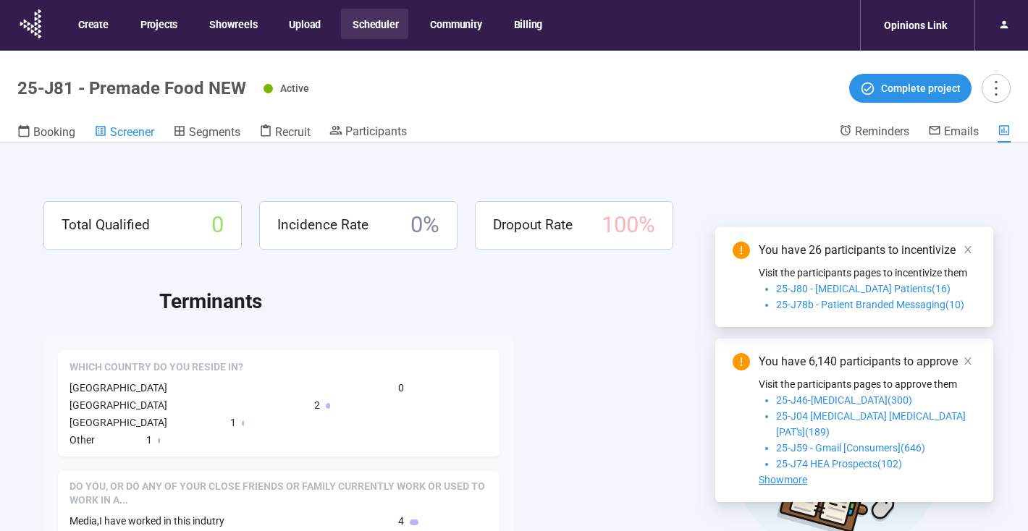
click at [129, 133] on span "Screener" at bounding box center [132, 132] width 44 height 14
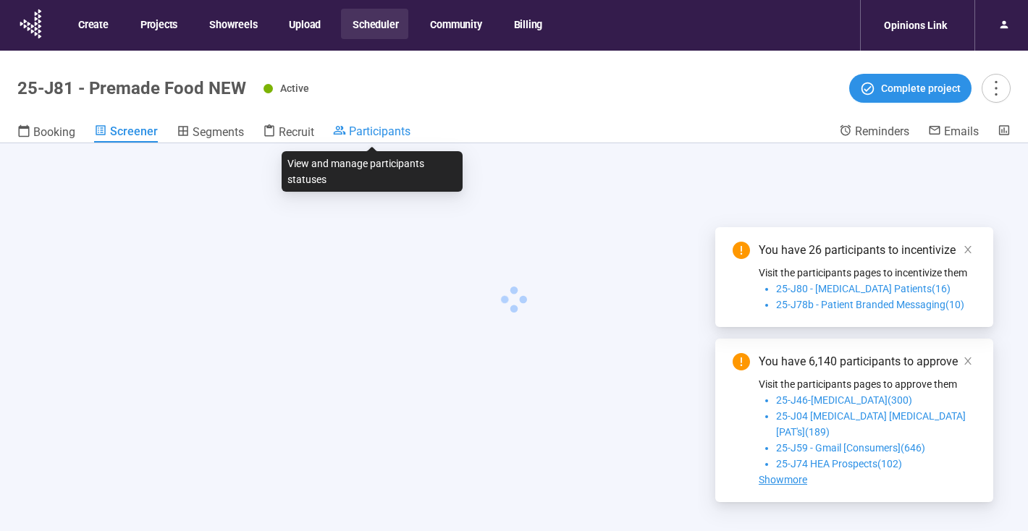
click at [401, 131] on span "Participants" at bounding box center [380, 131] width 62 height 14
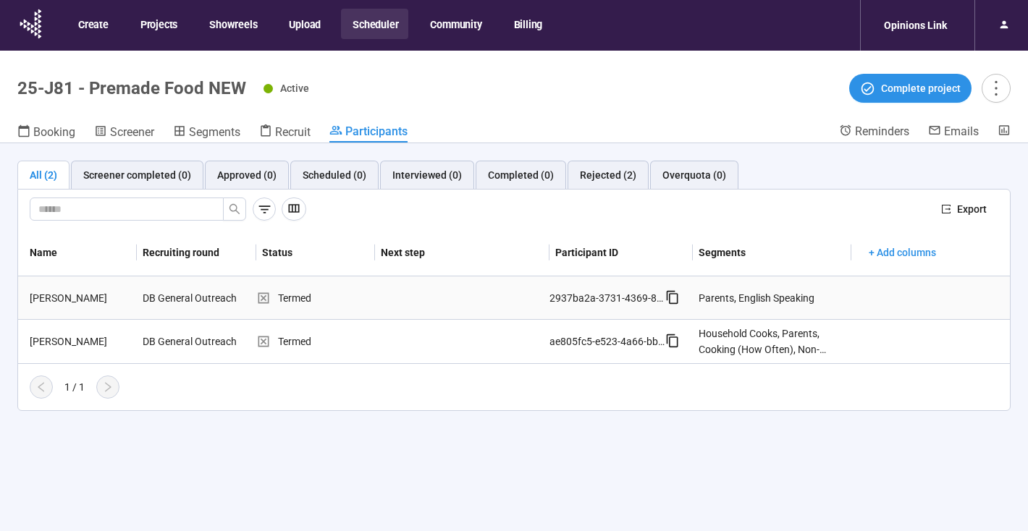
scroll to position [5, 0]
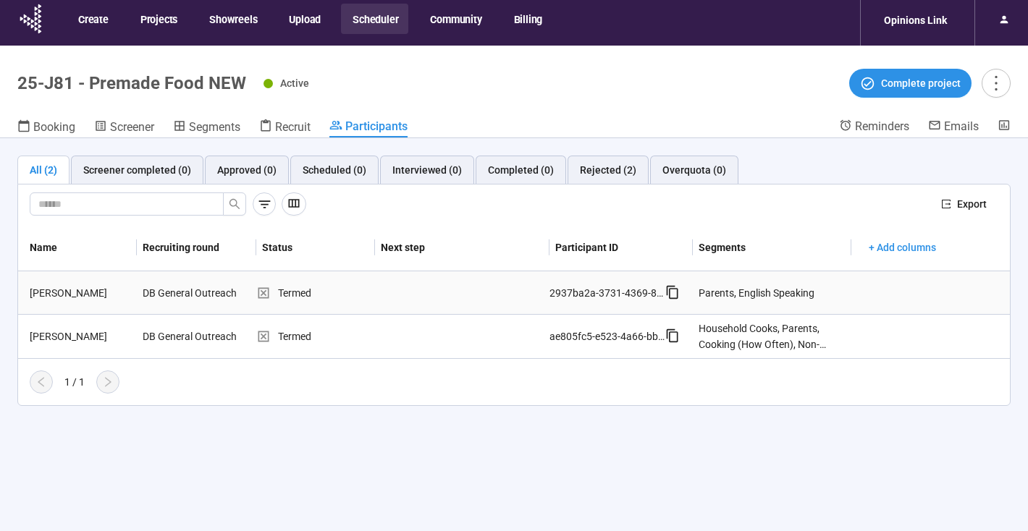
click at [604, 291] on div "2937ba2a-3731-4369-860b-d8cdccd1d20b" at bounding box center [607, 293] width 116 height 16
drag, startPoint x: 779, startPoint y: 291, endPoint x: 711, endPoint y: 291, distance: 67.3
click at [779, 291] on div "Parents, English Speaking" at bounding box center [756, 293] width 116 height 16
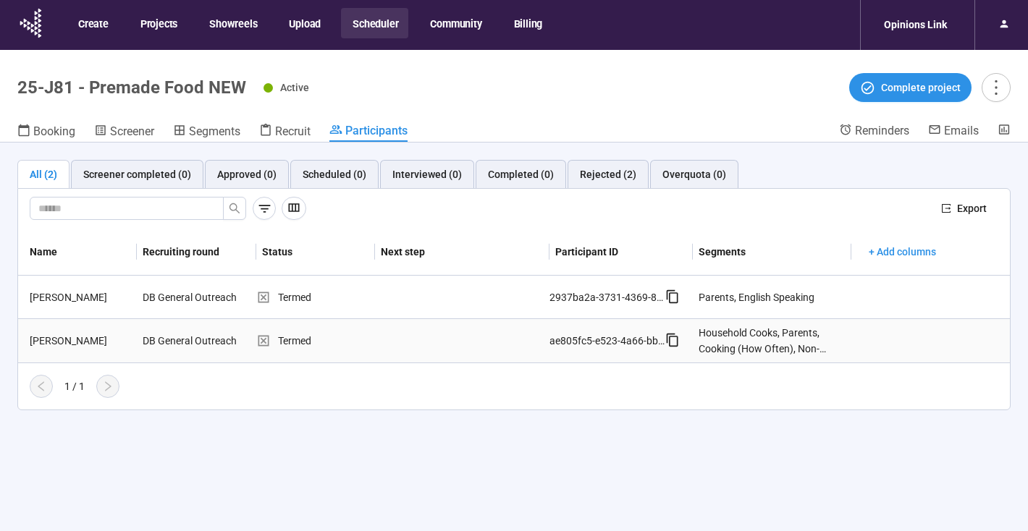
scroll to position [0, 0]
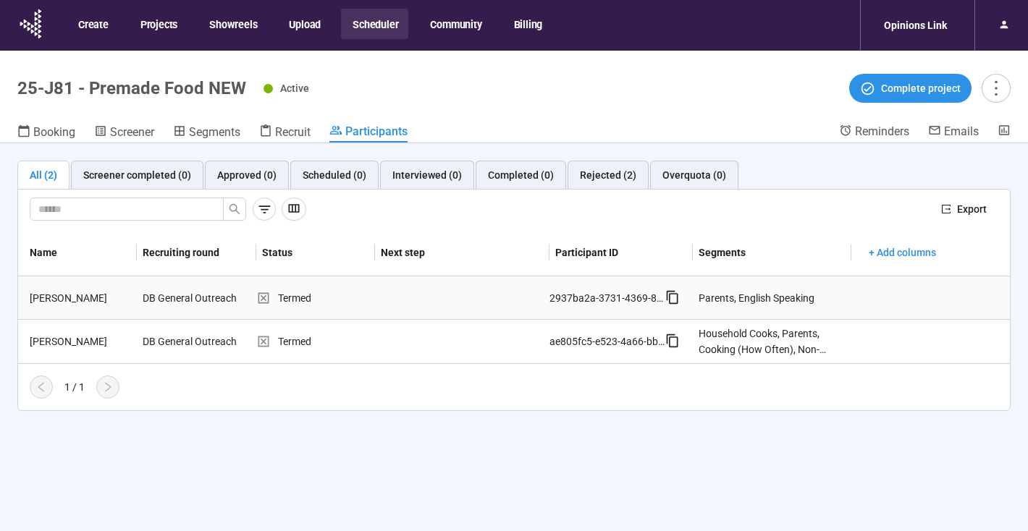
click at [164, 296] on div "DB General Outreach" at bounding box center [191, 298] width 109 height 28
click at [373, 20] on button "Scheduler" at bounding box center [374, 24] width 67 height 30
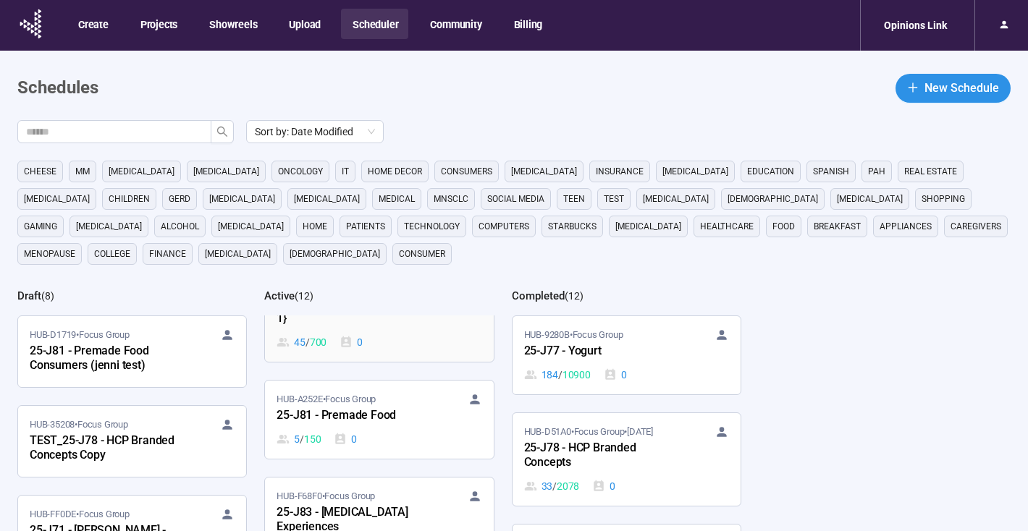
scroll to position [578, 0]
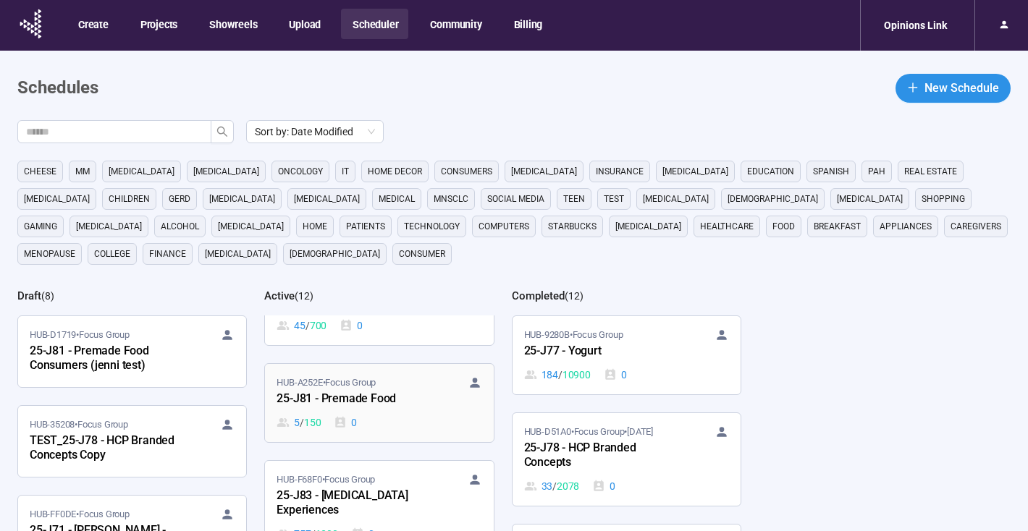
click at [420, 413] on div "HUB-A252E • Focus Group 25-J81 - Premade Food 5 / 150 0" at bounding box center [378, 403] width 205 height 55
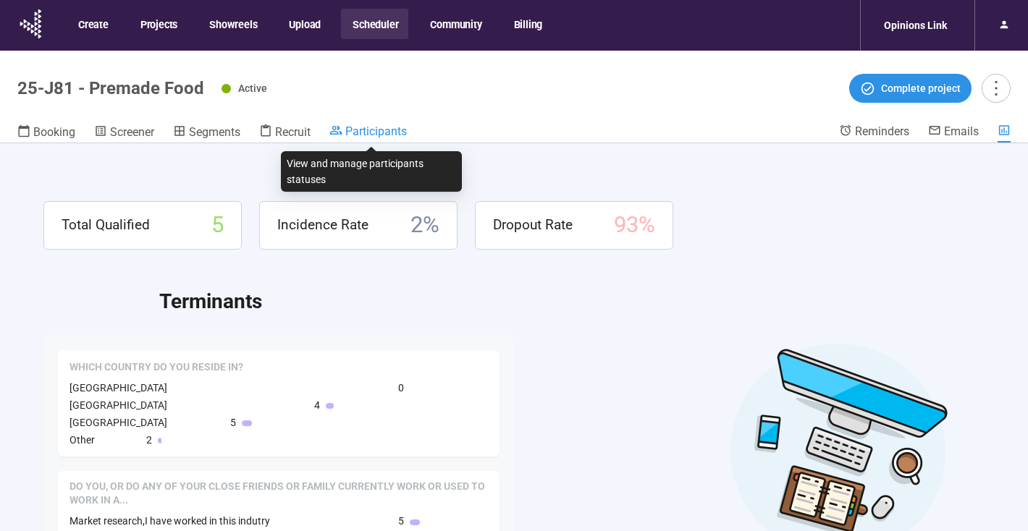
click at [388, 130] on span "Participants" at bounding box center [376, 131] width 62 height 14
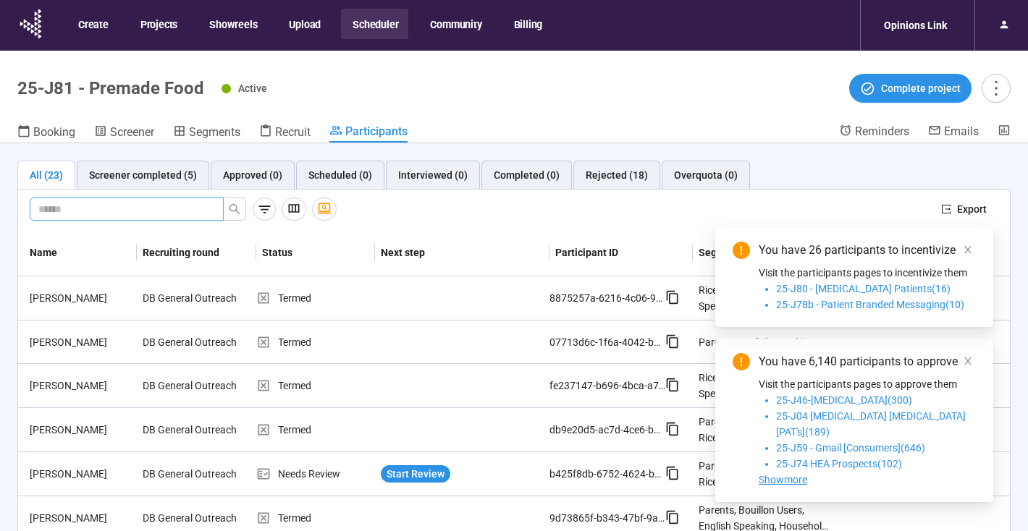
click at [97, 208] on input "text" at bounding box center [120, 209] width 165 height 16
click at [376, 22] on button "Scheduler" at bounding box center [374, 24] width 67 height 30
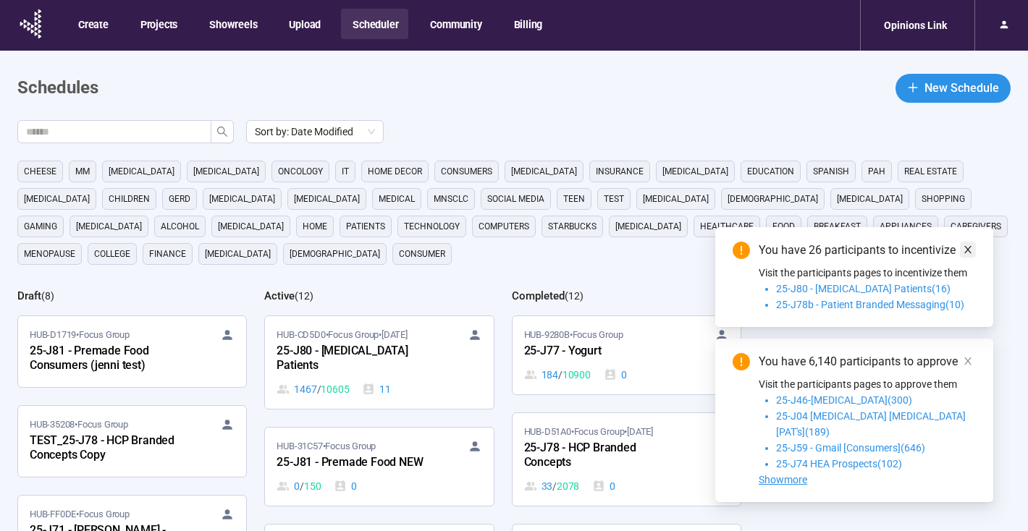
click at [973, 258] on link at bounding box center [968, 250] width 16 height 16
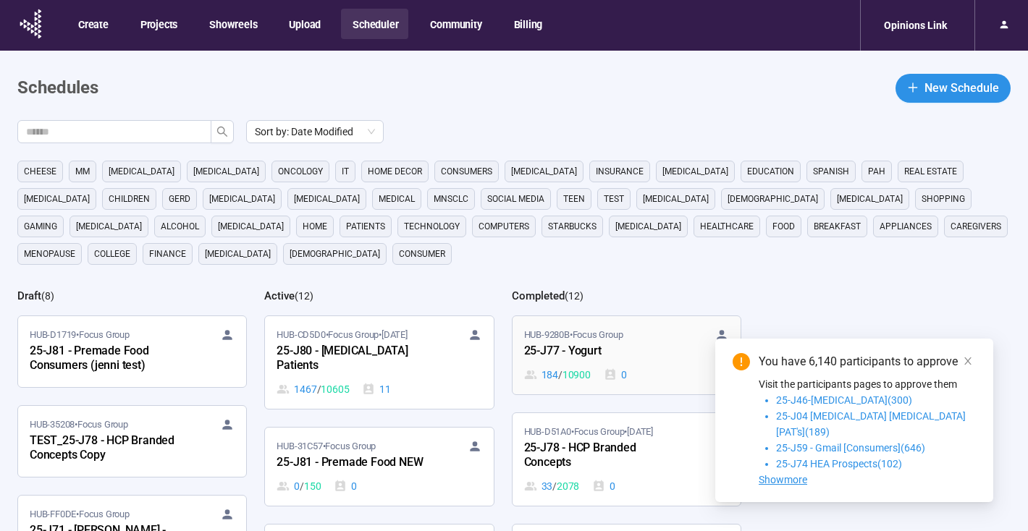
drag, startPoint x: 968, startPoint y: 371, endPoint x: 651, endPoint y: 335, distance: 319.1
click at [968, 366] on icon "close" at bounding box center [968, 361] width 10 height 10
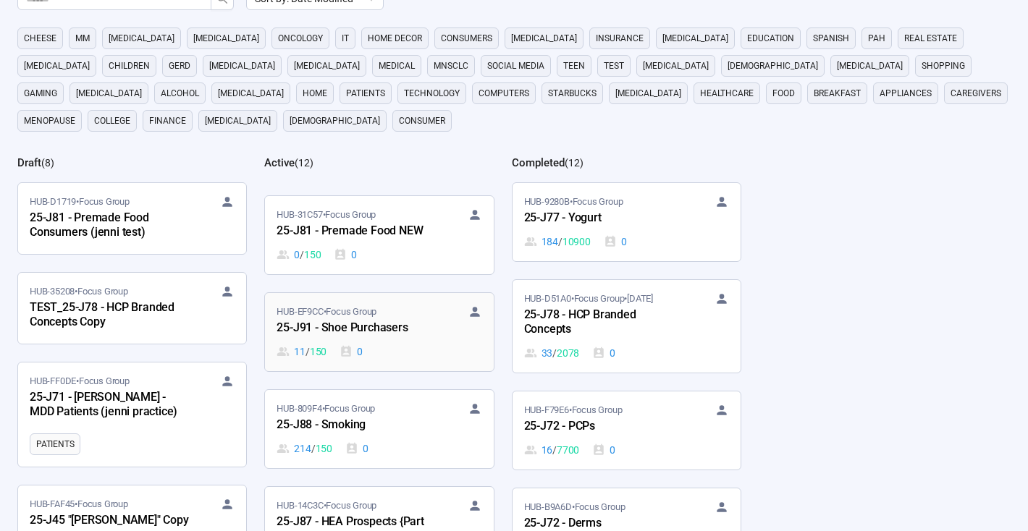
scroll to position [100, 0]
click at [414, 233] on div "25-J81 - Premade Food NEW" at bounding box center [355, 230] width 159 height 19
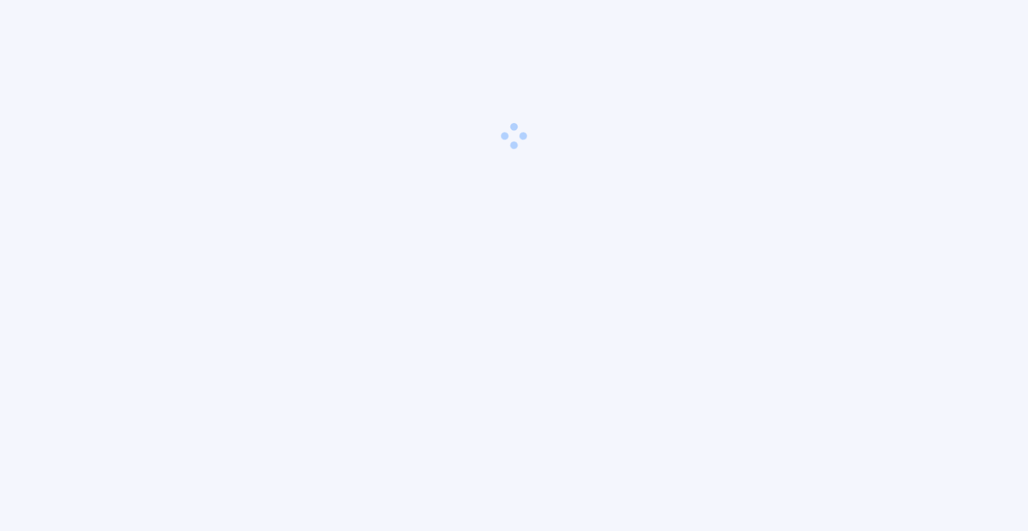
scroll to position [51, 0]
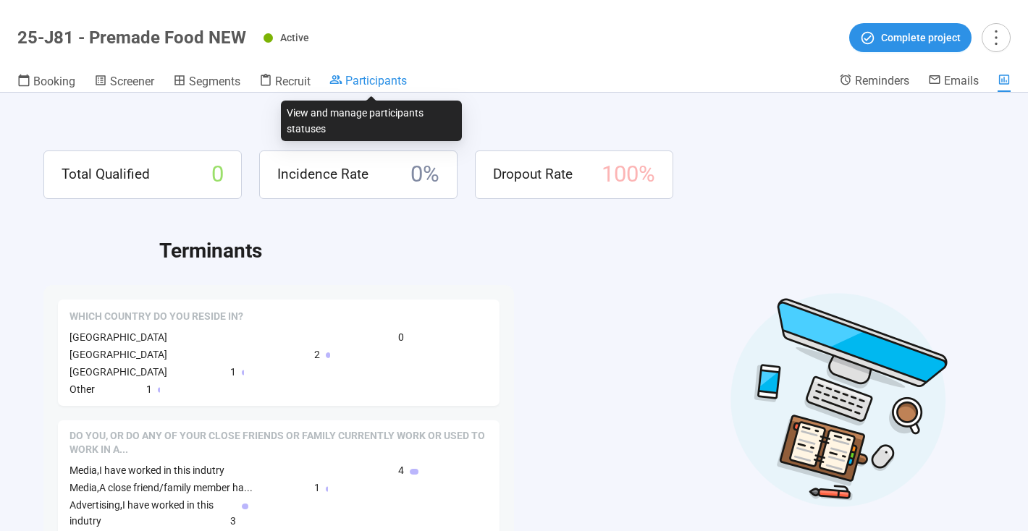
click at [373, 80] on span "Participants" at bounding box center [376, 81] width 62 height 14
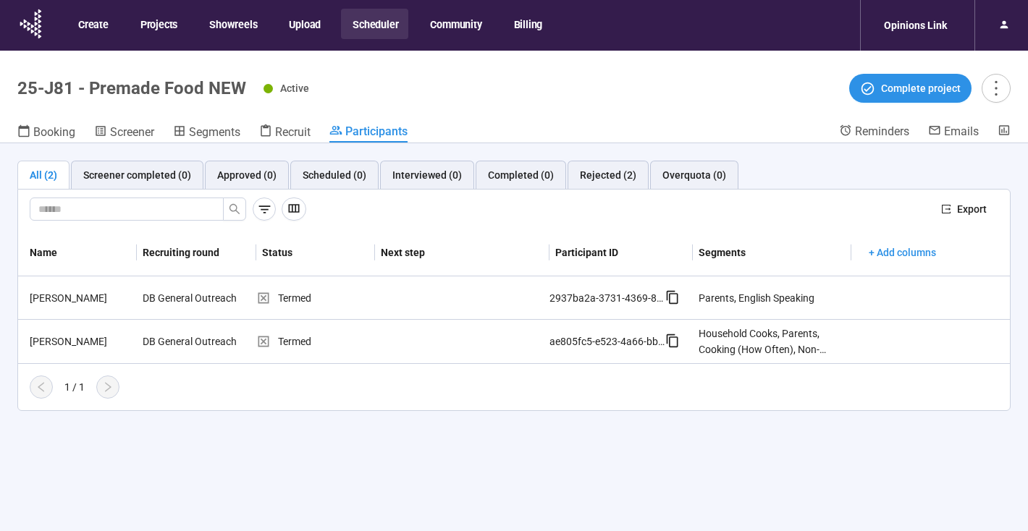
click at [384, 22] on button "Scheduler" at bounding box center [374, 24] width 67 height 30
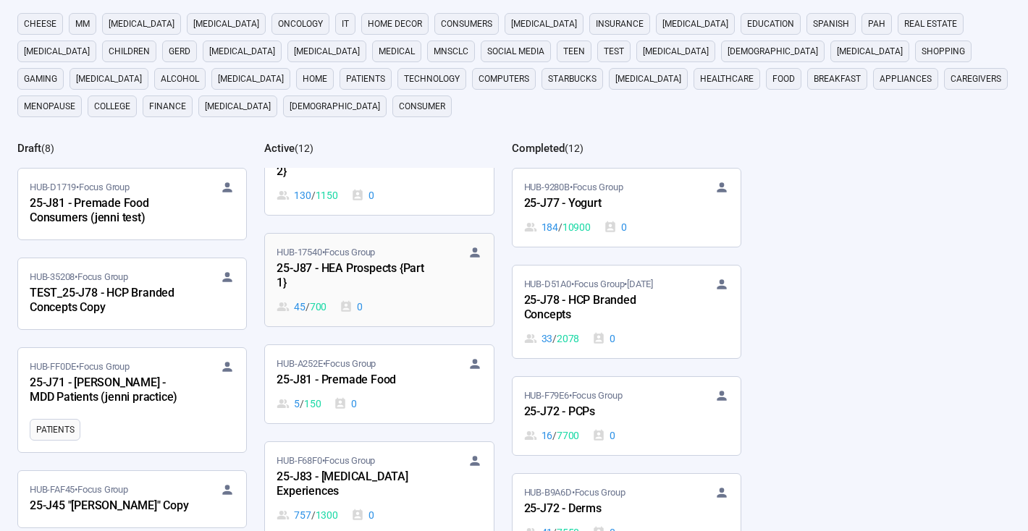
scroll to position [465, 0]
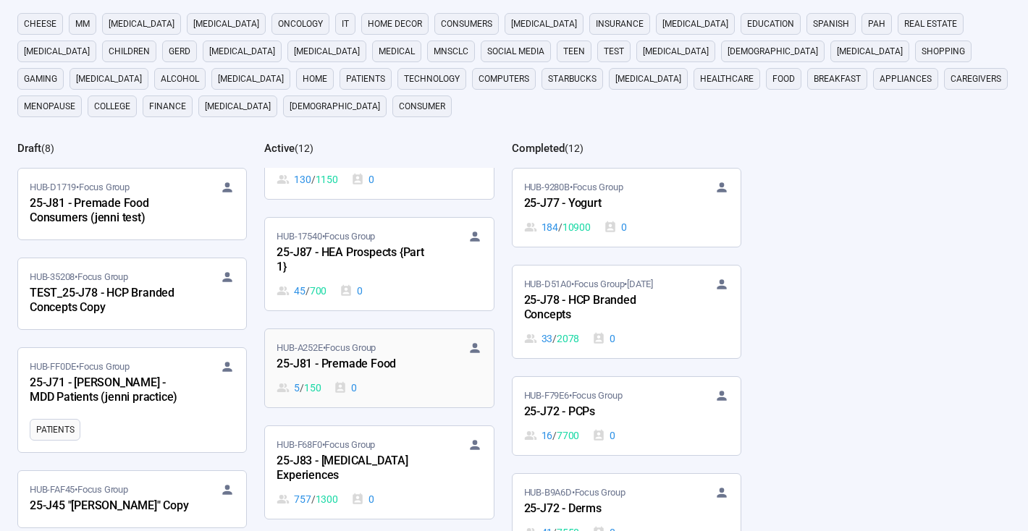
click at [402, 387] on div "5 / 150 0" at bounding box center [378, 388] width 205 height 16
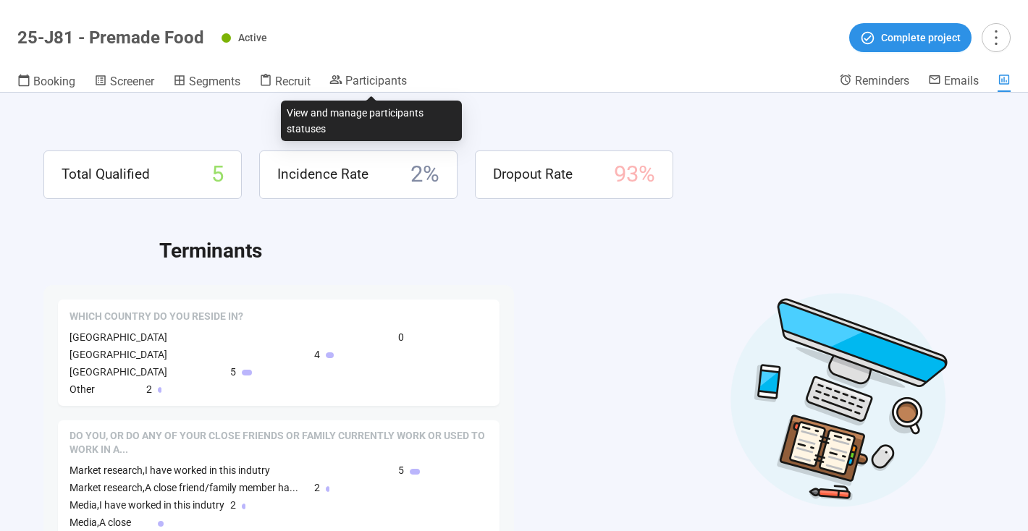
drag, startPoint x: 367, startPoint y: 80, endPoint x: 315, endPoint y: 137, distance: 77.4
click at [367, 80] on span "Participants" at bounding box center [376, 81] width 62 height 14
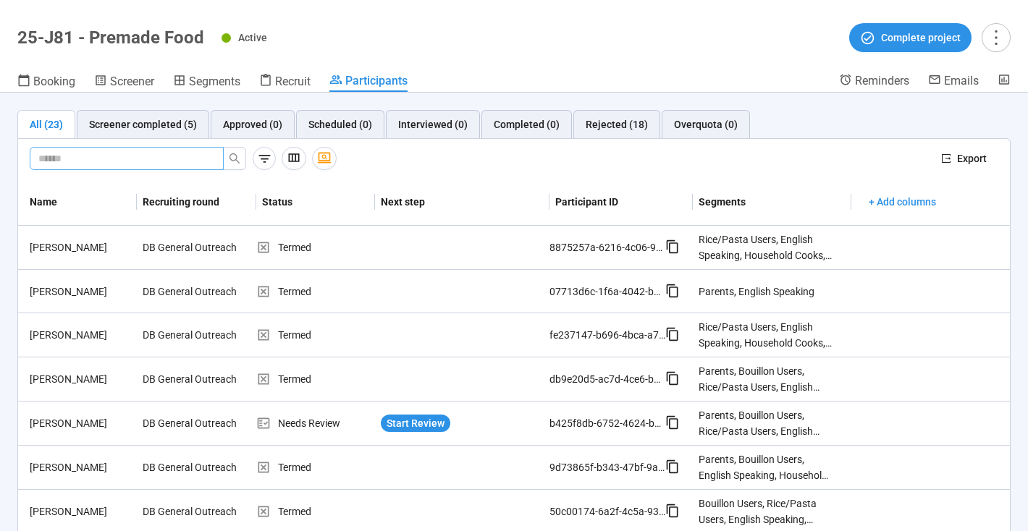
click at [70, 158] on input "text" at bounding box center [120, 159] width 165 height 16
click at [610, 121] on div "Rejected (18)" at bounding box center [617, 125] width 62 height 16
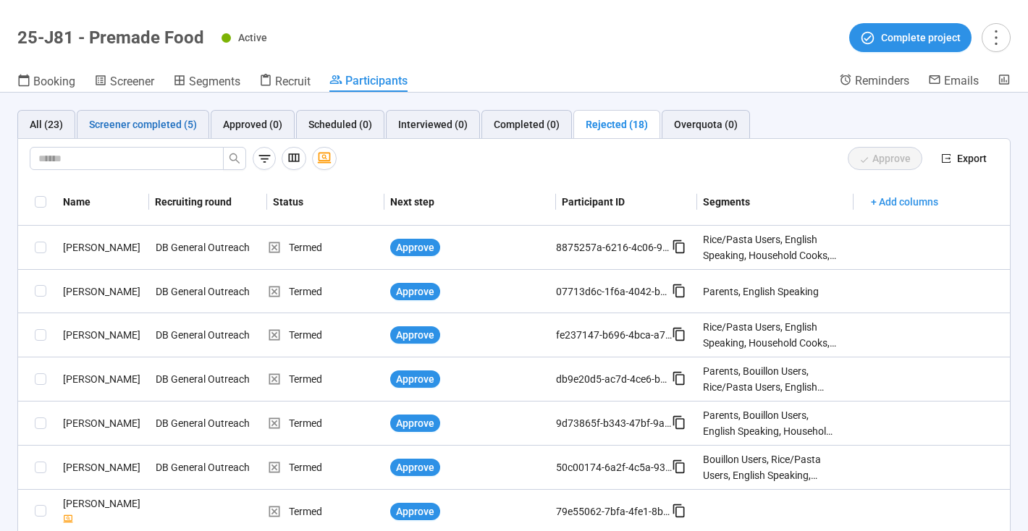
click at [131, 124] on div "Screener completed (5)" at bounding box center [143, 125] width 108 height 16
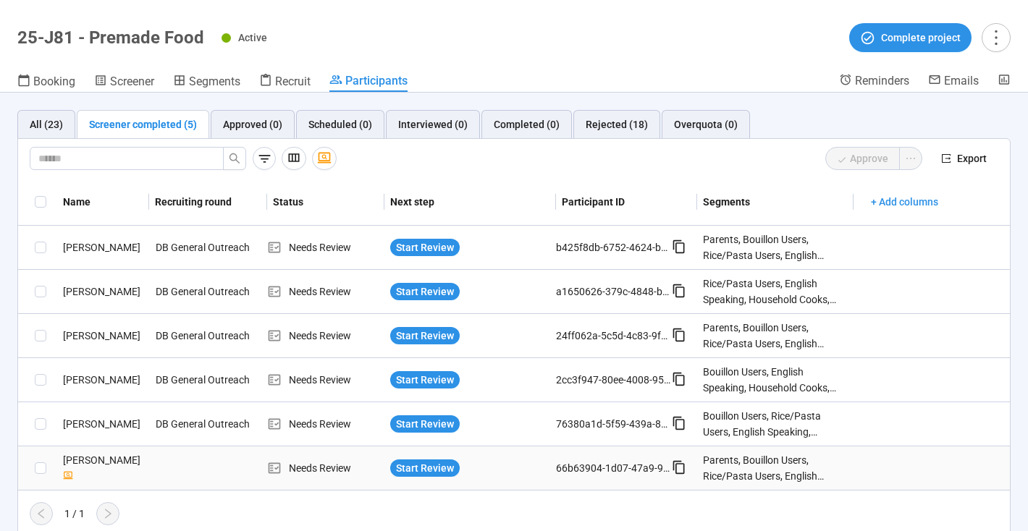
scroll to position [7, 0]
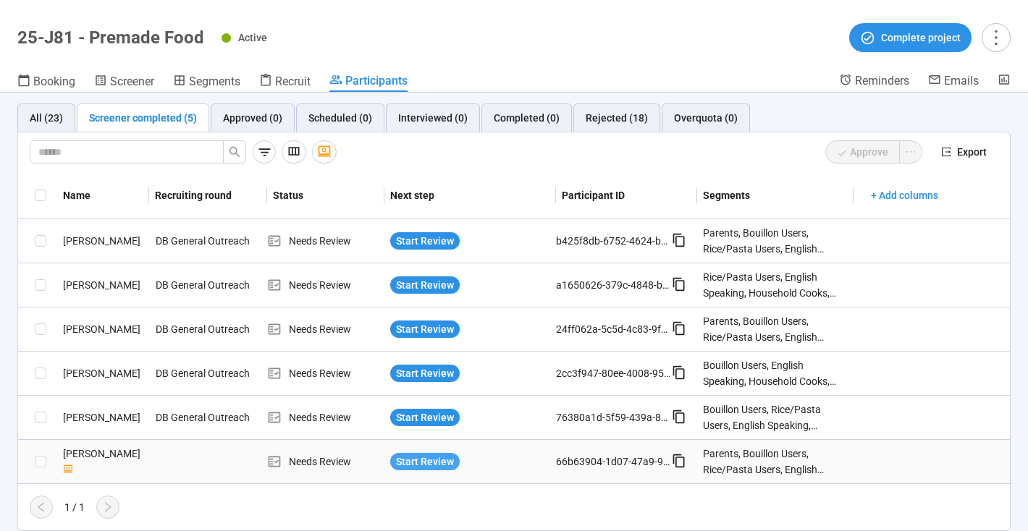
click at [428, 463] on span "Start Review" at bounding box center [425, 462] width 58 height 16
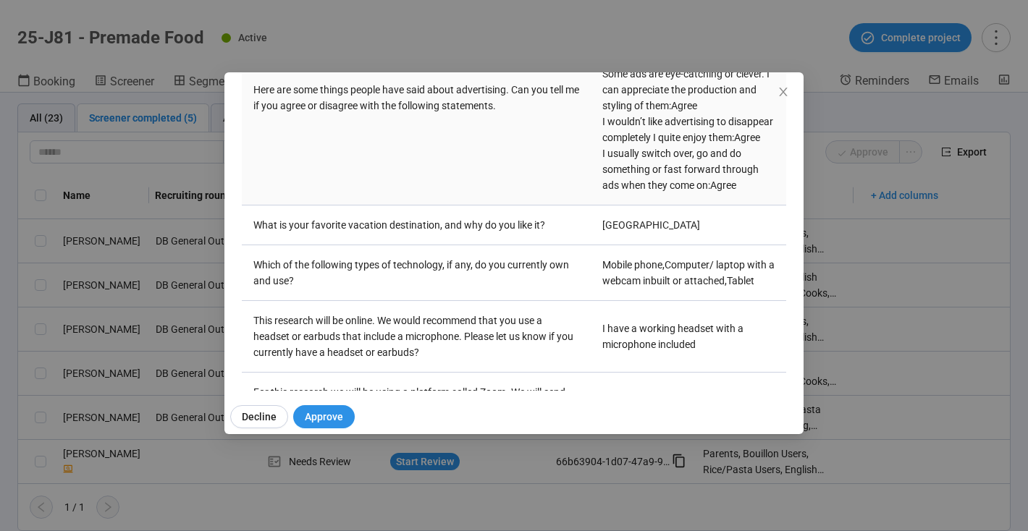
scroll to position [4941, 0]
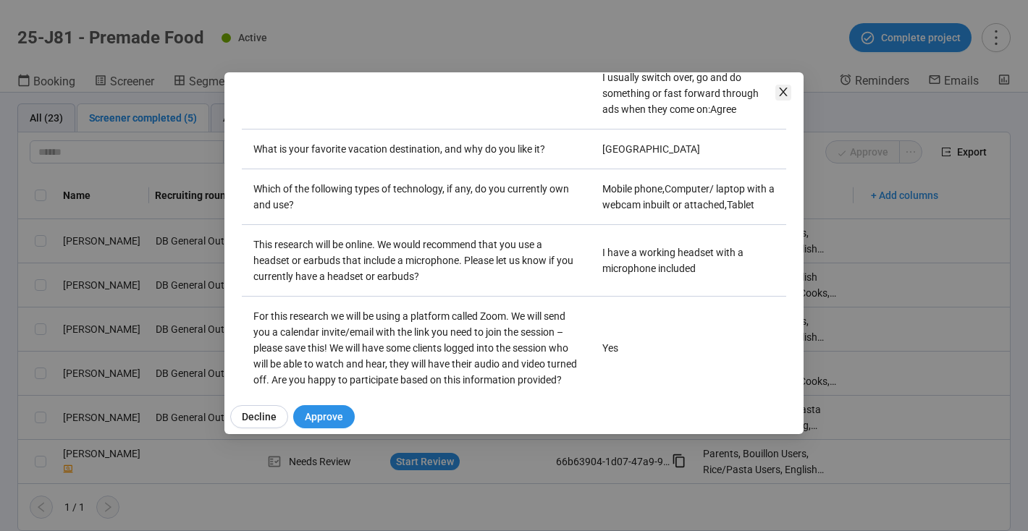
click at [785, 93] on icon "close" at bounding box center [783, 92] width 12 height 12
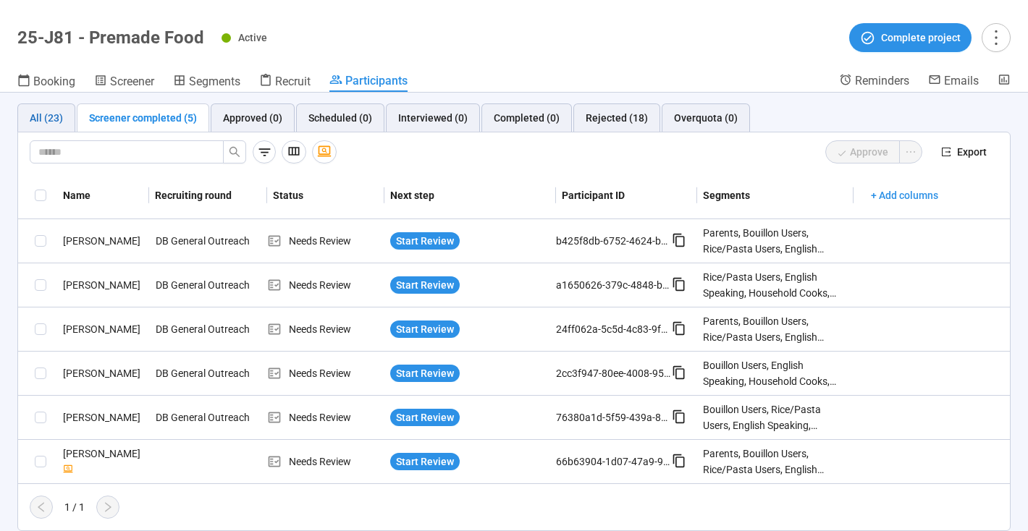
click at [46, 117] on div "All (23)" at bounding box center [46, 118] width 33 height 16
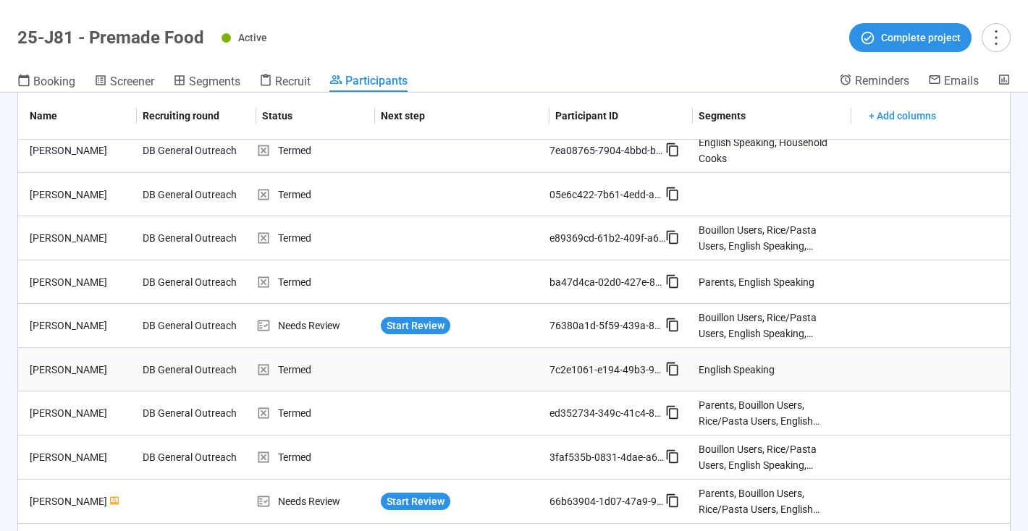
scroll to position [841, 0]
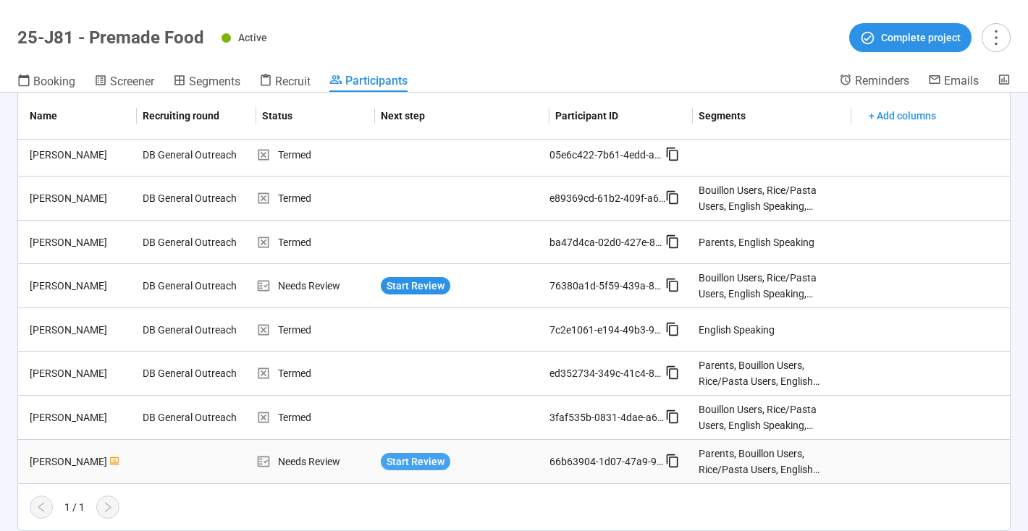
click at [405, 461] on span "Start Review" at bounding box center [416, 462] width 58 height 16
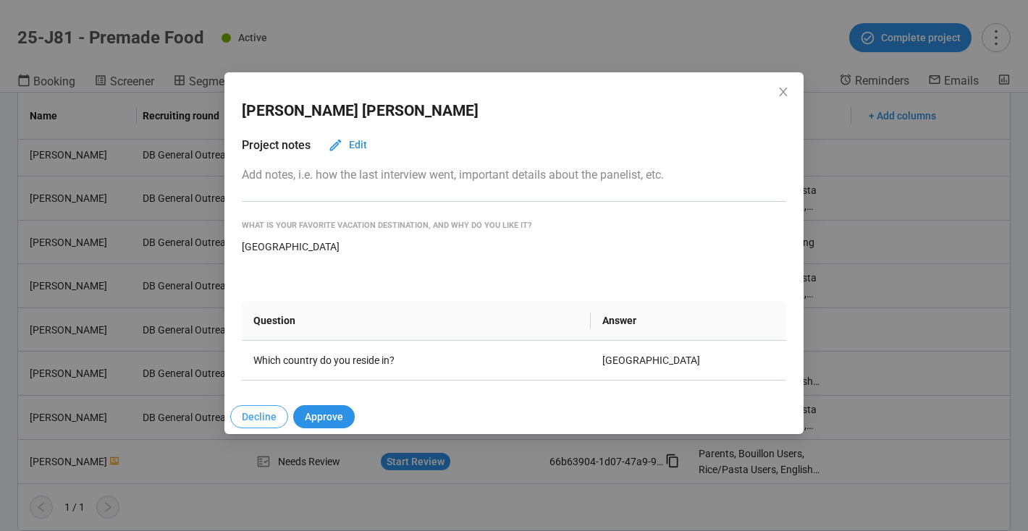
click at [253, 415] on span "Decline" at bounding box center [259, 417] width 35 height 16
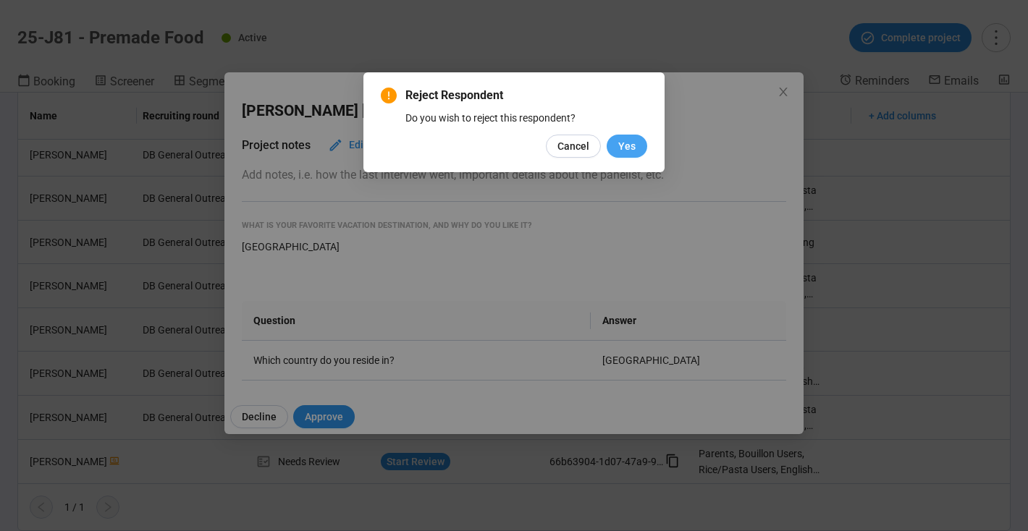
click at [630, 143] on span "Yes" at bounding box center [626, 146] width 17 height 16
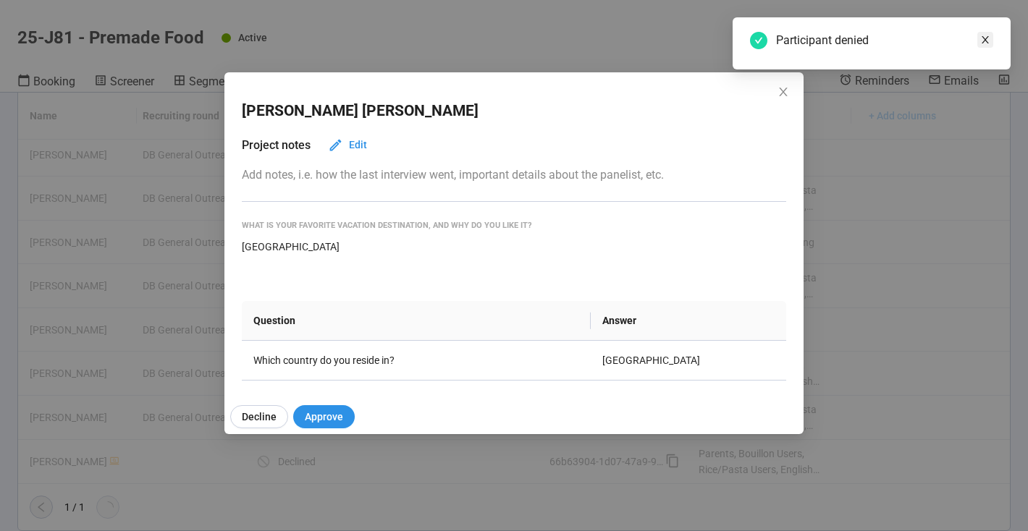
click at [985, 41] on icon "close" at bounding box center [985, 40] width 10 height 10
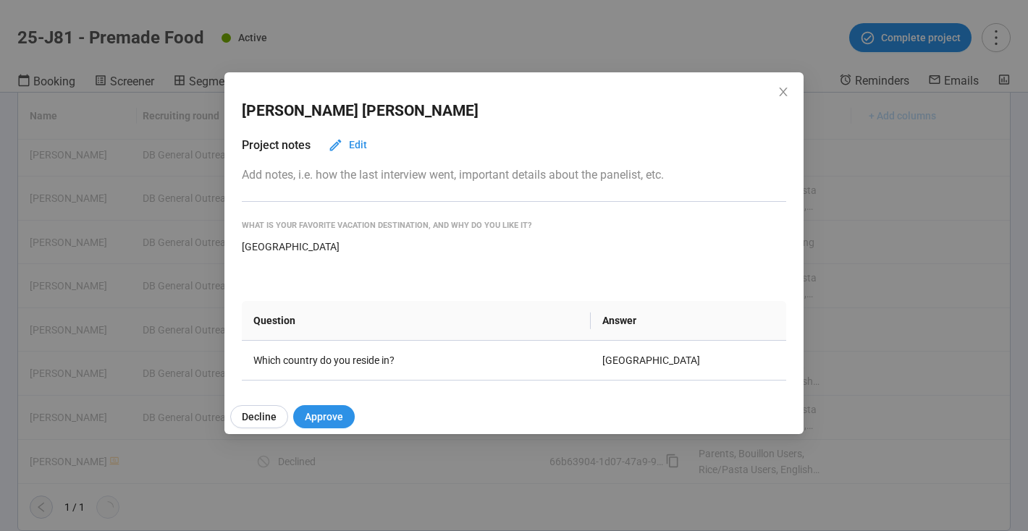
click at [782, 92] on icon "close" at bounding box center [783, 92] width 8 height 9
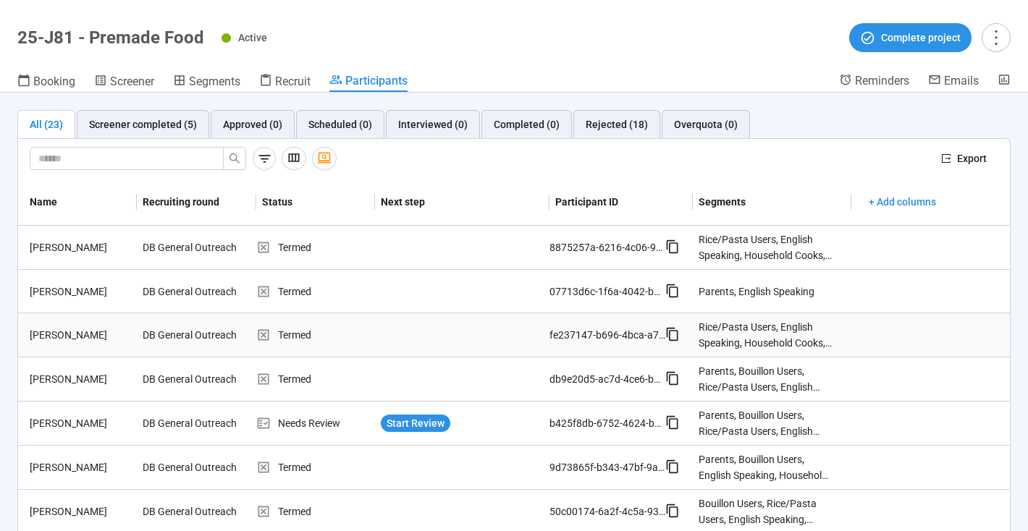
scroll to position [45, 0]
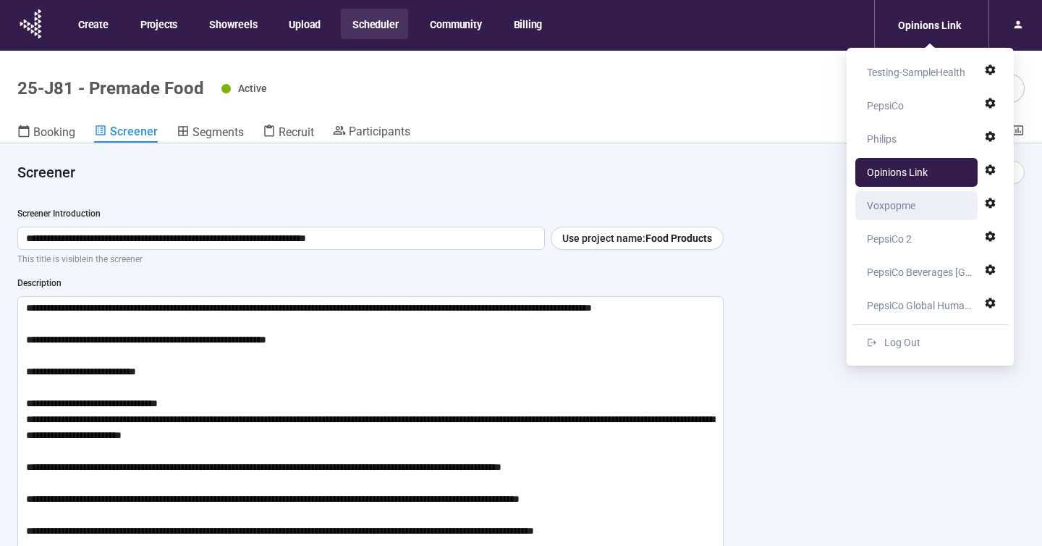
click at [898, 206] on div "Voxpopme" at bounding box center [891, 205] width 48 height 29
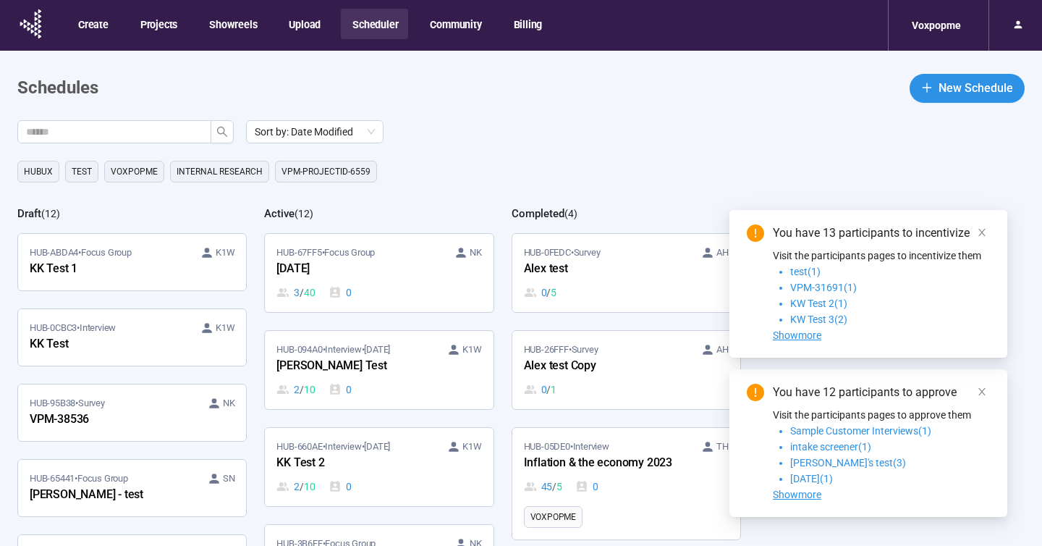
click at [411, 474] on div "HUB-660AE • Interview • [DATE] K1W KK Test 2 2 / 10 0" at bounding box center [378, 466] width 205 height 55
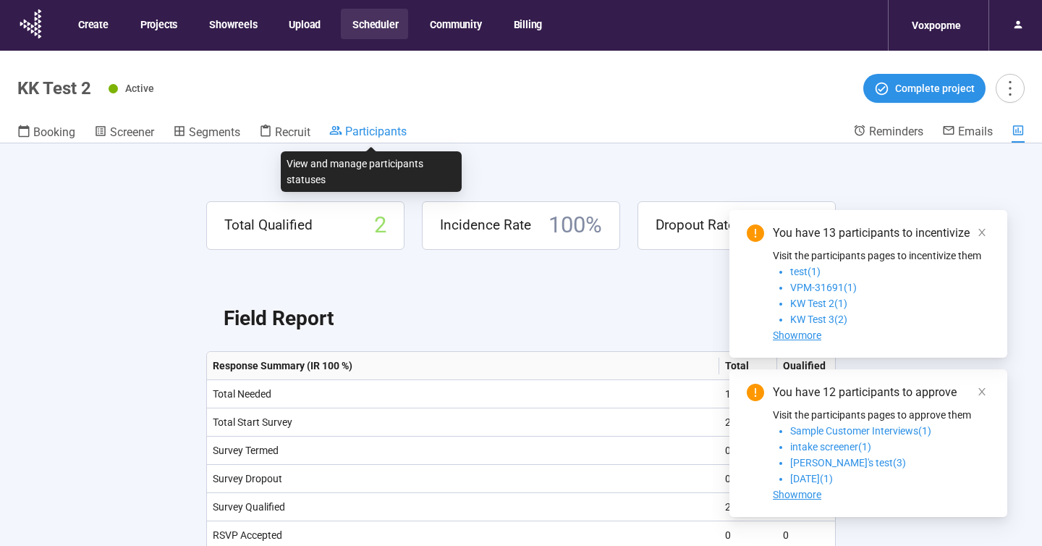
click at [379, 130] on span "Participants" at bounding box center [376, 131] width 62 height 14
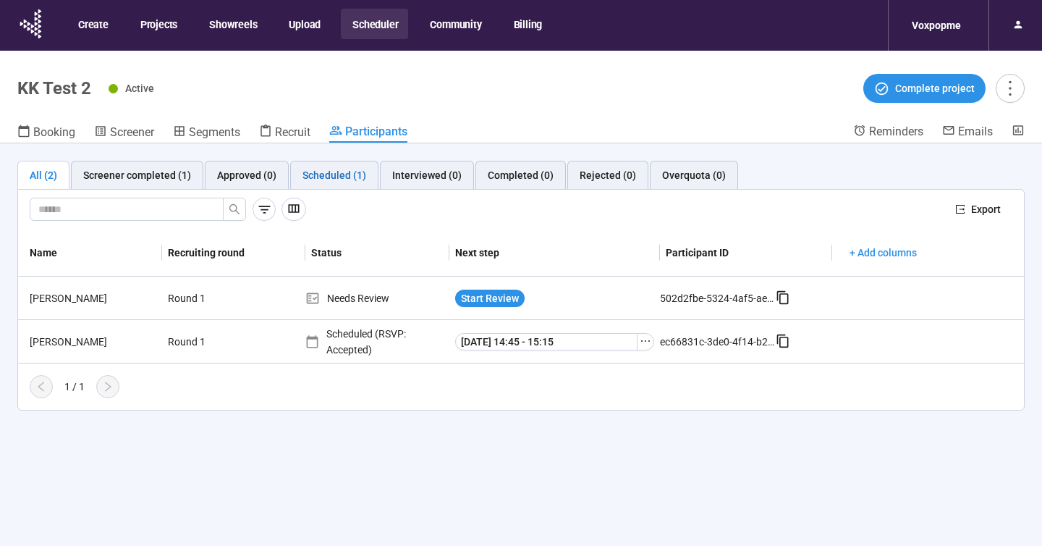
click at [327, 176] on div "Scheduled (1)" at bounding box center [335, 175] width 64 height 16
